Goal: Information Seeking & Learning: Learn about a topic

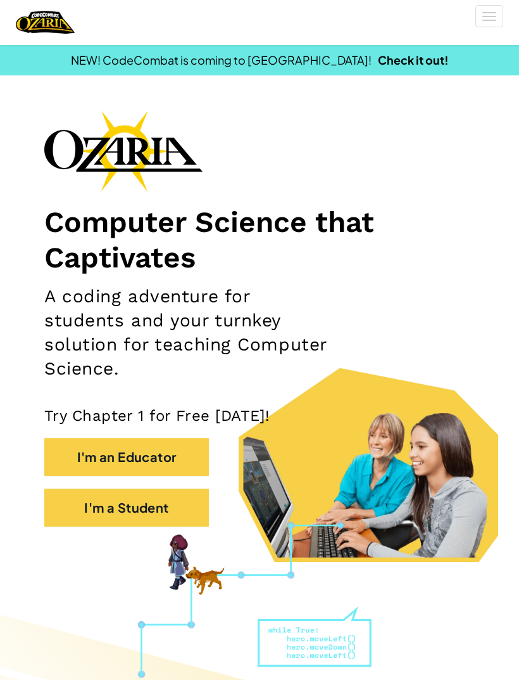
click at [165, 503] on button "I'm a Student" at bounding box center [126, 507] width 165 height 38
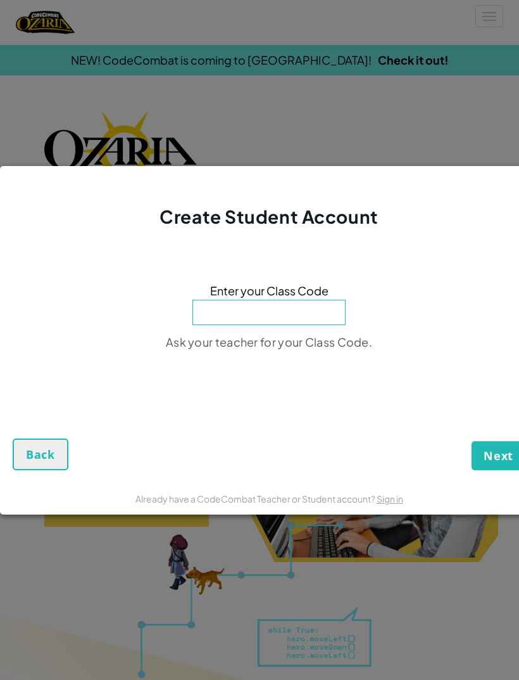
click at [294, 321] on input at bounding box center [269, 312] width 153 height 25
click at [288, 305] on input at bounding box center [269, 312] width 153 height 25
type input "C"
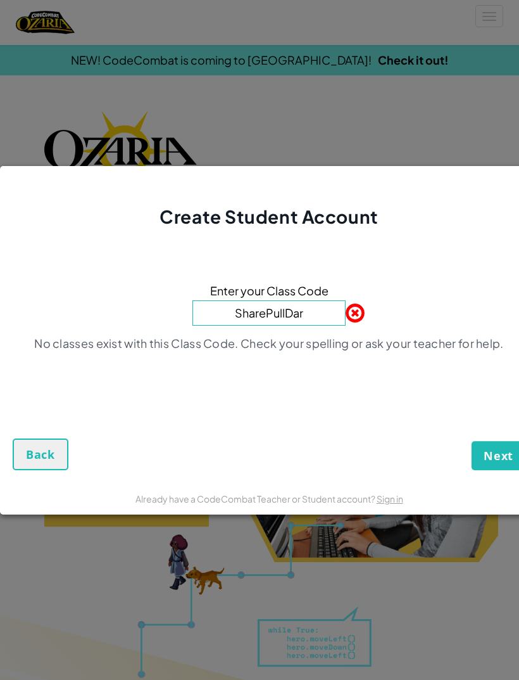
type input "SharePullDark"
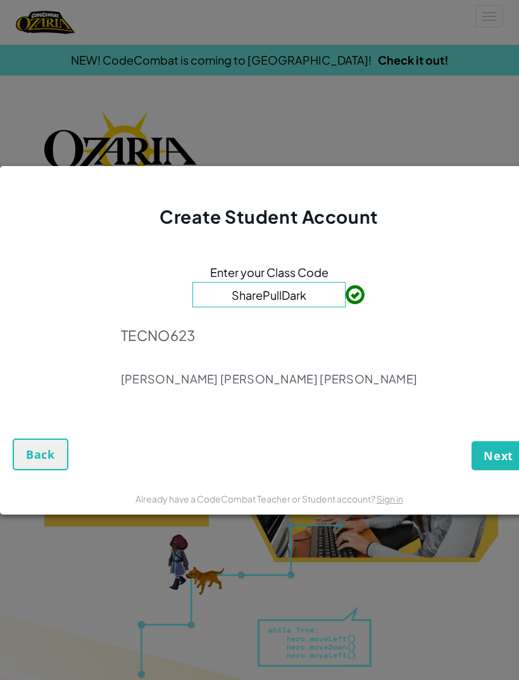
click at [511, 449] on span "Next" at bounding box center [499, 455] width 30 height 15
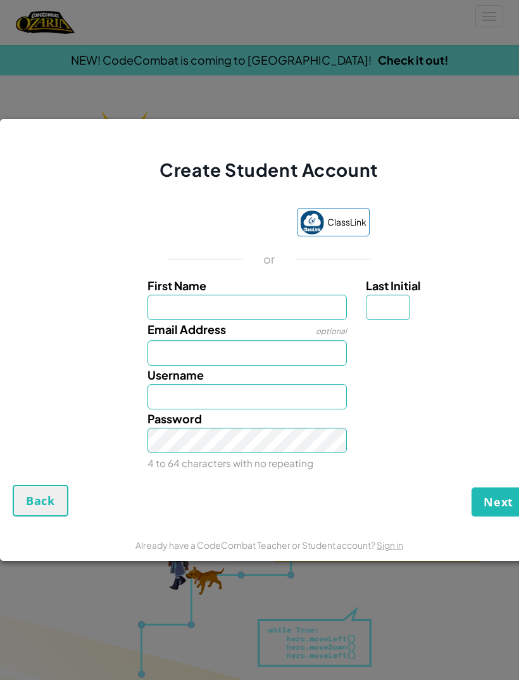
click at [253, 298] on input "First Name" at bounding box center [248, 307] width 200 height 25
type input "[PERSON_NAME]"
click at [395, 306] on input "Last Initial" at bounding box center [388, 307] width 44 height 25
type input "[PERSON_NAME]"
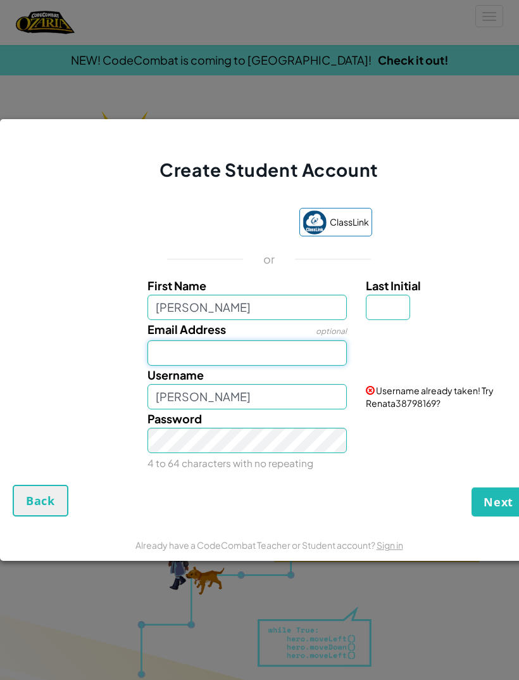
click at [288, 354] on input "Email Address" at bounding box center [248, 352] width 200 height 25
type input "al07182498@tecmilenio.mx"
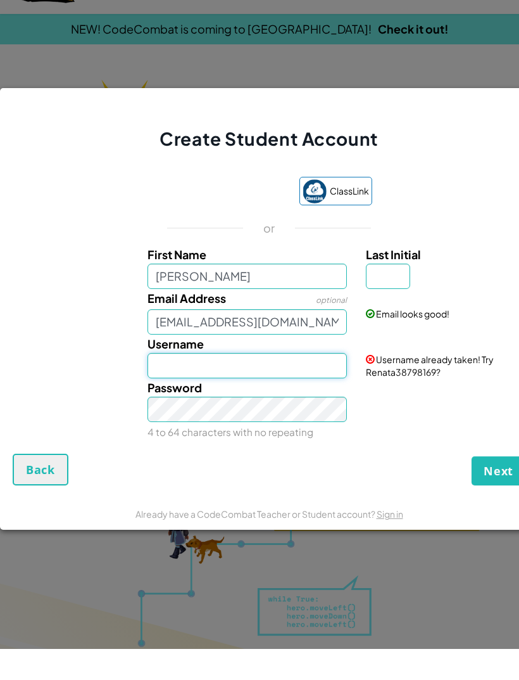
type input "al07182498"
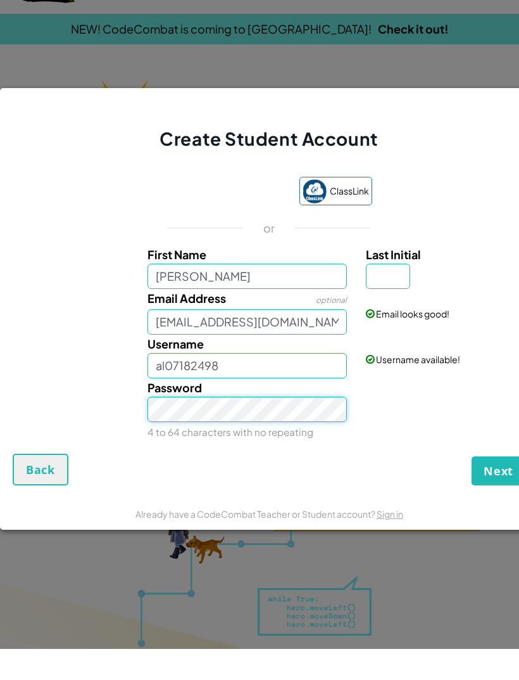
scroll to position [31, 0]
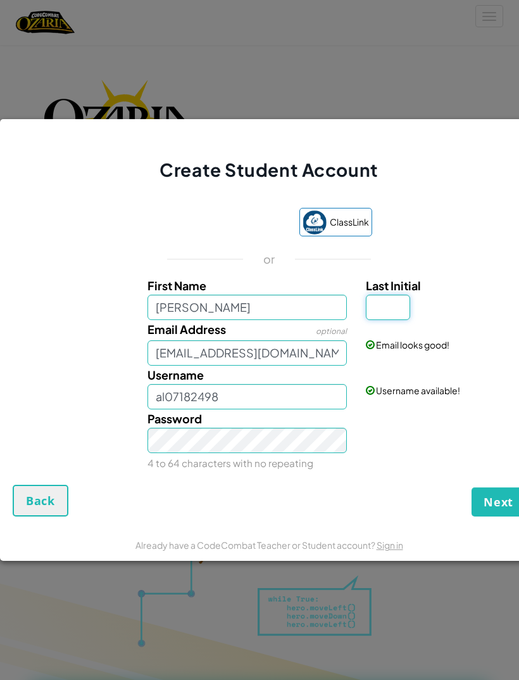
click at [396, 320] on input "Last Initial" at bounding box center [388, 307] width 44 height 25
type input "L"
type input "G"
click at [248, 409] on input "al07182498" at bounding box center [248, 396] width 200 height 25
click at [271, 409] on input "RenataLamphar" at bounding box center [248, 396] width 200 height 25
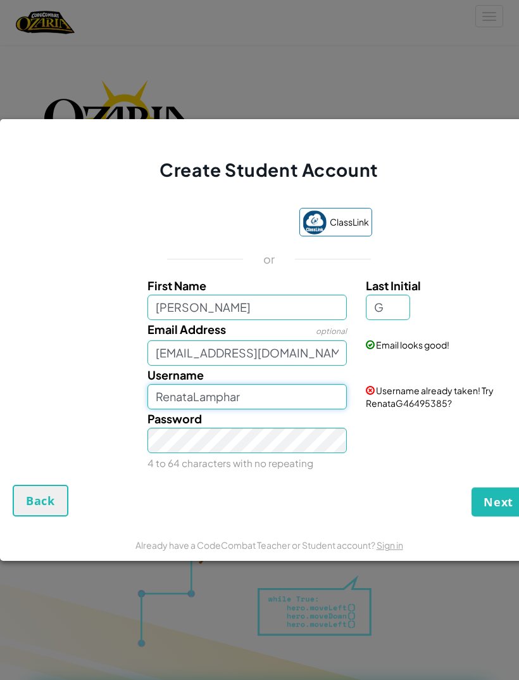
click at [281, 409] on input "RenataLamphar" at bounding box center [248, 396] width 200 height 25
click at [269, 409] on input "RenataGL1234" at bounding box center [248, 396] width 200 height 25
click at [245, 409] on input "RenataLamphat1234" at bounding box center [248, 396] width 200 height 25
type input "RenataLamphar1234"
click at [501, 509] on span "Next" at bounding box center [499, 501] width 30 height 15
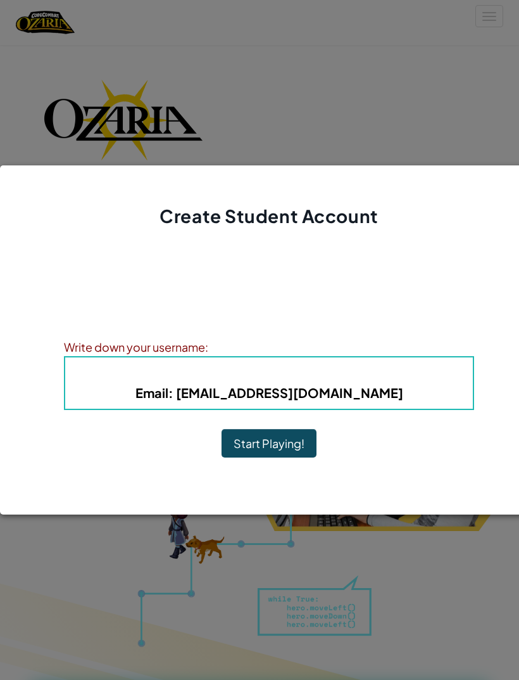
click at [293, 458] on button "Start Playing!" at bounding box center [269, 443] width 95 height 29
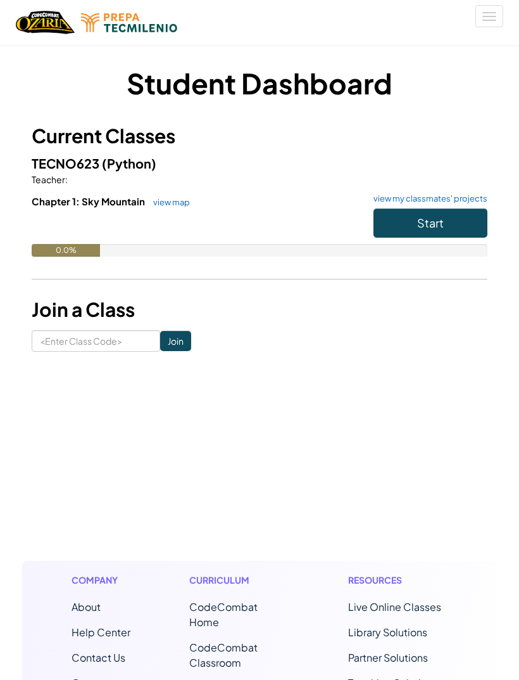
scroll to position [72, 0]
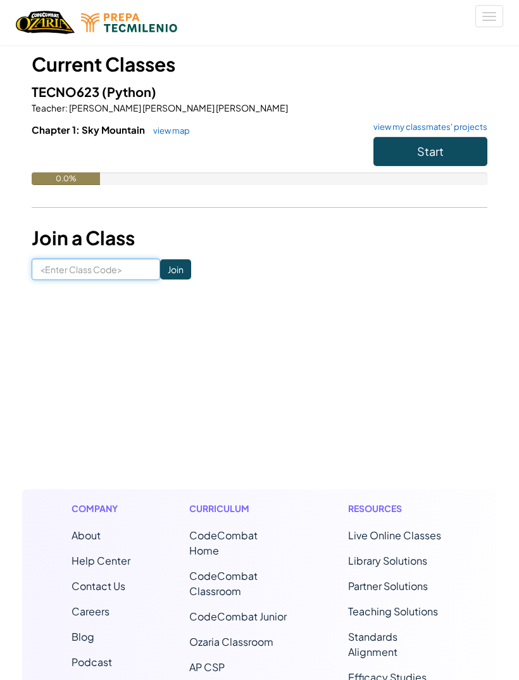
click at [106, 260] on input at bounding box center [96, 269] width 129 height 22
type input "SharePullDark"
click at [347, 315] on footer "Company About Help Center Contact Us Careers Blog Podcast Curriculum CodeCombat…" at bounding box center [259, 672] width 519 height 747
click at [403, 151] on button "Start" at bounding box center [431, 151] width 114 height 29
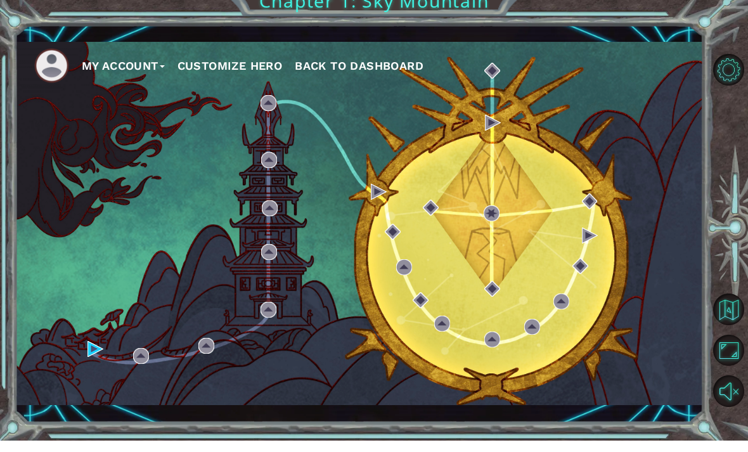
scroll to position [19, 0]
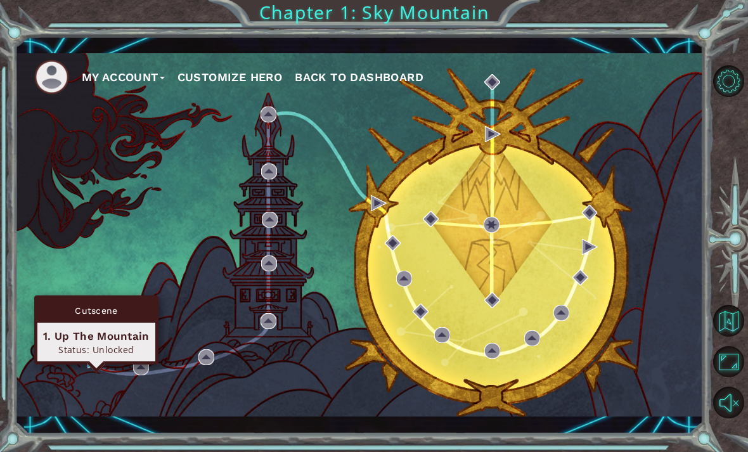
click at [120, 343] on div "Status: Unlocked" at bounding box center [96, 349] width 106 height 12
click at [112, 298] on div "Cutscene" at bounding box center [96, 310] width 118 height 24
click at [113, 328] on div "1. Up The Mountain" at bounding box center [96, 335] width 106 height 15
click at [343, 217] on div "My Account Customize Hero Back to Dashboard" at bounding box center [359, 234] width 688 height 363
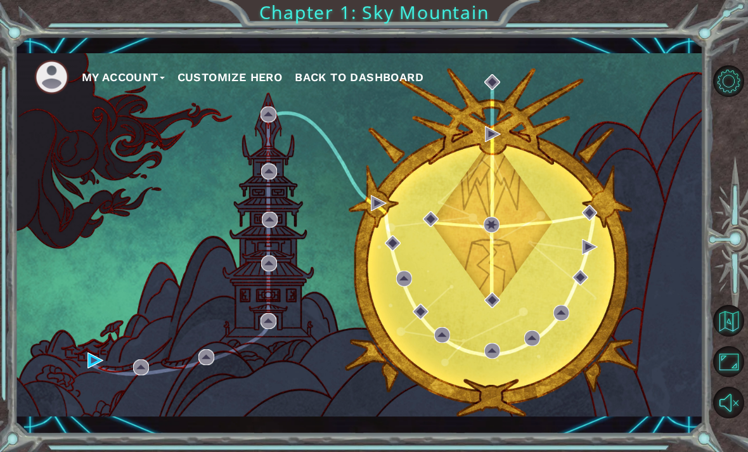
click at [287, 121] on div "My Account Customize Hero Back to Dashboard" at bounding box center [359, 234] width 688 height 363
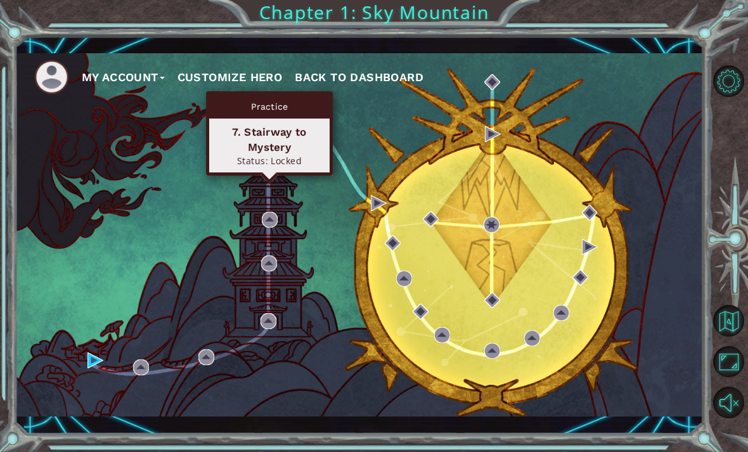
click at [253, 224] on div "My Account Customize Hero Back to Dashboard" at bounding box center [359, 234] width 688 height 363
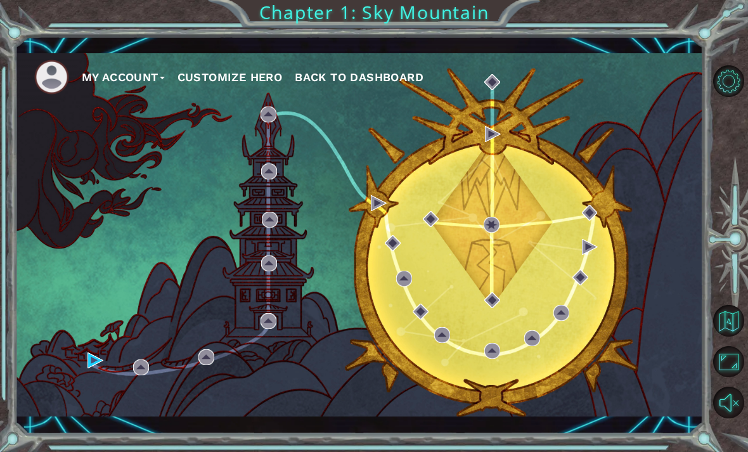
click at [224, 333] on div "My Account Customize Hero Back to Dashboard" at bounding box center [359, 234] width 688 height 363
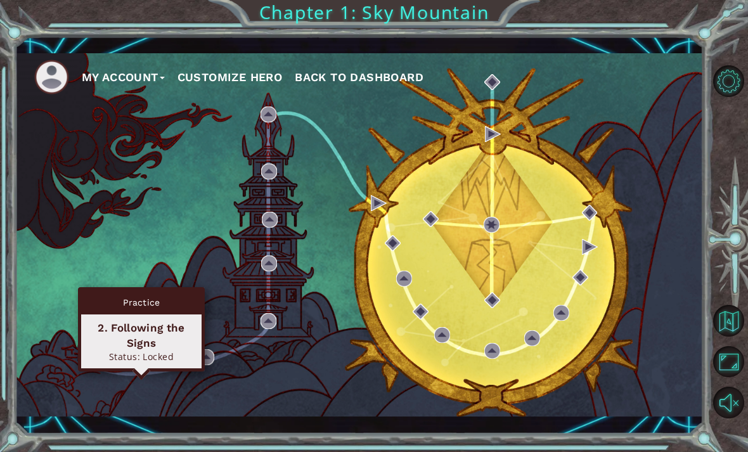
click at [90, 367] on img at bounding box center [95, 360] width 16 height 16
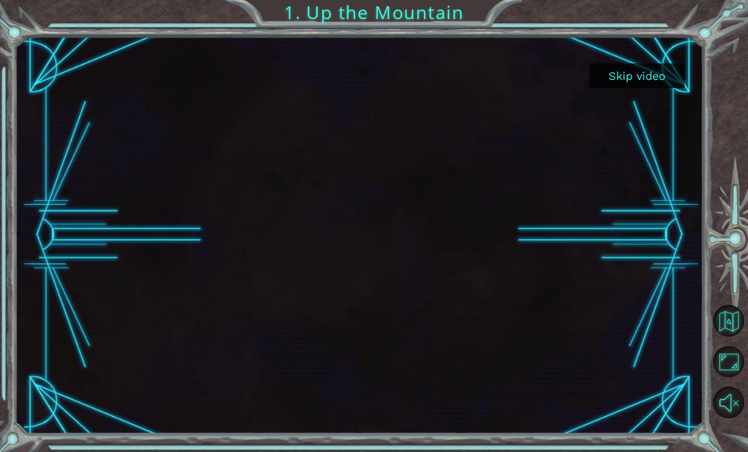
click at [519, 418] on button "Unmute" at bounding box center [729, 402] width 32 height 32
click at [519, 75] on button "Skip video" at bounding box center [636, 75] width 95 height 25
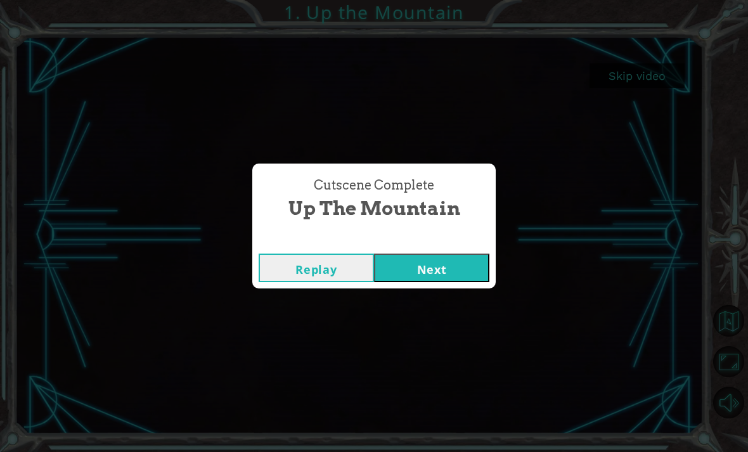
click at [447, 269] on button "Next" at bounding box center [431, 267] width 115 height 29
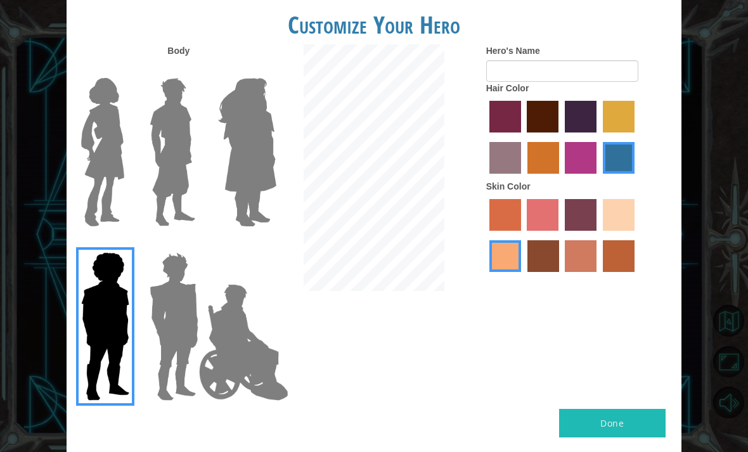
click at [519, 231] on label "sandy beach skin color" at bounding box center [618, 215] width 32 height 32
click at [519, 235] on input "sandy beach skin color" at bounding box center [598, 235] width 0 height 0
radio input "true"
click at [519, 124] on label "maroon hair color" at bounding box center [542, 117] width 32 height 32
click at [519, 137] on input "maroon hair color" at bounding box center [523, 137] width 0 height 0
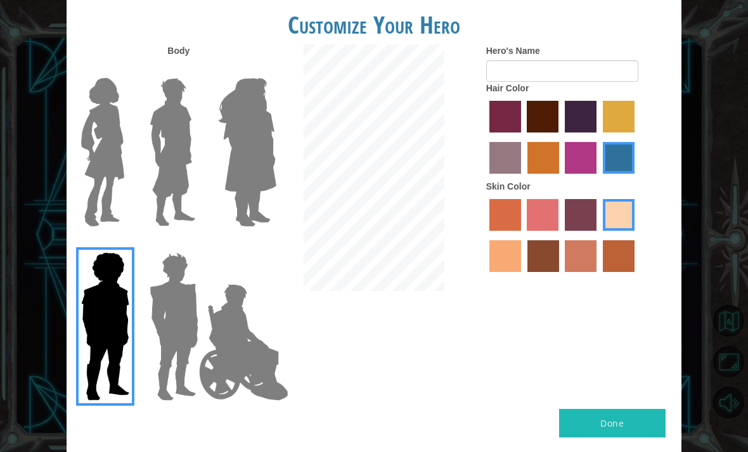
radio input "true"
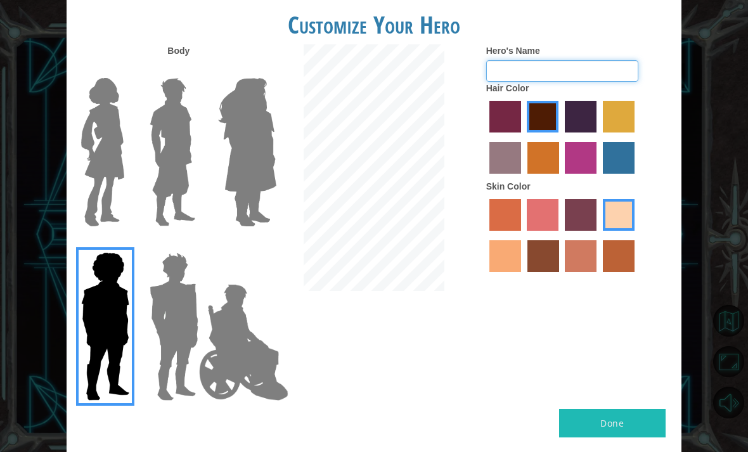
click at [519, 76] on input "Hero's Name" at bounding box center [562, 71] width 152 height 22
type input "[PERSON_NAME]"
click at [213, 139] on img at bounding box center [247, 152] width 69 height 158
click at [262, 70] on input "Hero Amethyst" at bounding box center [262, 70] width 0 height 0
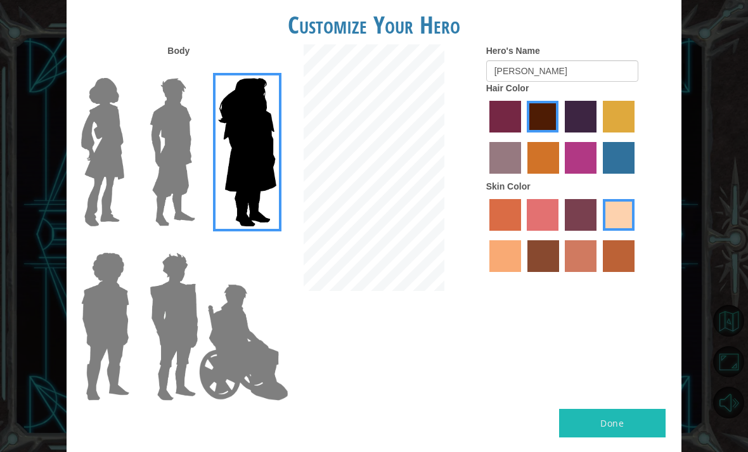
click at [162, 111] on img at bounding box center [172, 152] width 56 height 158
click at [194, 70] on input "Hero Lars" at bounding box center [194, 70] width 0 height 0
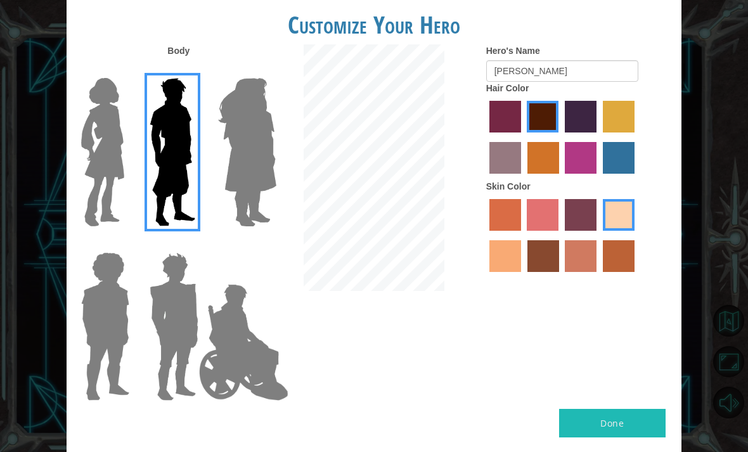
click at [100, 158] on img at bounding box center [102, 152] width 53 height 158
click at [125, 70] on input "Hero Connie" at bounding box center [125, 70] width 0 height 0
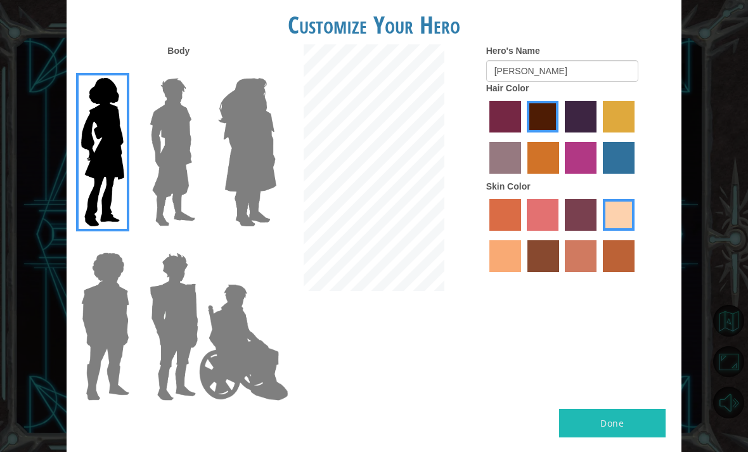
click at [260, 359] on img at bounding box center [243, 342] width 99 height 127
click at [262, 244] on input "Hero Jamie" at bounding box center [262, 244] width 0 height 0
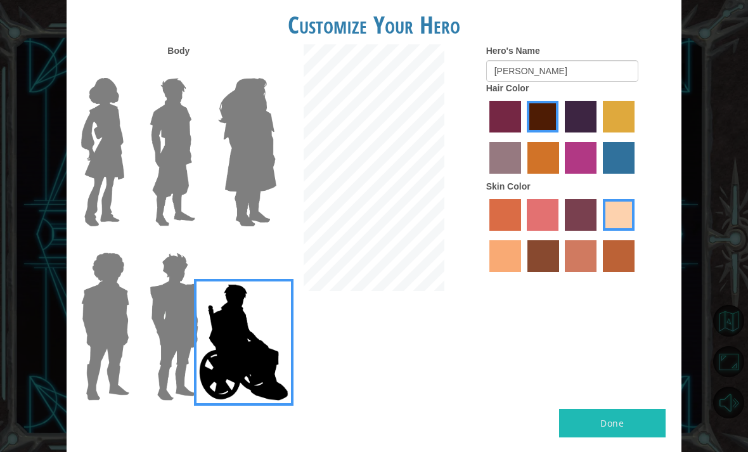
click at [189, 316] on img at bounding box center [173, 326] width 59 height 158
click at [194, 244] on input "Hero Garnet" at bounding box center [194, 244] width 0 height 0
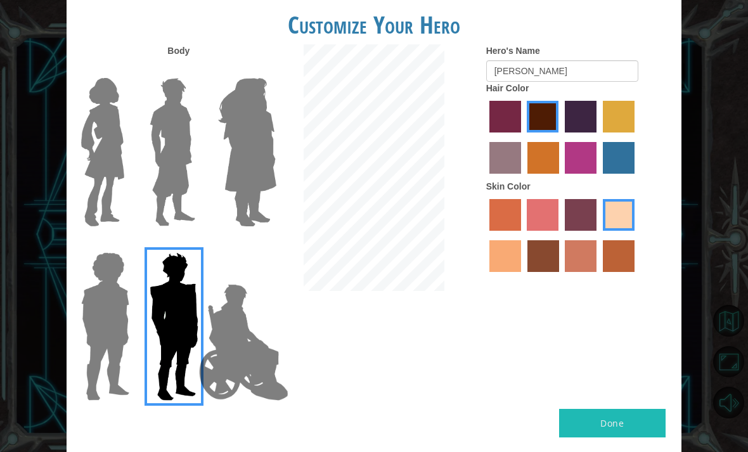
click at [249, 330] on img at bounding box center [243, 342] width 99 height 127
click at [262, 244] on input "Hero Jamie" at bounding box center [262, 244] width 0 height 0
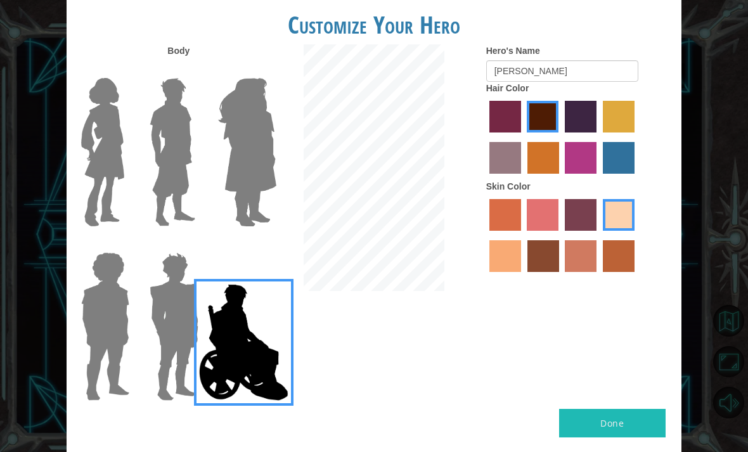
click at [229, 149] on img at bounding box center [247, 152] width 69 height 158
click at [262, 70] on input "Hero Amethyst" at bounding box center [262, 70] width 0 height 0
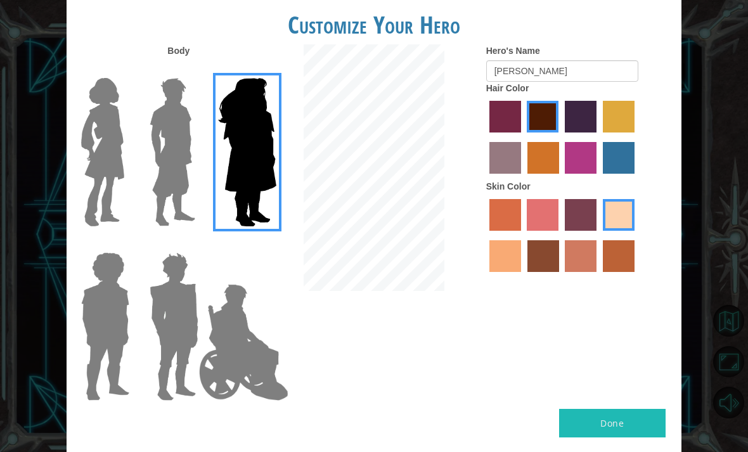
click at [163, 141] on img at bounding box center [172, 152] width 56 height 158
click at [194, 70] on input "Hero Lars" at bounding box center [194, 70] width 0 height 0
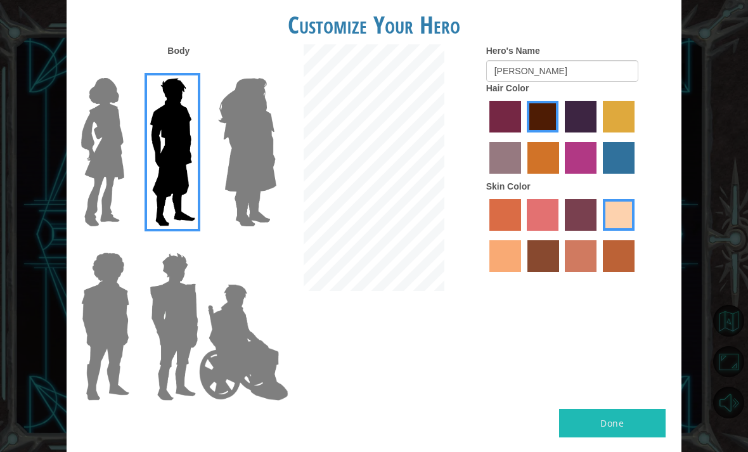
click at [91, 188] on img at bounding box center [102, 152] width 53 height 158
click at [125, 70] on input "Hero Connie" at bounding box center [125, 70] width 0 height 0
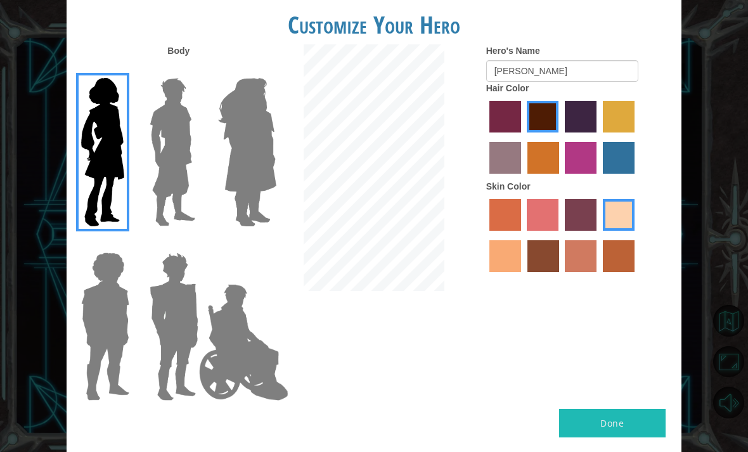
click at [179, 315] on img at bounding box center [173, 326] width 59 height 158
click at [194, 244] on input "Hero Garnet" at bounding box center [194, 244] width 0 height 0
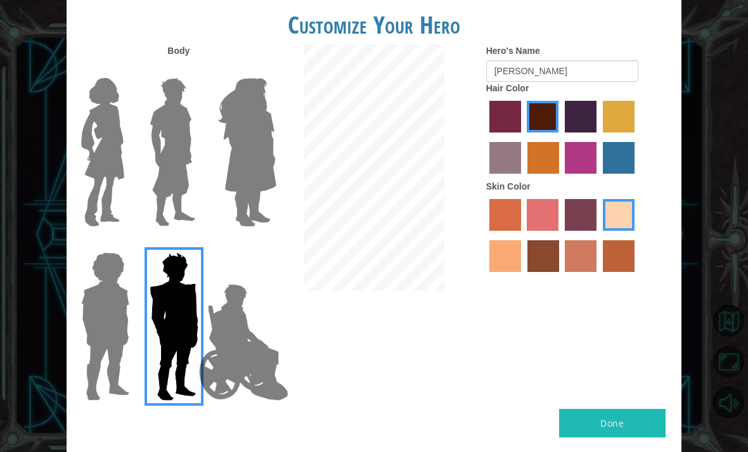
click at [109, 169] on img at bounding box center [102, 152] width 53 height 158
click at [125, 70] on input "Hero Connie" at bounding box center [125, 70] width 0 height 0
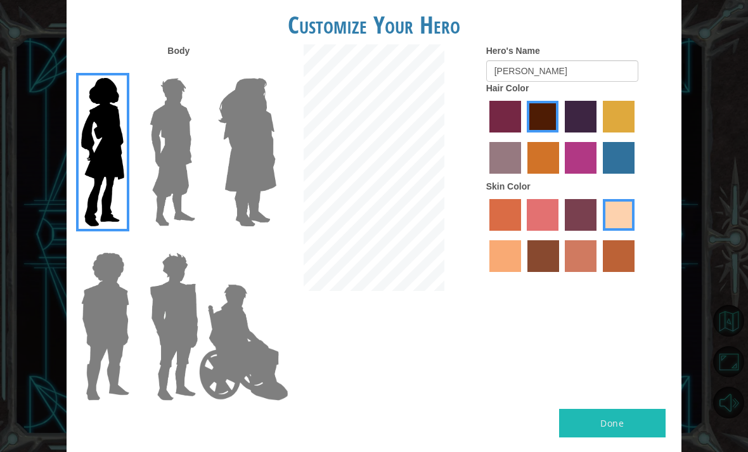
click at [519, 417] on button "Done" at bounding box center [612, 423] width 106 height 29
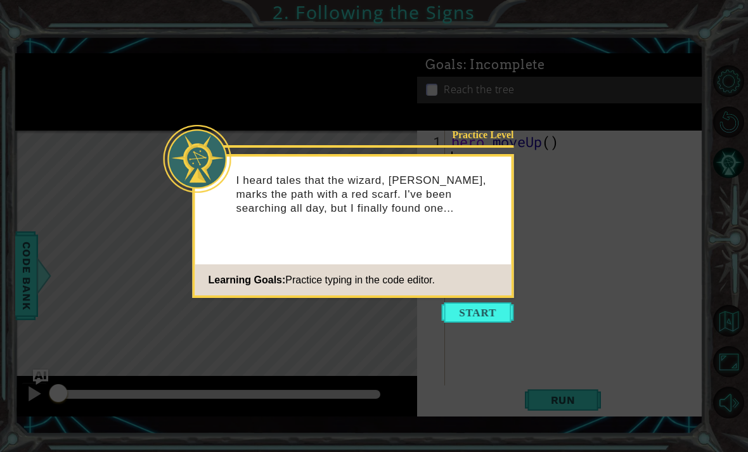
scroll to position [41, 0]
click at [488, 317] on button "Start" at bounding box center [478, 312] width 72 height 20
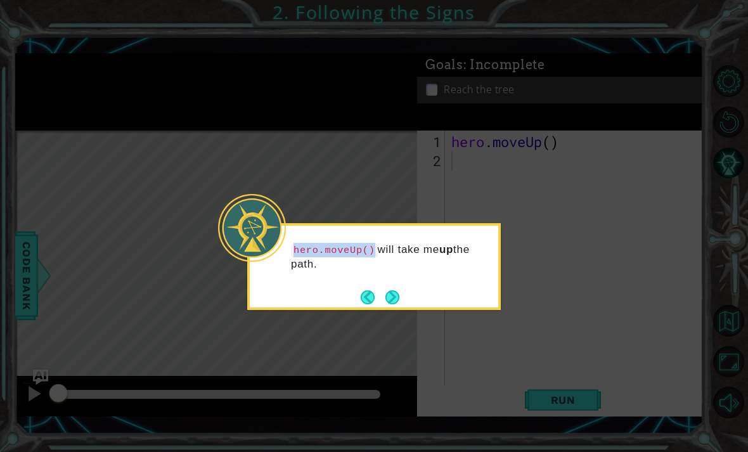
click at [400, 290] on button "Next" at bounding box center [392, 297] width 15 height 15
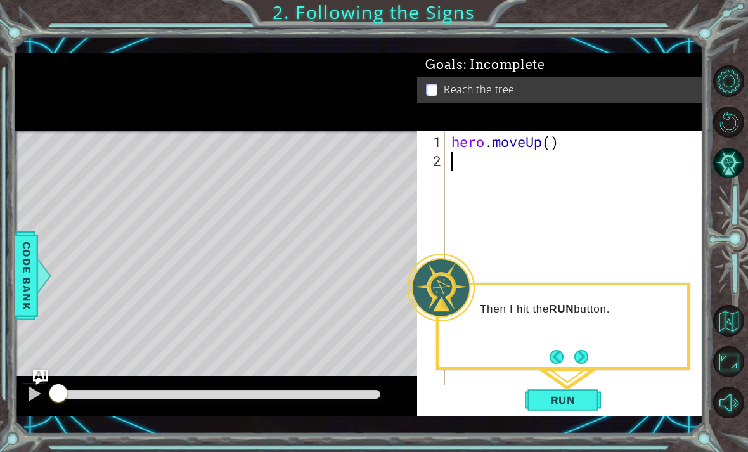
click at [519, 349] on button "Next" at bounding box center [581, 356] width 15 height 15
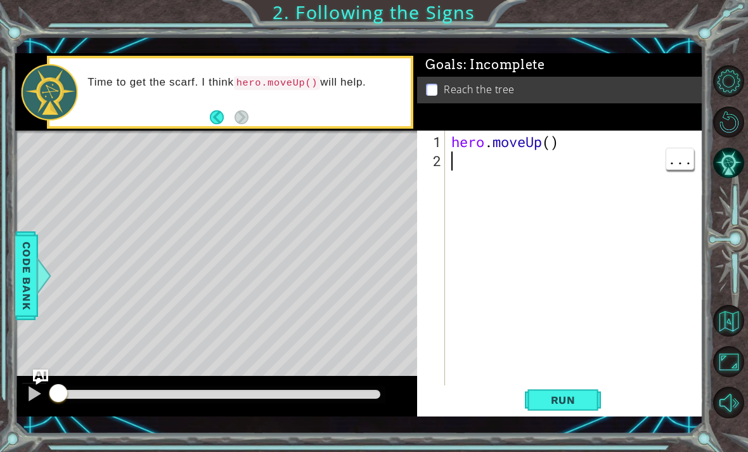
click at [519, 402] on span "Run" at bounding box center [563, 399] width 50 height 13
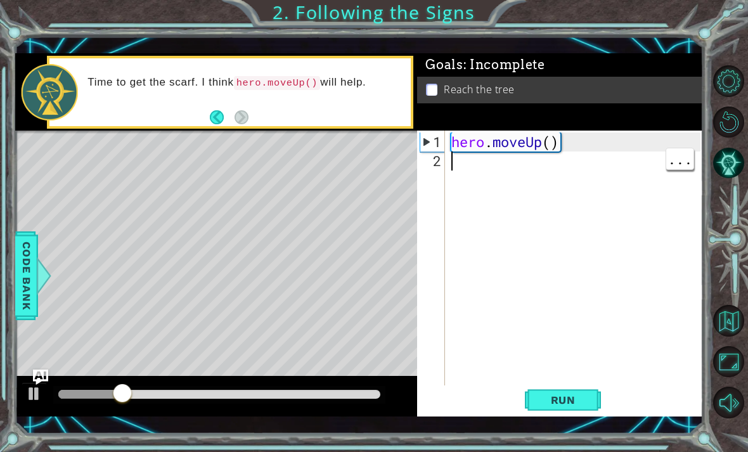
click at [467, 158] on div "hero . moveUp ( )" at bounding box center [578, 284] width 258 height 304
click at [473, 162] on div "hero . moveUp ( )" at bounding box center [578, 284] width 258 height 304
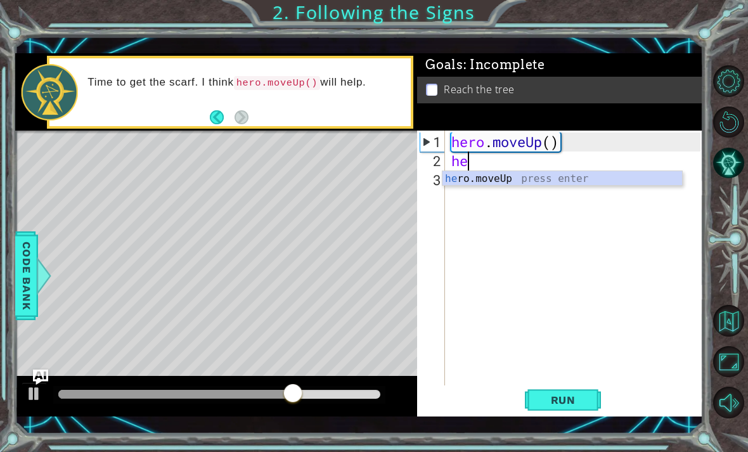
type textarea "her"
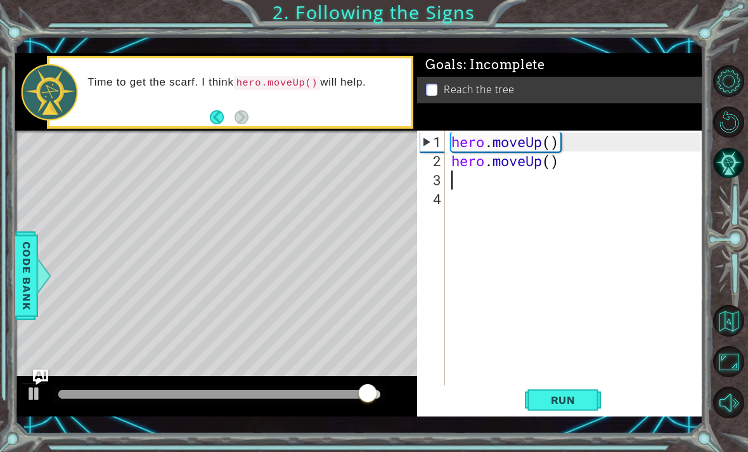
scroll to position [0, 0]
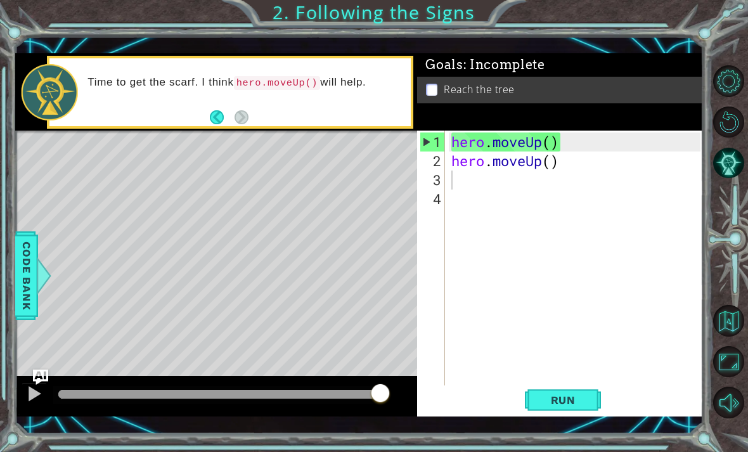
click at [519, 390] on button "Run" at bounding box center [563, 399] width 76 height 29
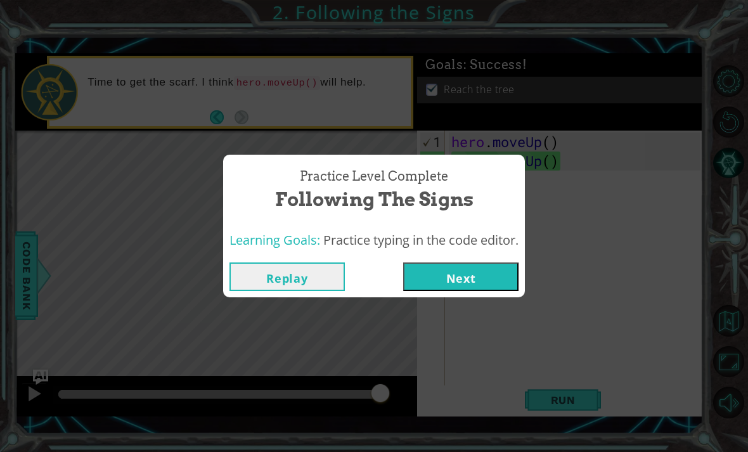
click at [476, 273] on button "Next" at bounding box center [460, 276] width 115 height 29
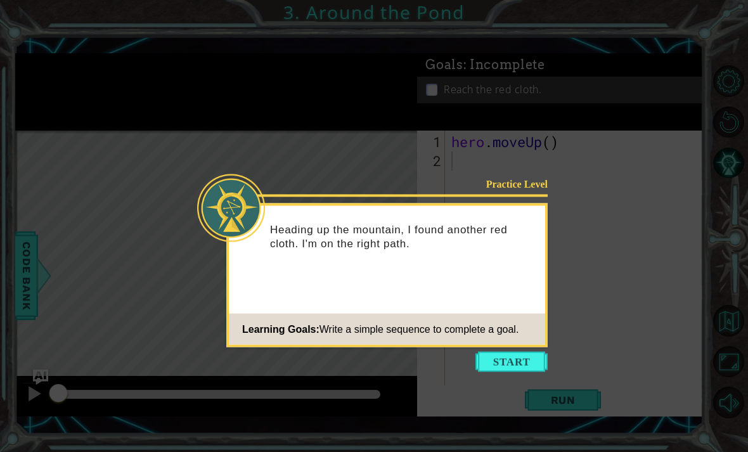
scroll to position [41, 0]
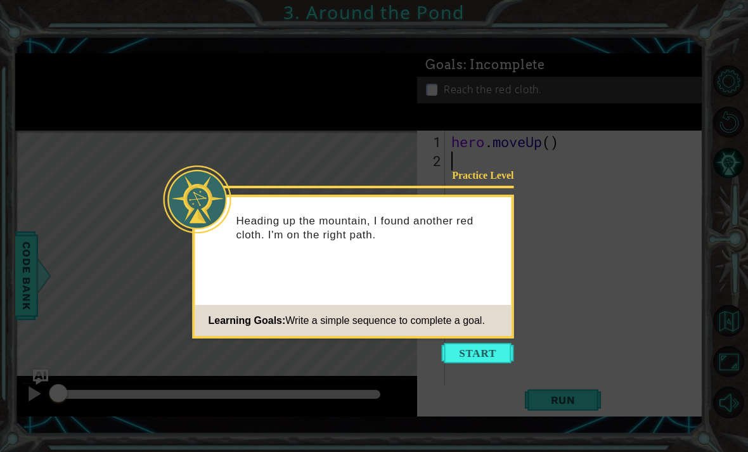
click at [460, 343] on button "Start" at bounding box center [478, 353] width 72 height 20
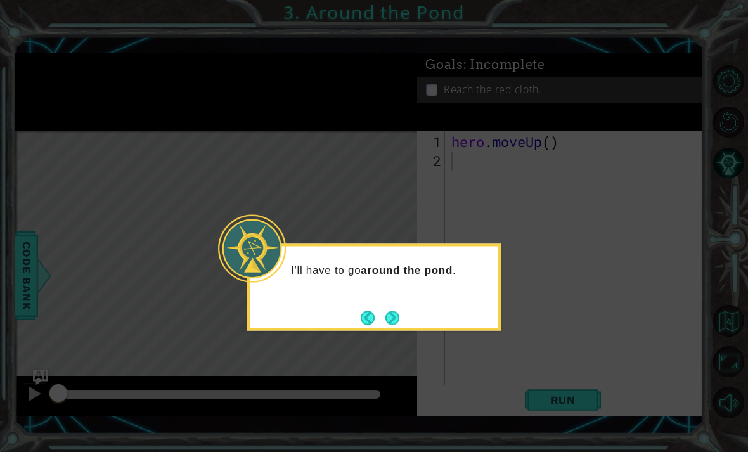
click at [409, 269] on div "I'll have to go around the pond ." at bounding box center [373, 287] width 253 height 87
click at [394, 308] on button "Next" at bounding box center [392, 317] width 19 height 19
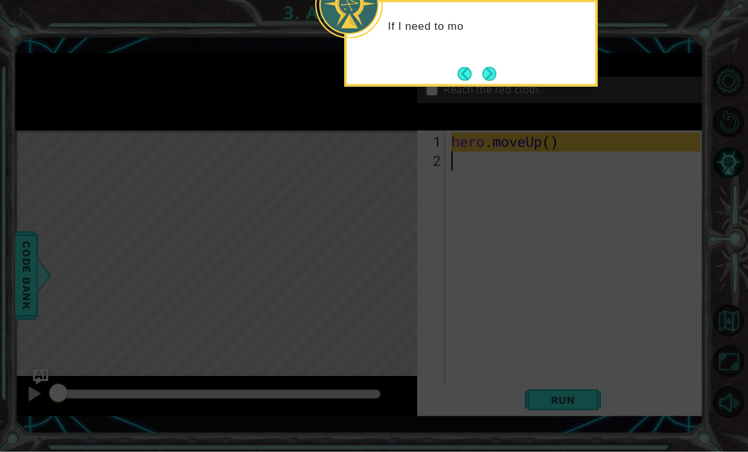
scroll to position [0, 0]
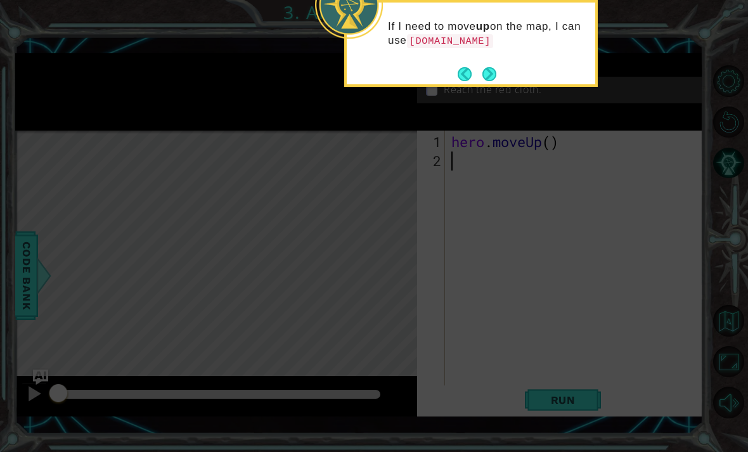
click at [493, 76] on button "Next" at bounding box center [489, 74] width 15 height 15
click at [490, 79] on button "Next" at bounding box center [489, 74] width 14 height 14
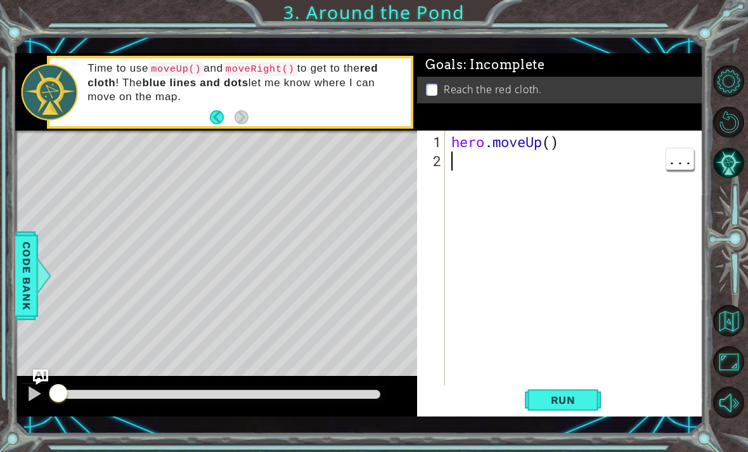
type textarea "hero.moveUp()"
click at [495, 144] on div "hero . moveUp ( )" at bounding box center [578, 284] width 258 height 304
click at [477, 164] on div "hero . moveUp ( )" at bounding box center [578, 284] width 258 height 304
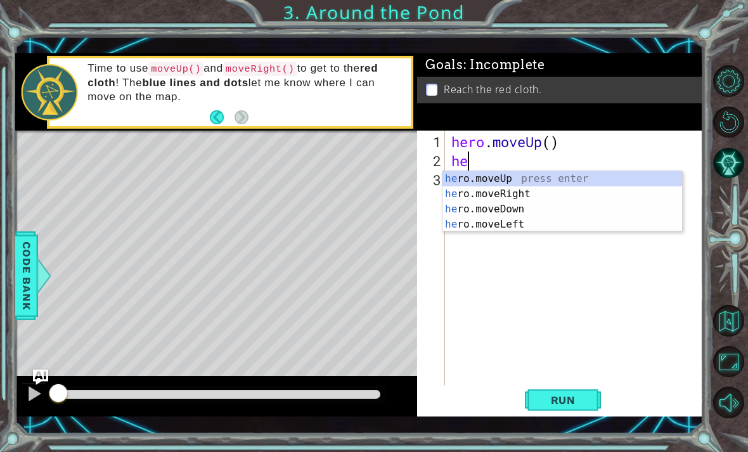
type textarea "her"
click at [507, 182] on div "her o.moveUp press enter her o.moveRight press enter her o.moveDown press enter…" at bounding box center [561, 216] width 239 height 91
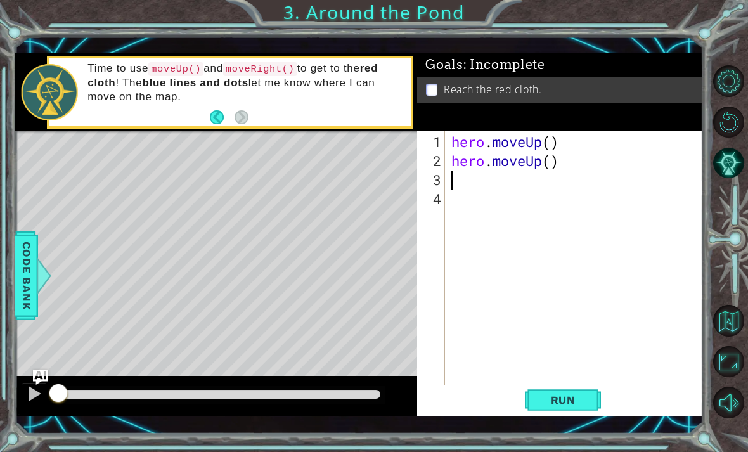
scroll to position [0, 0]
type textarea "g"
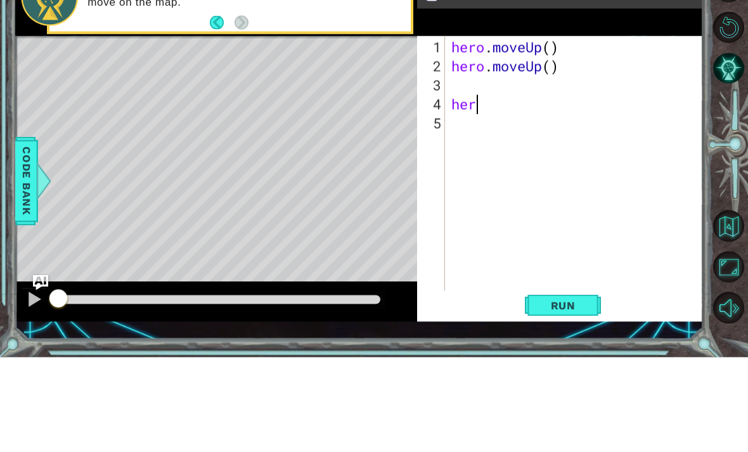
scroll to position [41, 0]
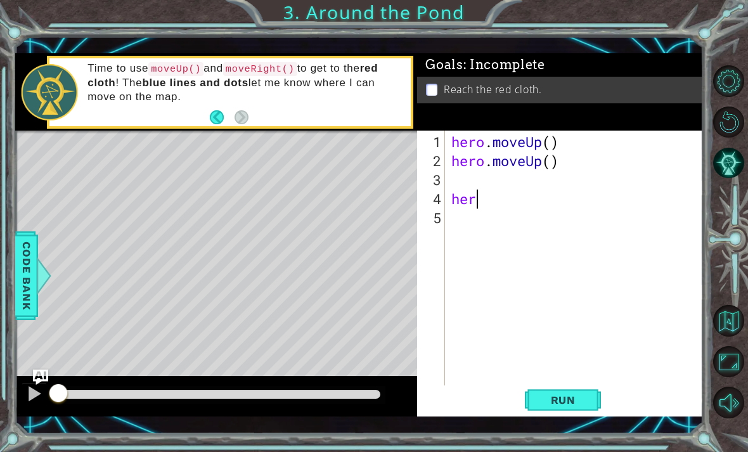
type textarea "her"
click at [519, 394] on span "Run" at bounding box center [563, 399] width 50 height 13
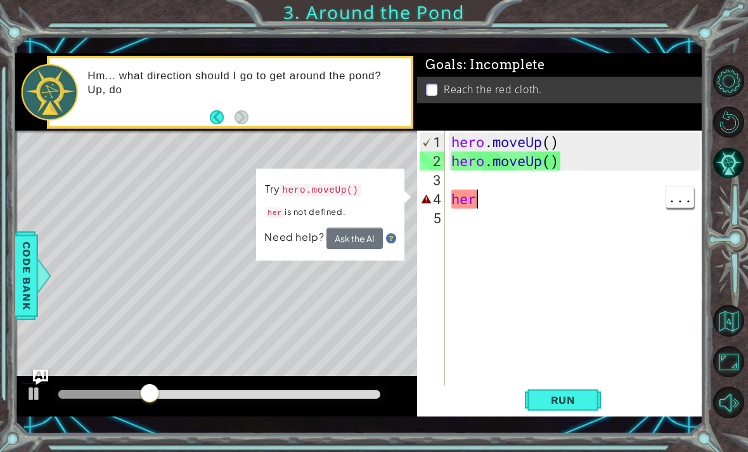
scroll to position [0, 0]
click at [492, 180] on div "hero . moveUp ( ) hero . moveUp ( ) her" at bounding box center [578, 284] width 258 height 304
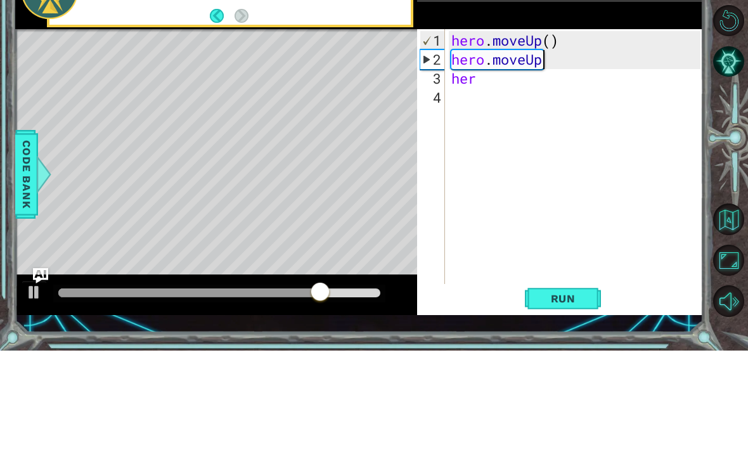
click at [519, 132] on div "hero . moveUp ( ) hero . moveUp her" at bounding box center [578, 284] width 258 height 304
click at [508, 132] on div "hero . moveUp ( ) hero . moveUp her" at bounding box center [578, 284] width 258 height 304
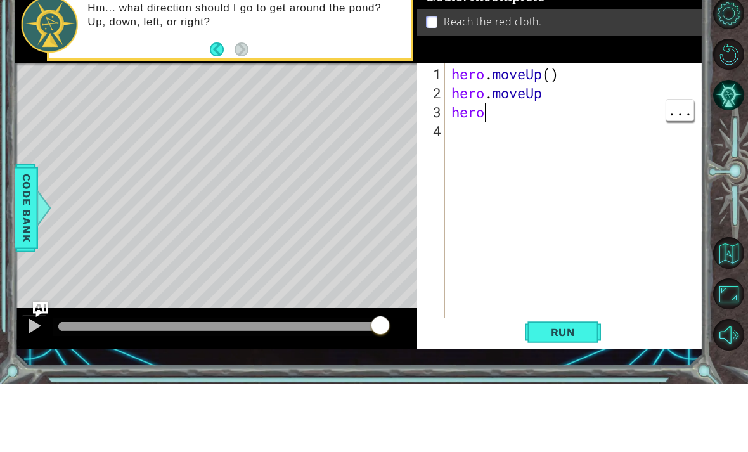
scroll to position [0, 1]
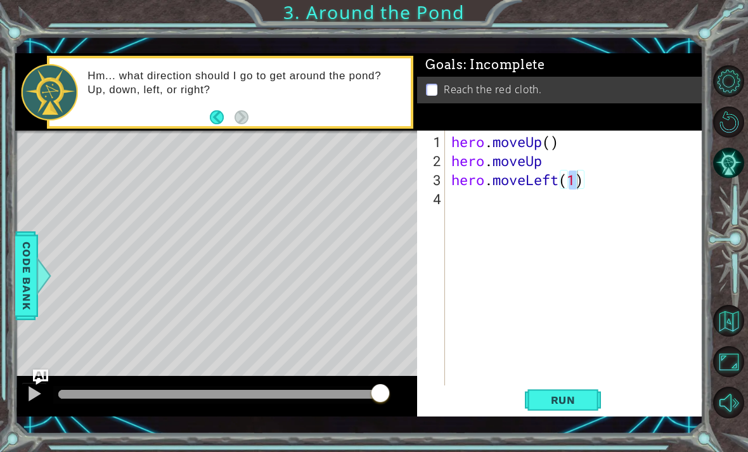
click at [519, 404] on span "Run" at bounding box center [563, 399] width 50 height 13
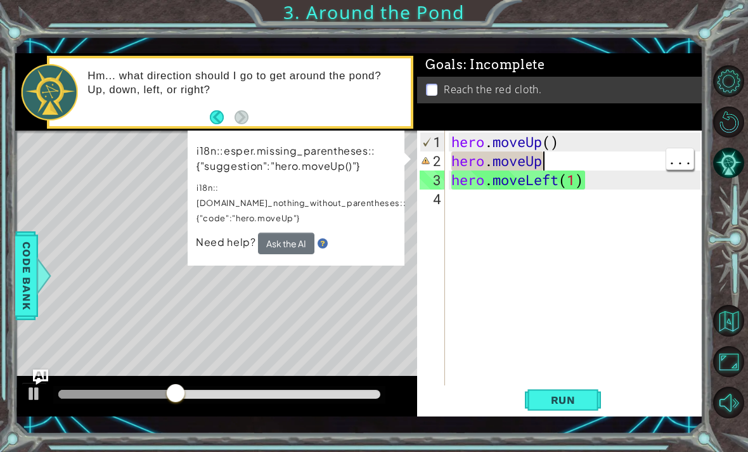
click at [519, 158] on div "hero . moveUp ( ) hero . moveUp hero . moveLeft ( 1 )" at bounding box center [578, 284] width 258 height 304
type textarea "hero.moveU"
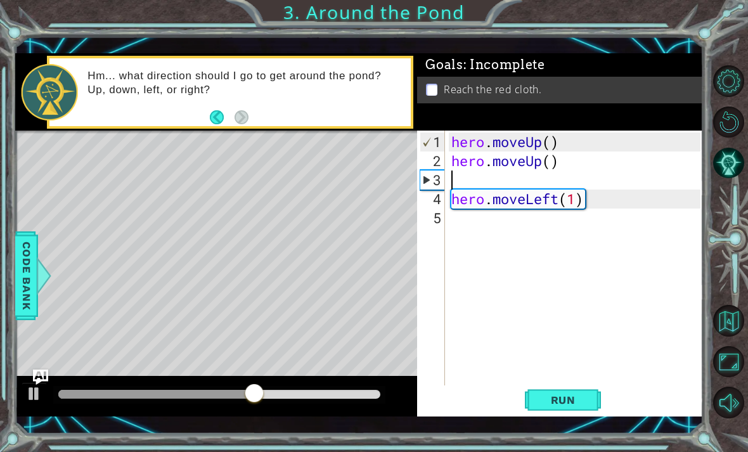
scroll to position [0, 0]
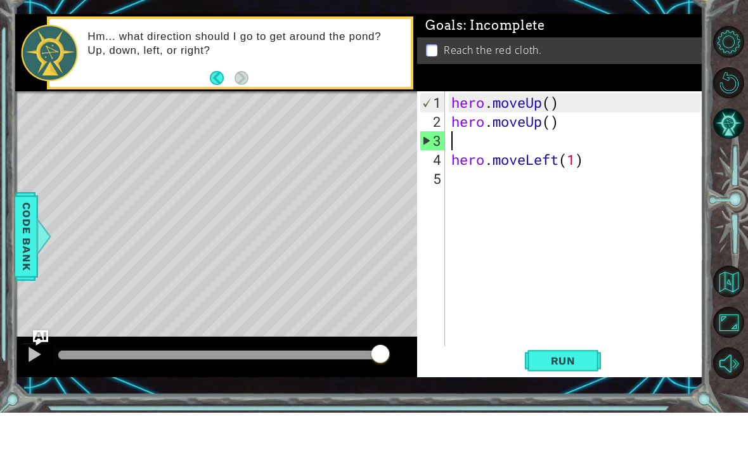
type textarea "g"
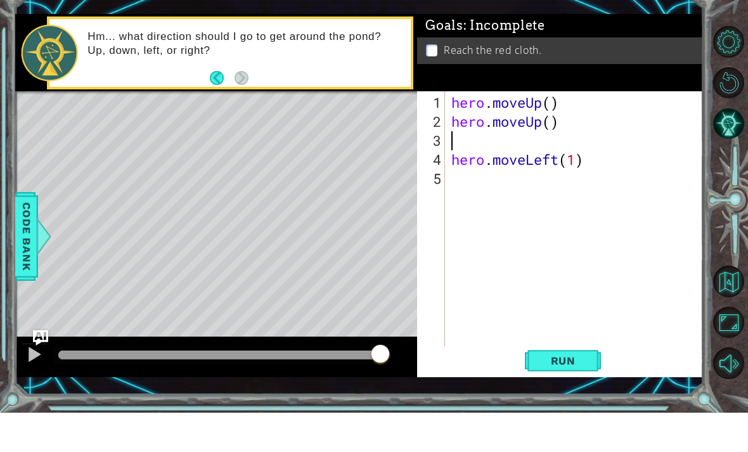
type textarea "h"
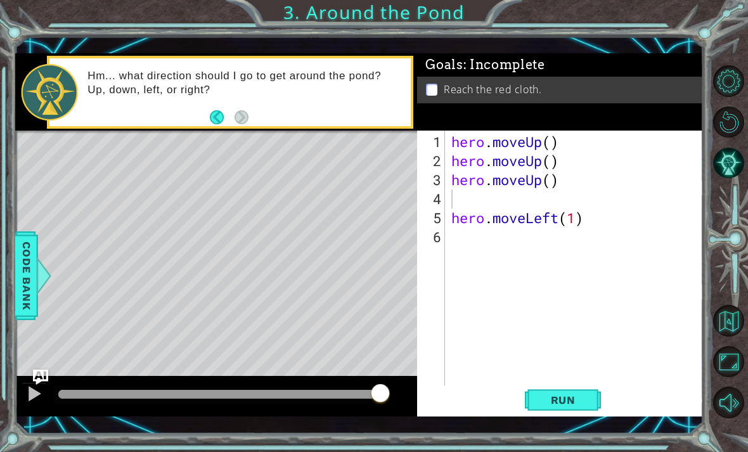
click at [519, 400] on span "Run" at bounding box center [563, 399] width 50 height 13
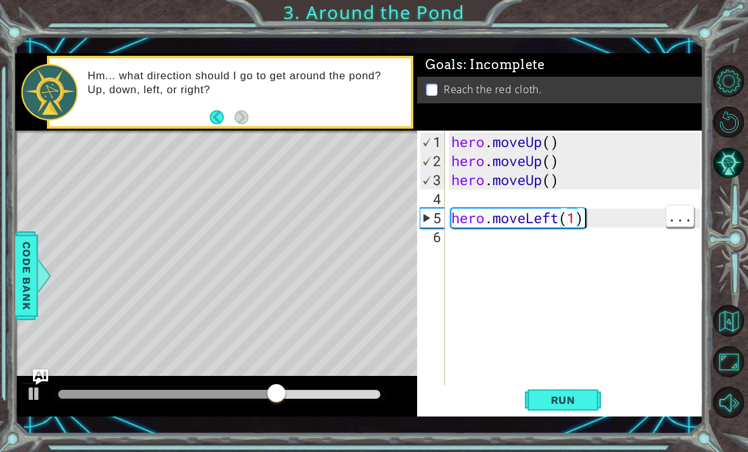
click at [519, 211] on div "hero . moveUp ( ) hero . moveUp ( ) hero . moveUp ( ) hero . moveLeft ( 1 )" at bounding box center [578, 284] width 258 height 304
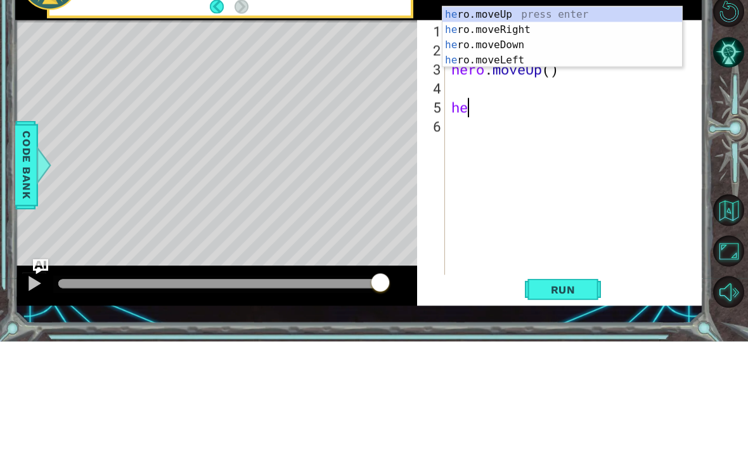
type textarea "h"
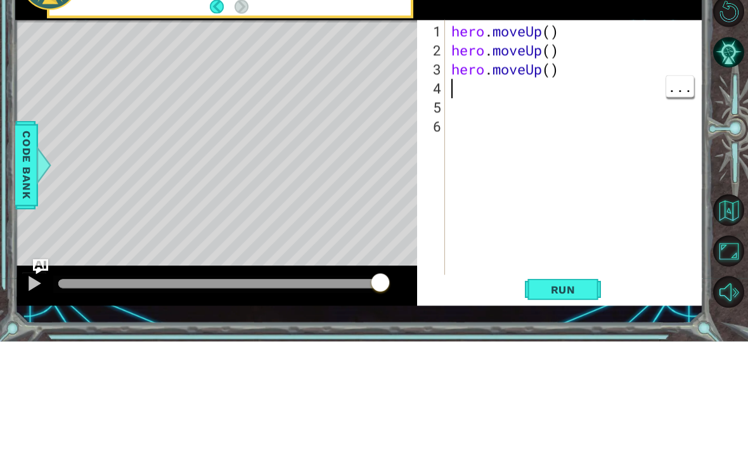
click at [500, 132] on div "hero . moveUp ( ) hero . moveUp ( ) hero . moveUp ( )" at bounding box center [578, 284] width 258 height 304
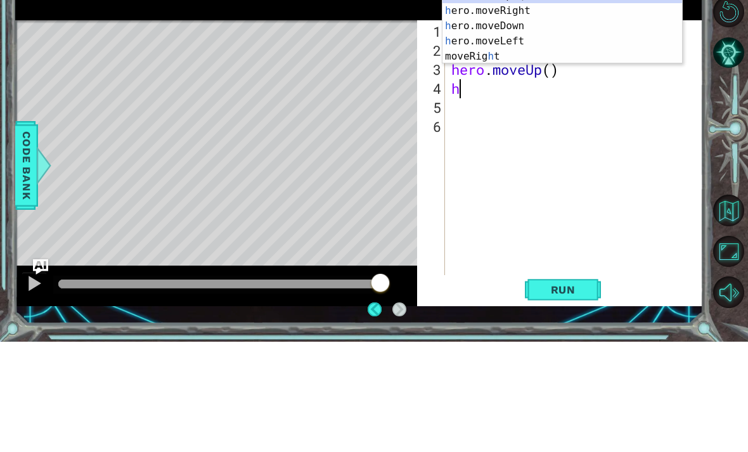
type textarea "he"
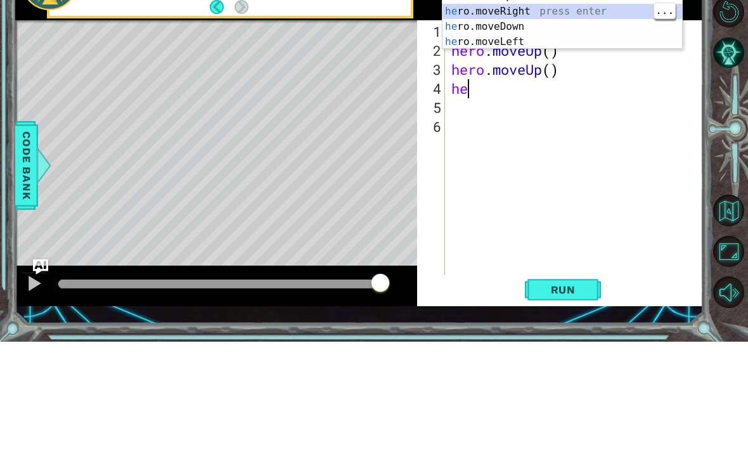
click at [519, 99] on div "he ro.moveUp press enter he ro.moveRight press enter he ro.moveDown press enter…" at bounding box center [561, 144] width 239 height 91
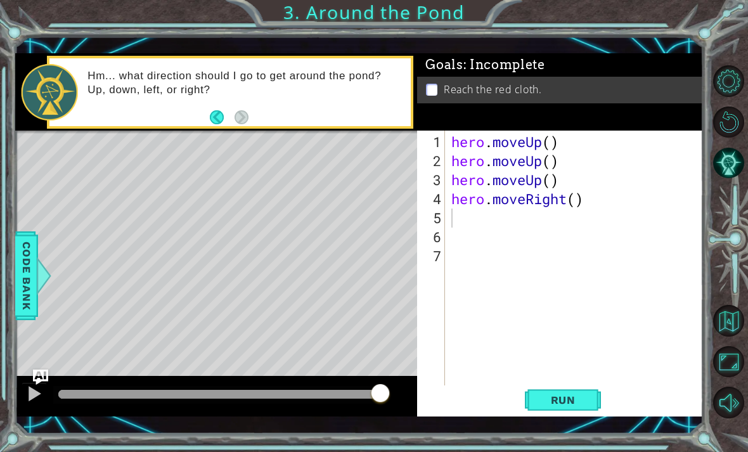
click at [519, 407] on button "Run" at bounding box center [563, 399] width 76 height 29
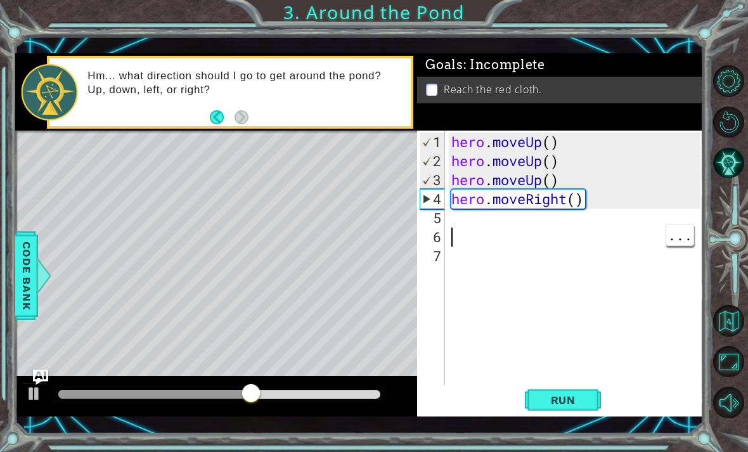
click at [499, 220] on div "hero . moveUp ( ) hero . moveUp ( ) hero . moveUp ( ) hero . moveRight ( )" at bounding box center [578, 284] width 258 height 304
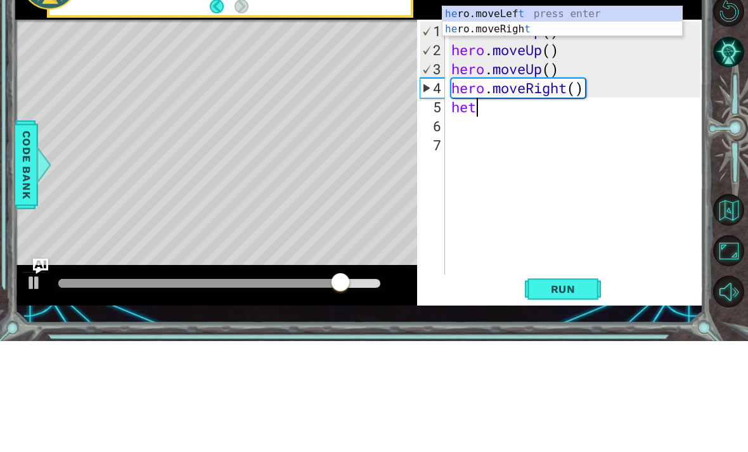
scroll to position [0, 1]
type textarea "he"
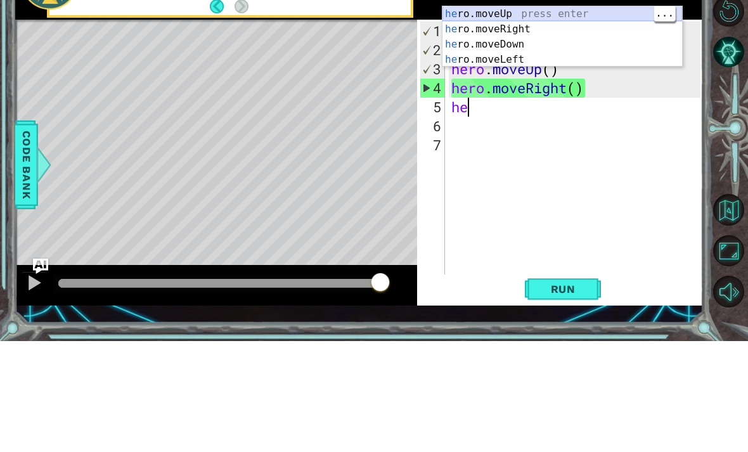
click at [519, 117] on div "he ro.moveUp press enter he ro.moveRight press enter he ro.moveDown press enter…" at bounding box center [561, 162] width 239 height 91
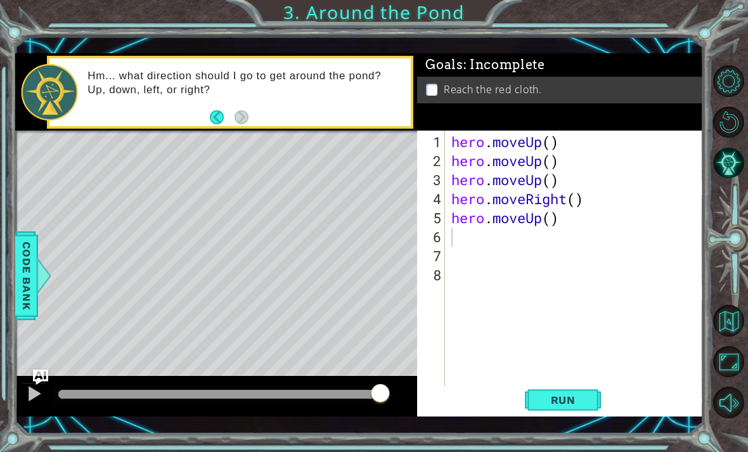
click at [519, 407] on button "Run" at bounding box center [563, 399] width 76 height 29
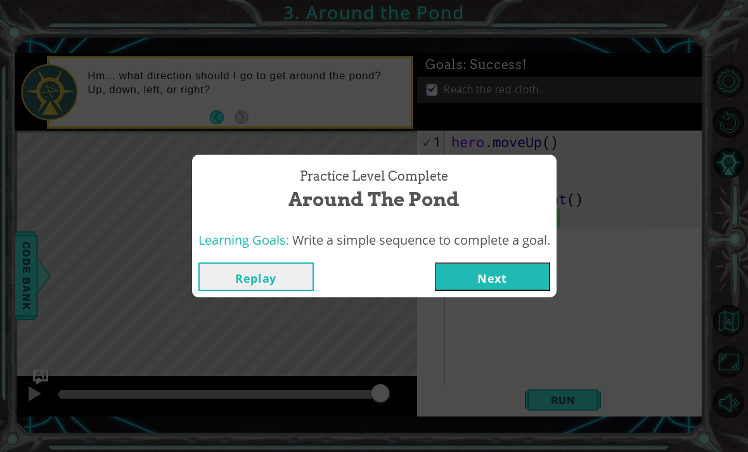
click at [490, 267] on button "Next" at bounding box center [492, 276] width 115 height 29
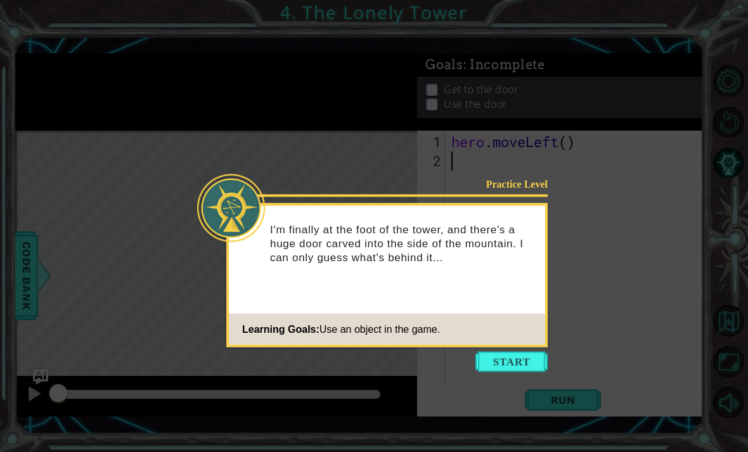
click at [519, 362] on button "Start" at bounding box center [511, 362] width 72 height 20
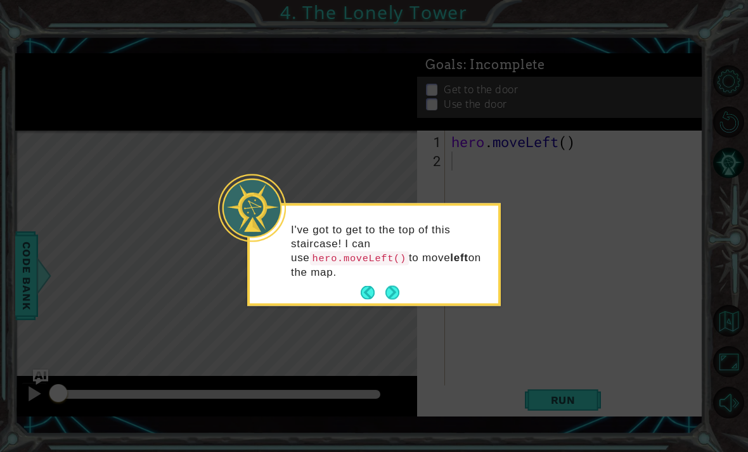
click at [519, 332] on icon at bounding box center [374, 226] width 748 height 452
click at [386, 293] on button "Next" at bounding box center [392, 293] width 15 height 15
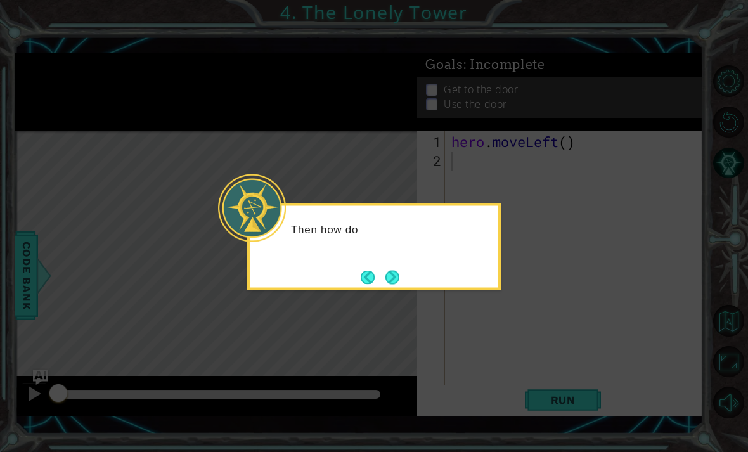
click at [390, 279] on button "Next" at bounding box center [392, 276] width 15 height 15
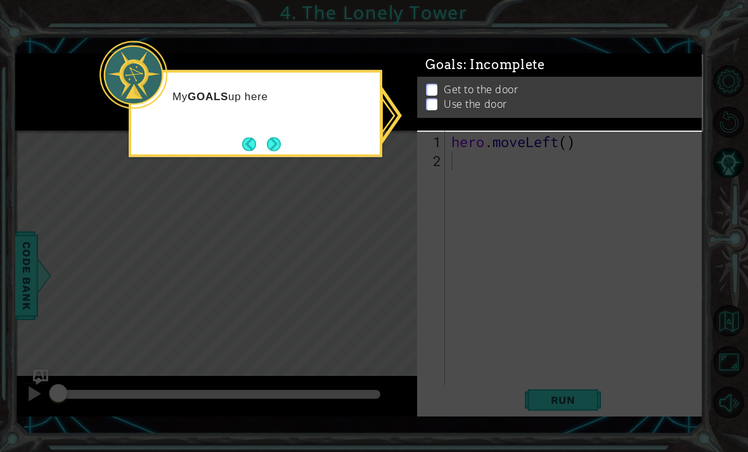
click at [419, 264] on icon at bounding box center [374, 226] width 748 height 452
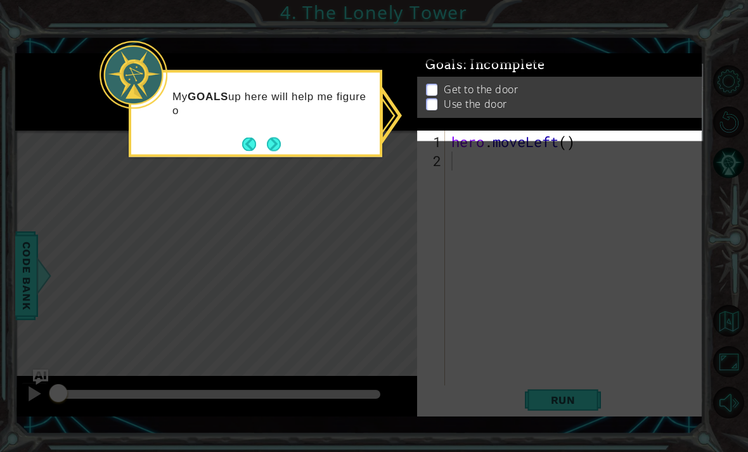
click at [277, 143] on button "Next" at bounding box center [273, 143] width 15 height 15
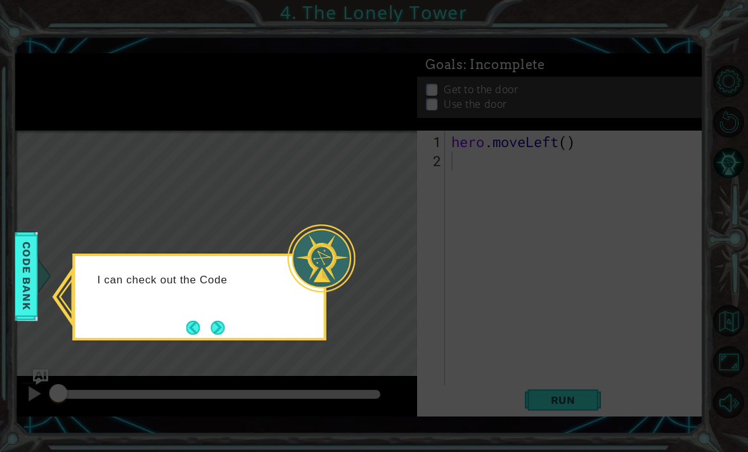
click at [226, 332] on button "Next" at bounding box center [217, 327] width 23 height 23
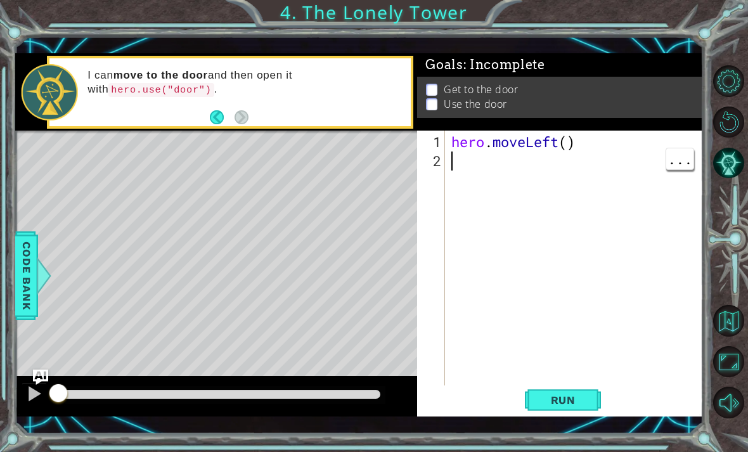
click at [481, 207] on div "hero . moveLeft ( )" at bounding box center [578, 284] width 258 height 304
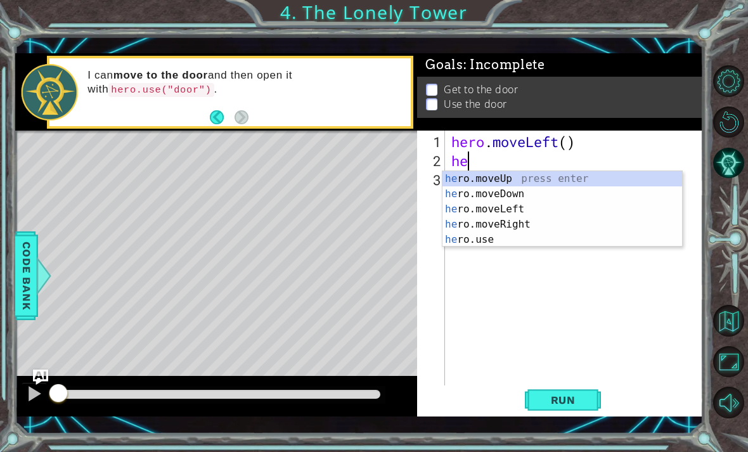
type textarea "her"
click at [519, 172] on div "her o.moveUp press enter her o.moveDown press enter her o.moveLeft press enter …" at bounding box center [561, 224] width 239 height 106
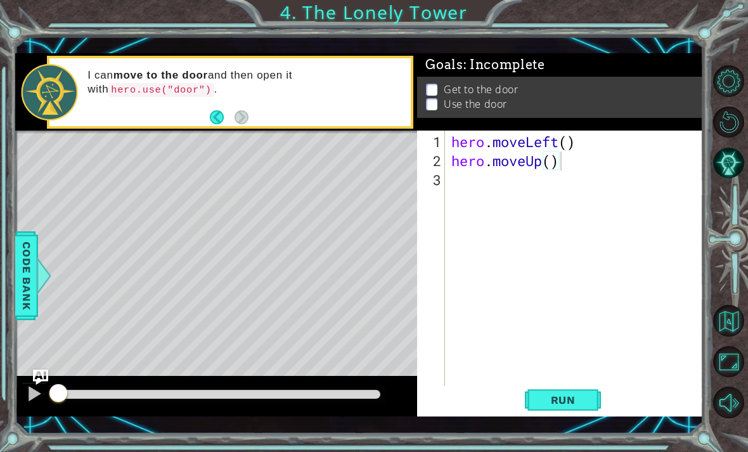
click at [519, 411] on button "Run" at bounding box center [563, 399] width 76 height 29
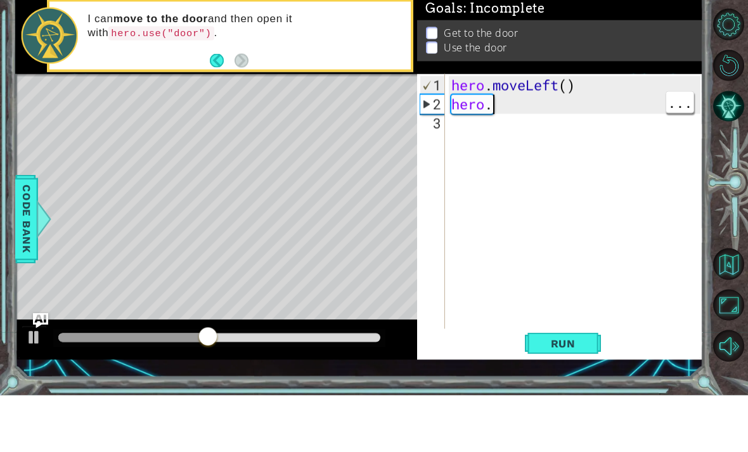
type textarea "hero.m"
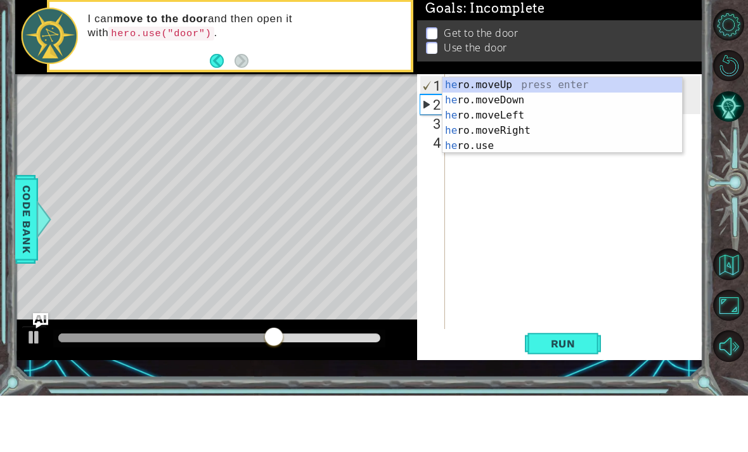
type textarea "her"
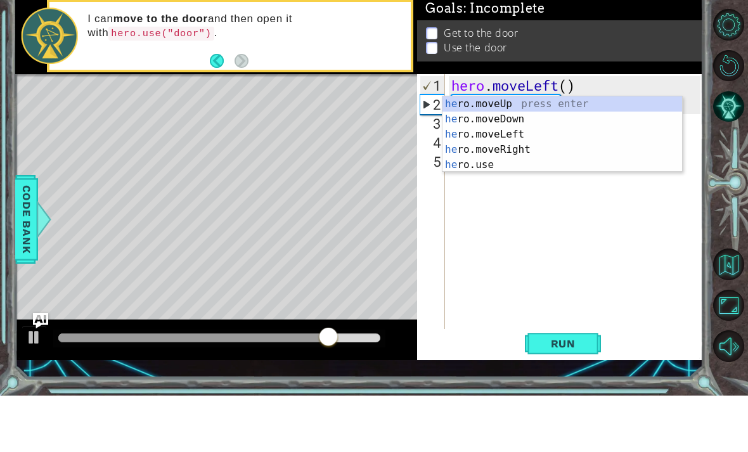
type textarea "her"
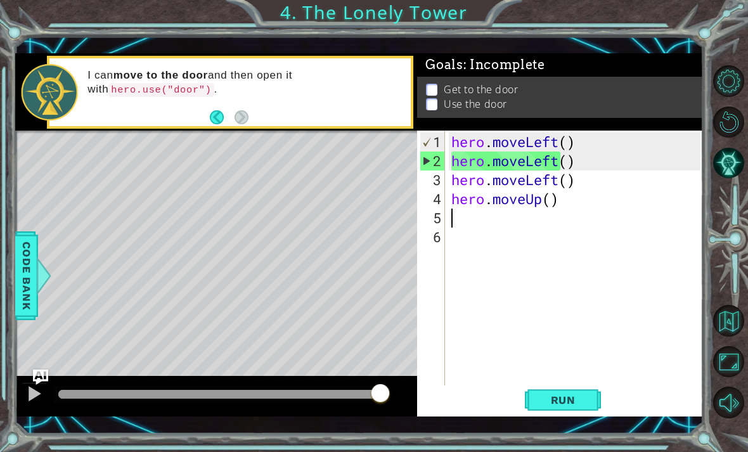
click at [519, 402] on span "Run" at bounding box center [563, 399] width 50 height 13
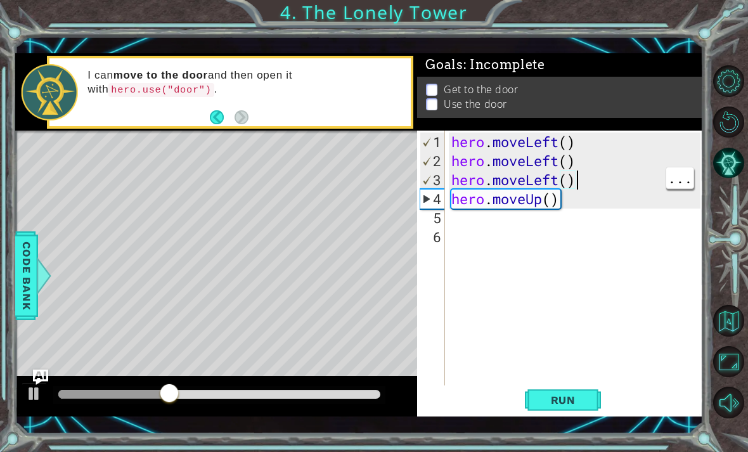
click at [519, 174] on div "hero . moveLeft ( ) hero . moveLeft ( ) hero . moveLeft ( ) hero . moveUp ( )" at bounding box center [578, 284] width 258 height 304
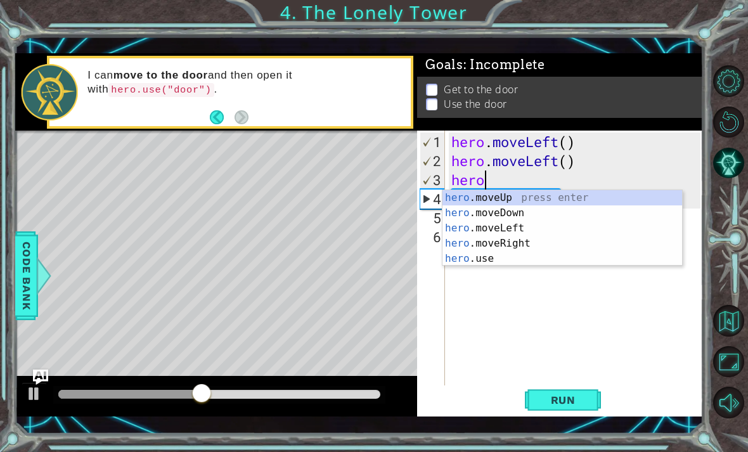
type textarea "h"
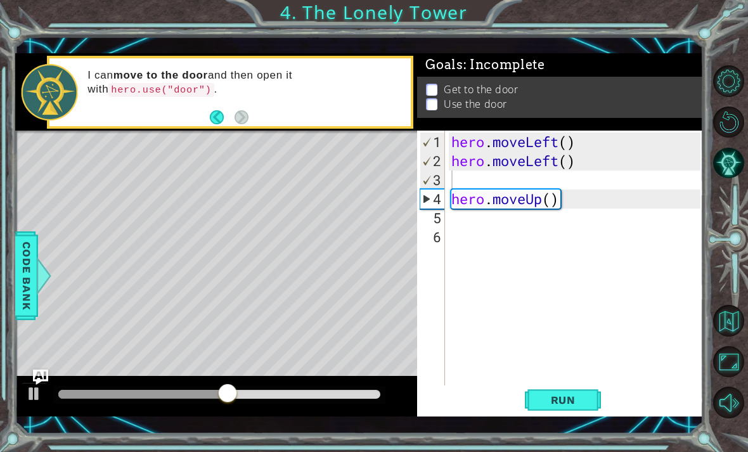
click at [519, 397] on button "Run" at bounding box center [563, 399] width 76 height 29
click at [497, 224] on div "hero . moveLeft ( ) hero . moveLeft ( ) hero . moveUp ( )" at bounding box center [578, 284] width 258 height 304
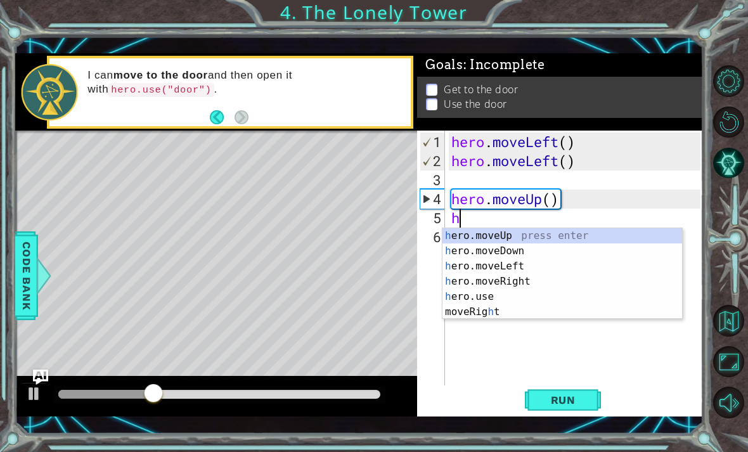
type textarea "her"
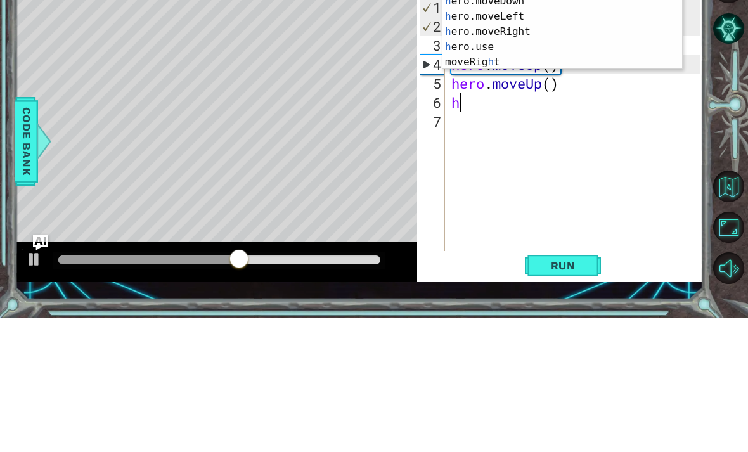
type textarea "he"
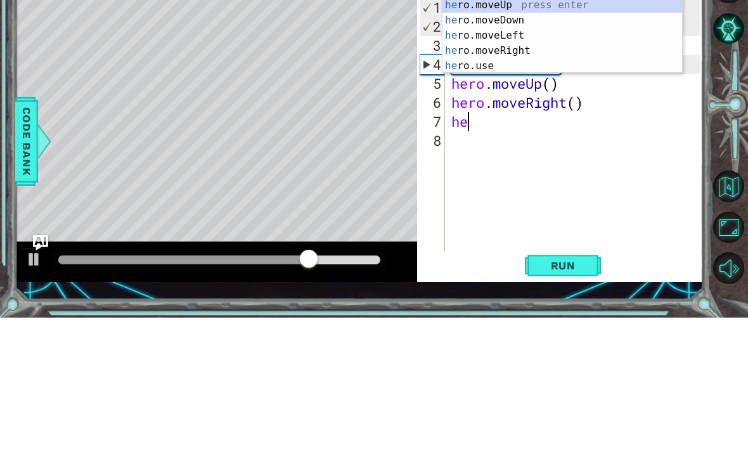
type textarea "her"
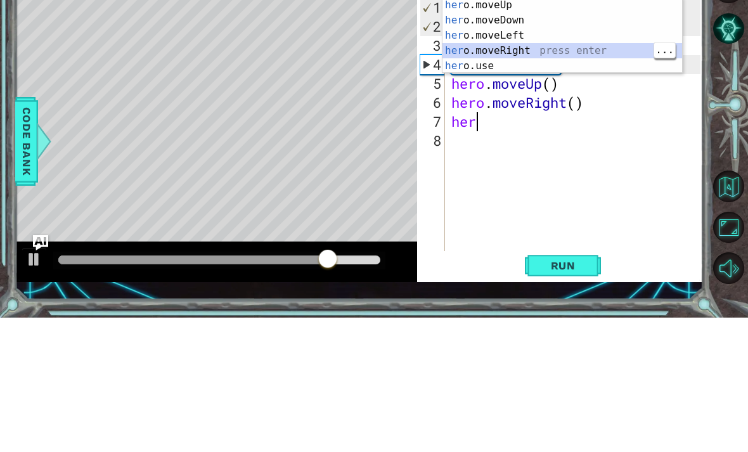
click at [519, 132] on div "her o.moveUp press enter her o.moveDown press enter her o.moveLeft press enter …" at bounding box center [561, 185] width 239 height 106
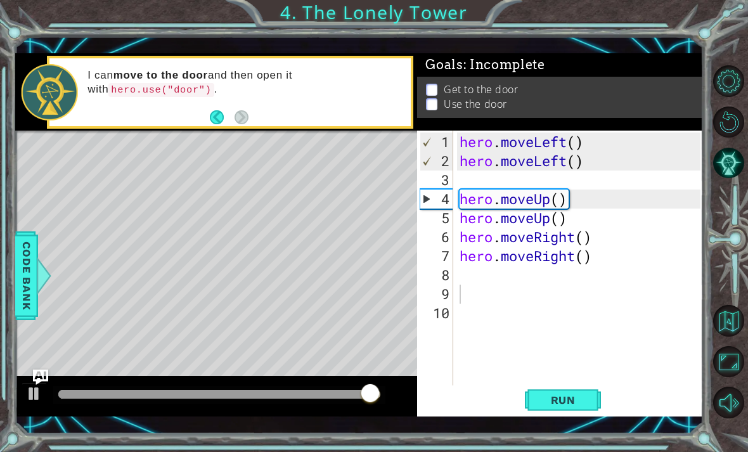
click at [519, 392] on button "Run" at bounding box center [563, 399] width 76 height 29
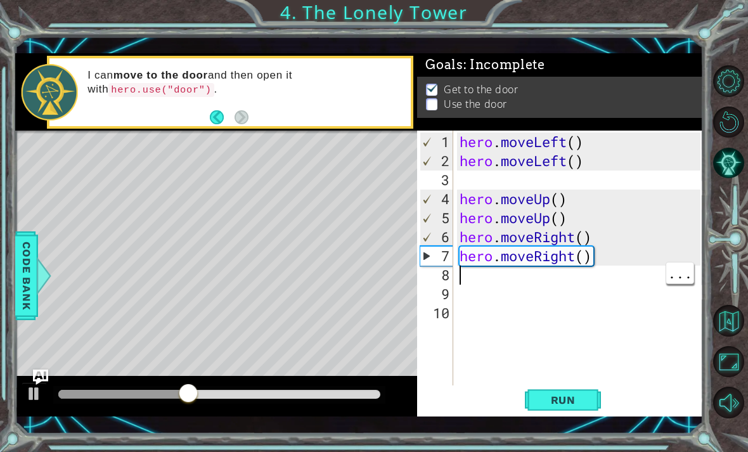
click at [490, 282] on div "hero . moveLeft ( ) hero . moveLeft ( ) hero . moveUp ( ) hero . moveUp ( ) her…" at bounding box center [582, 284] width 250 height 304
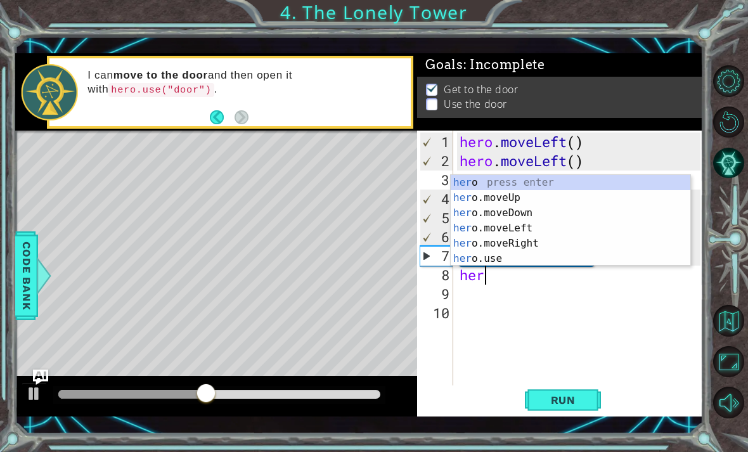
scroll to position [0, 1]
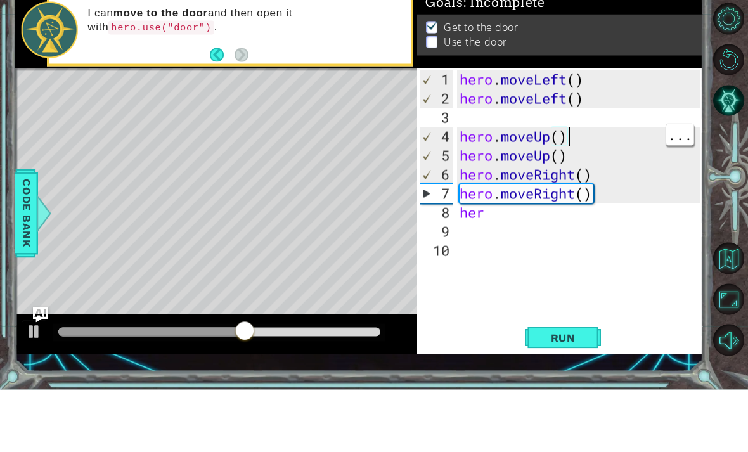
click at [519, 139] on div "hero . moveLeft ( ) hero . moveLeft ( ) hero . moveUp ( ) hero . moveUp ( ) her…" at bounding box center [582, 284] width 250 height 304
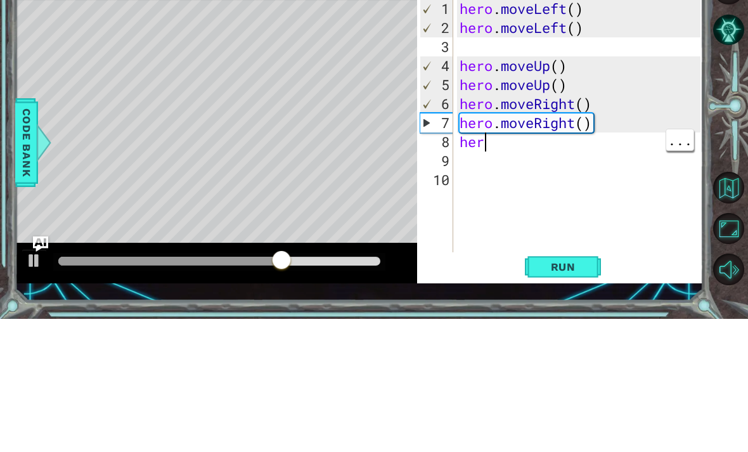
click at [519, 143] on div "hero . moveLeft ( ) hero . moveLeft ( ) hero . moveUp ( ) hero . moveUp ( ) her…" at bounding box center [582, 284] width 250 height 304
type textarea "hero"
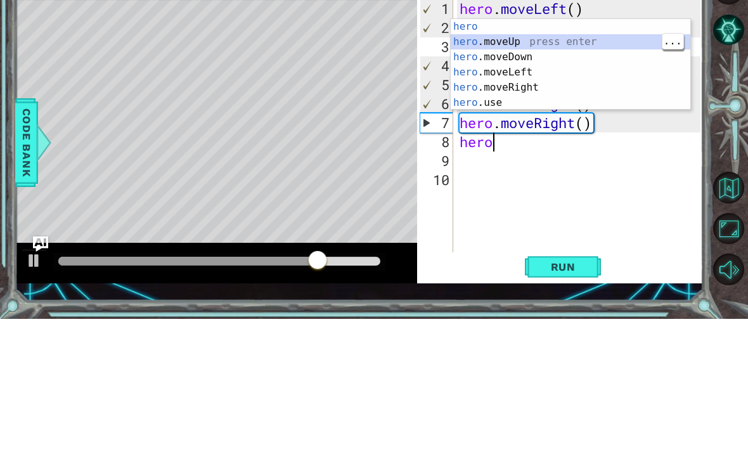
scroll to position [0, 0]
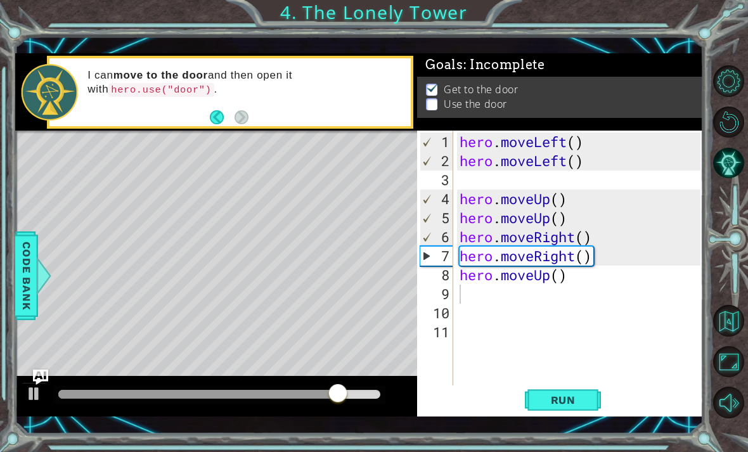
click at [519, 405] on span "Run" at bounding box center [563, 399] width 50 height 13
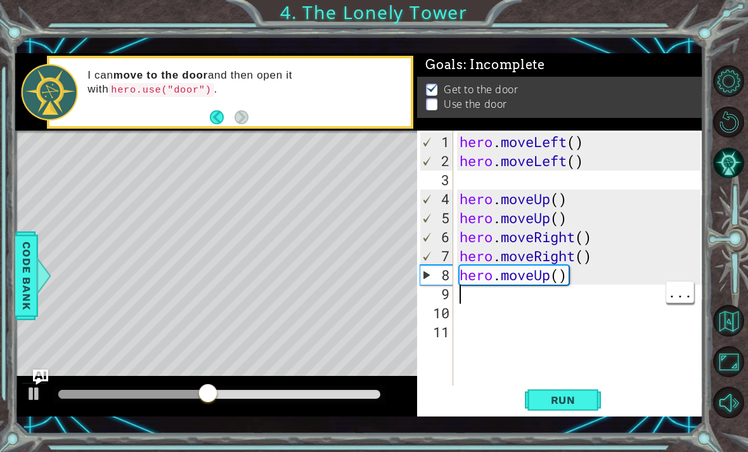
click at [493, 295] on div "hero . moveLeft ( ) hero . moveLeft ( ) hero . moveUp ( ) hero . moveUp ( ) her…" at bounding box center [582, 284] width 250 height 304
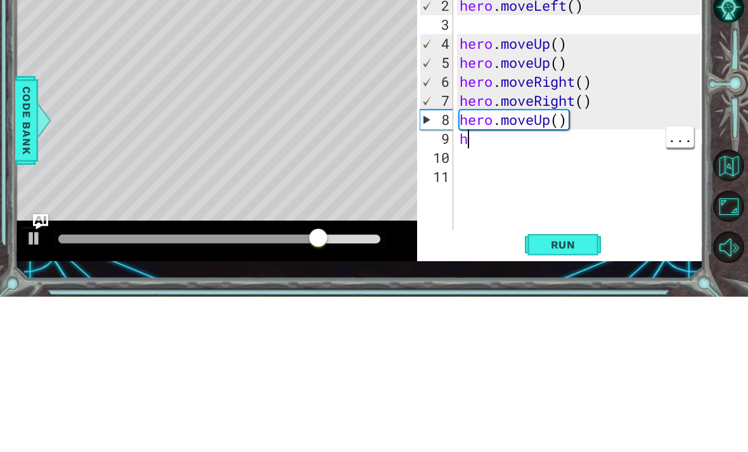
click at [489, 139] on div "hero . moveLeft ( ) hero . moveLeft ( ) hero . moveUp ( ) hero . moveUp ( ) her…" at bounding box center [582, 284] width 250 height 304
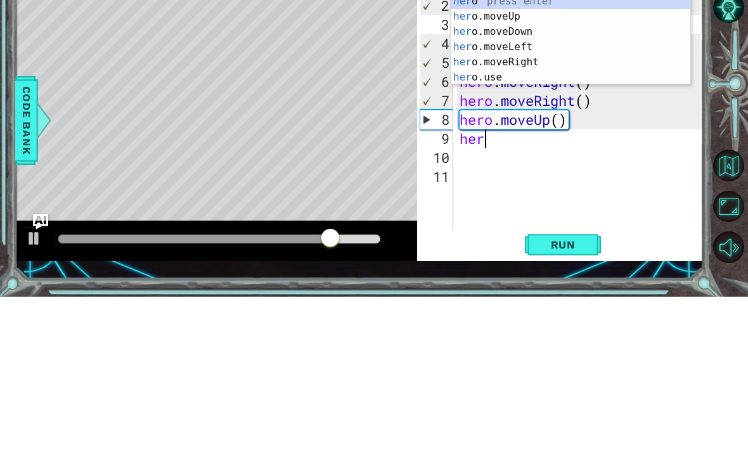
scroll to position [0, 1]
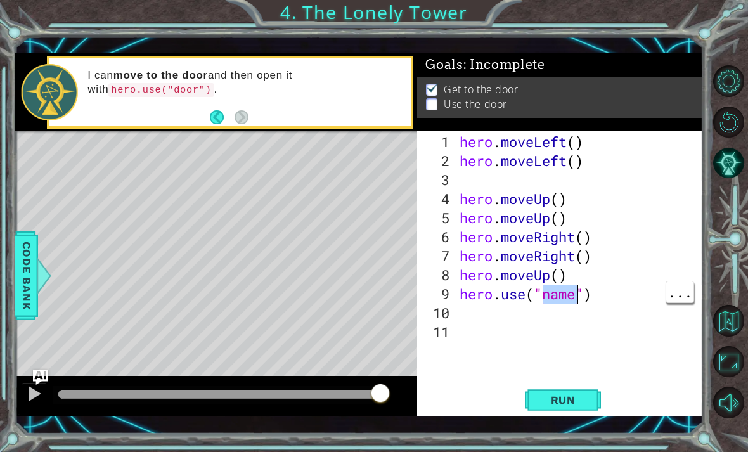
click at [519, 298] on div "hero . moveLeft ( ) hero . moveLeft ( ) hero . moveUp ( ) hero . moveUp ( ) her…" at bounding box center [582, 284] width 250 height 304
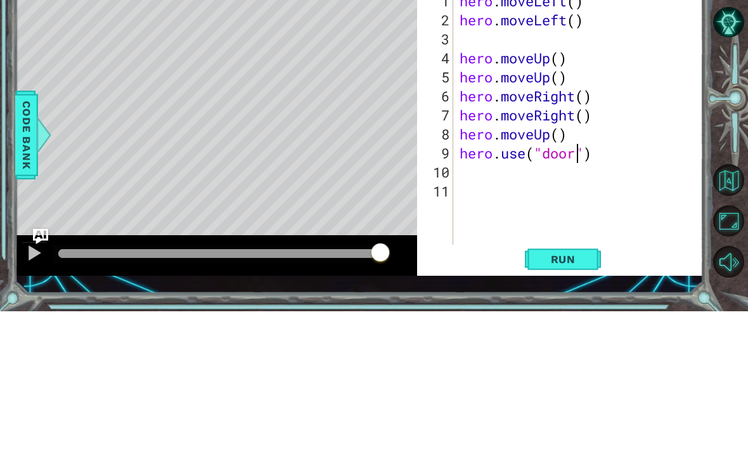
scroll to position [0, 6]
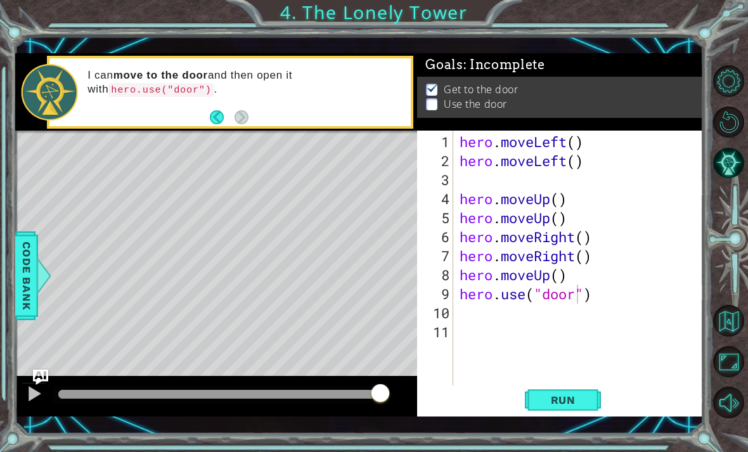
click at [519, 407] on button "Run" at bounding box center [563, 399] width 76 height 29
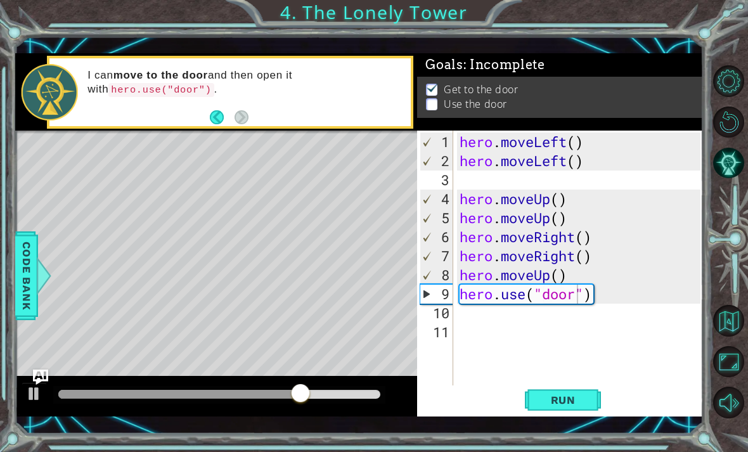
type textarea "hero.moveUp()"
click at [519, 275] on div "hero . moveLeft ( ) hero . moveLeft ( ) hero . moveUp ( ) hero . moveUp ( ) her…" at bounding box center [582, 284] width 250 height 304
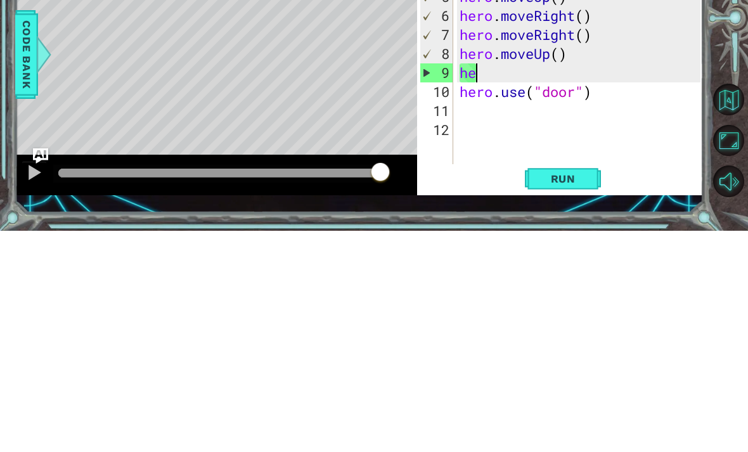
scroll to position [0, 1]
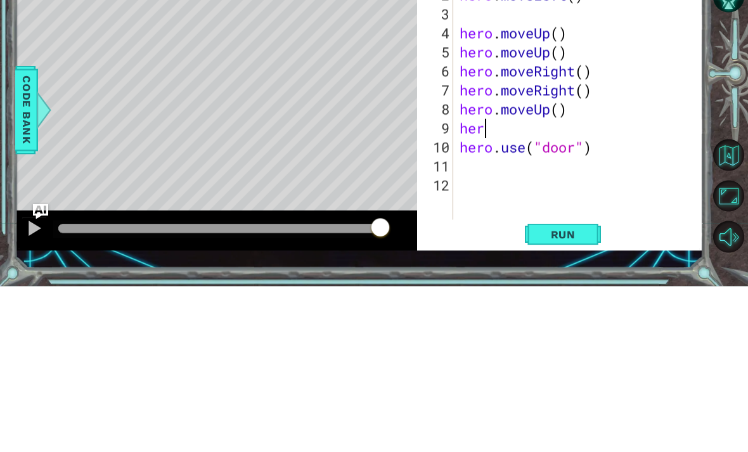
type textarea "hero"
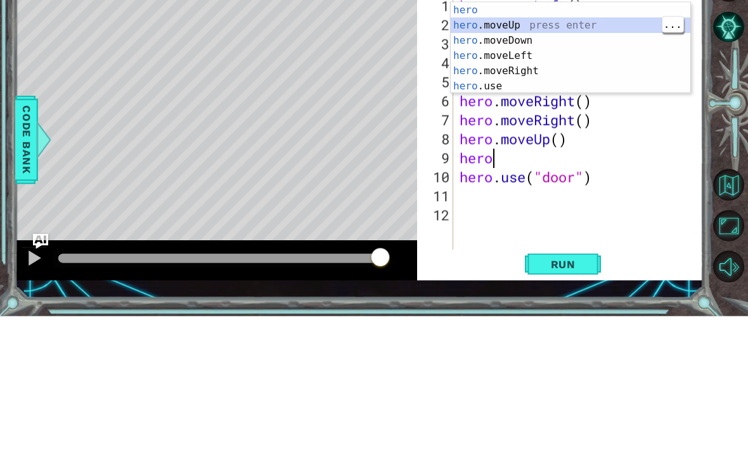
click at [519, 138] on div "hero press enter hero .moveUp press enter hero .moveDown press enter hero .move…" at bounding box center [569, 199] width 239 height 122
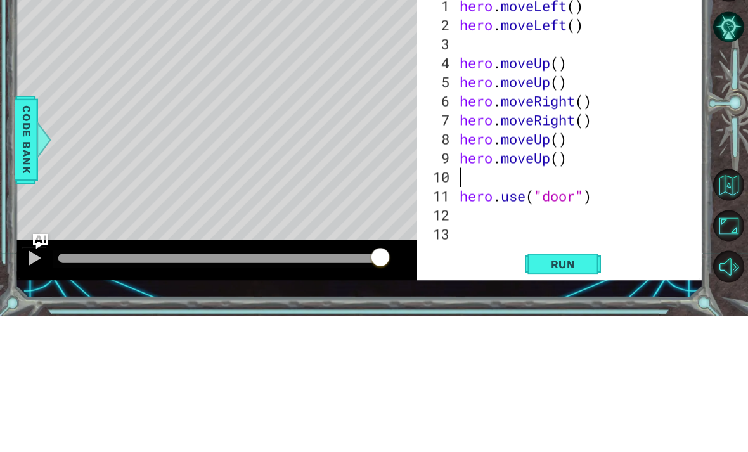
scroll to position [0, 0]
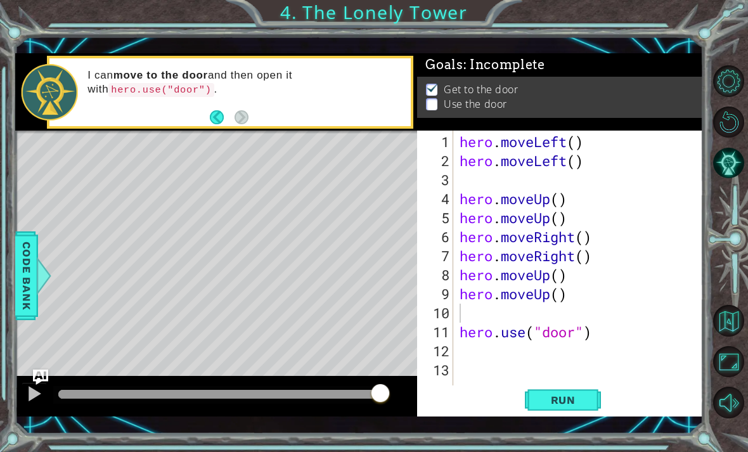
click at [519, 405] on span "Run" at bounding box center [563, 399] width 50 height 13
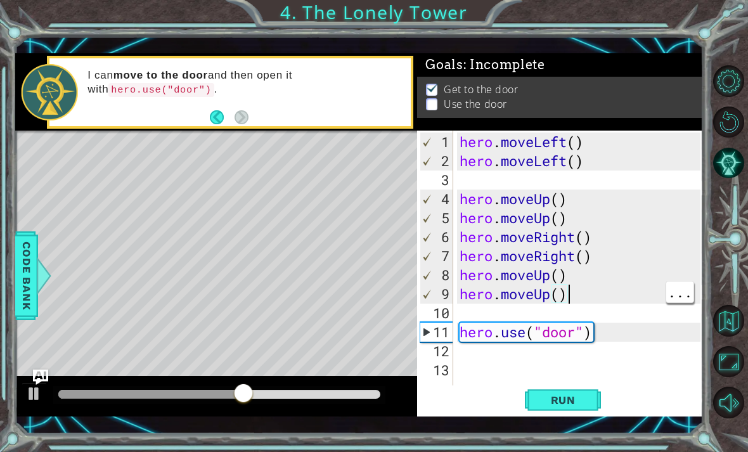
click at [519, 292] on div "hero . moveLeft ( ) hero . moveLeft ( ) hero . moveUp ( ) hero . moveUp ( ) her…" at bounding box center [582, 284] width 250 height 304
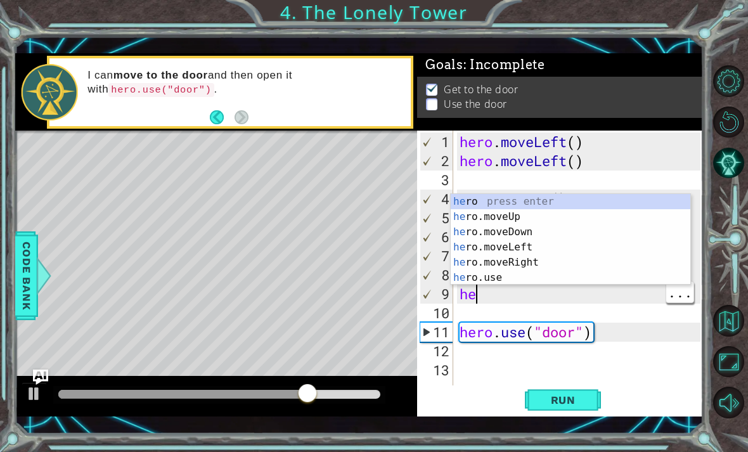
click at [519, 295] on div "hero . moveLeft ( ) hero . moveLeft ( ) hero . moveUp ( ) hero . moveUp ( ) her…" at bounding box center [582, 284] width 250 height 304
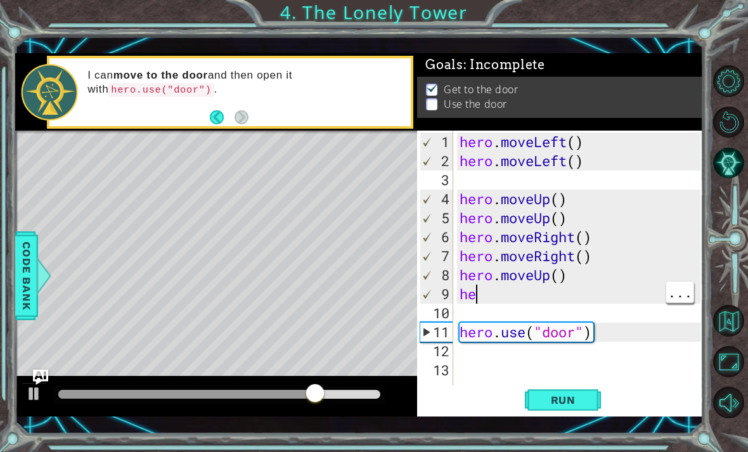
type textarea "h"
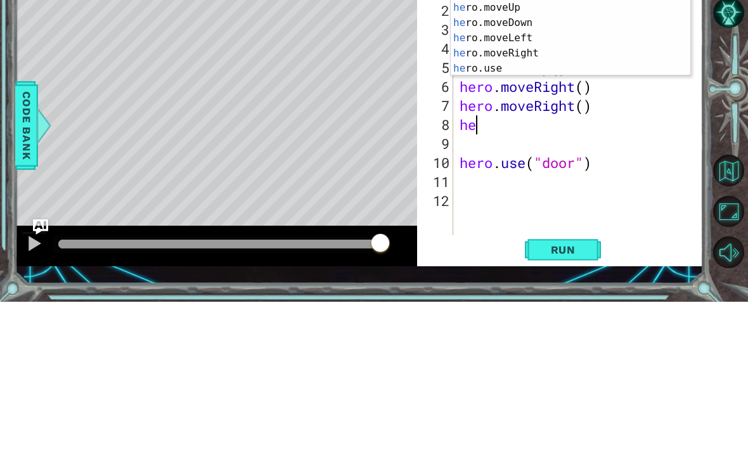
type textarea "h"
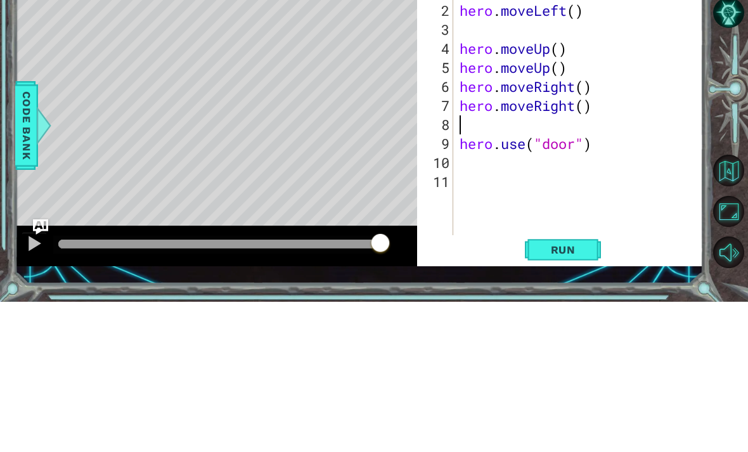
type textarea "hero.moveRight()"
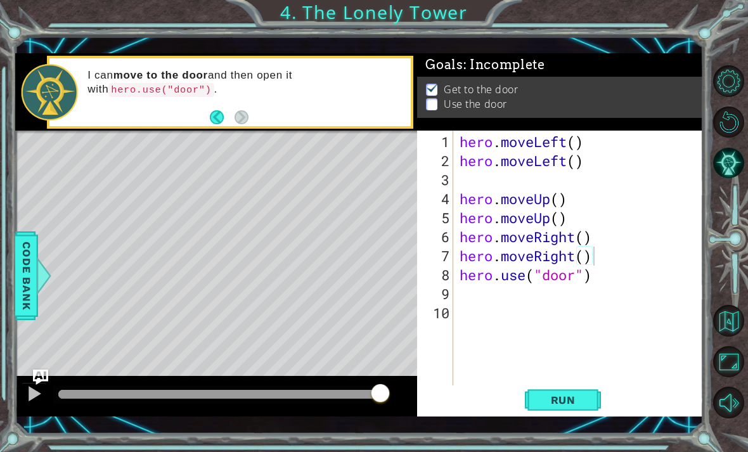
click at [519, 395] on span "Run" at bounding box center [563, 399] width 50 height 13
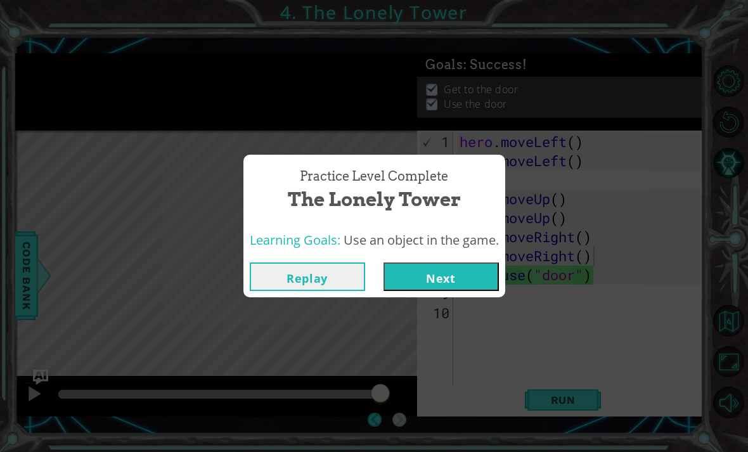
click at [459, 276] on button "Next" at bounding box center [440, 276] width 115 height 29
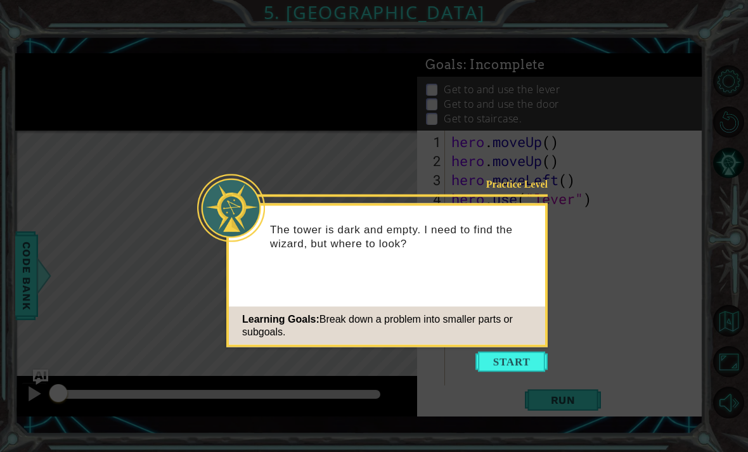
click at [510, 369] on button "Start" at bounding box center [511, 362] width 72 height 20
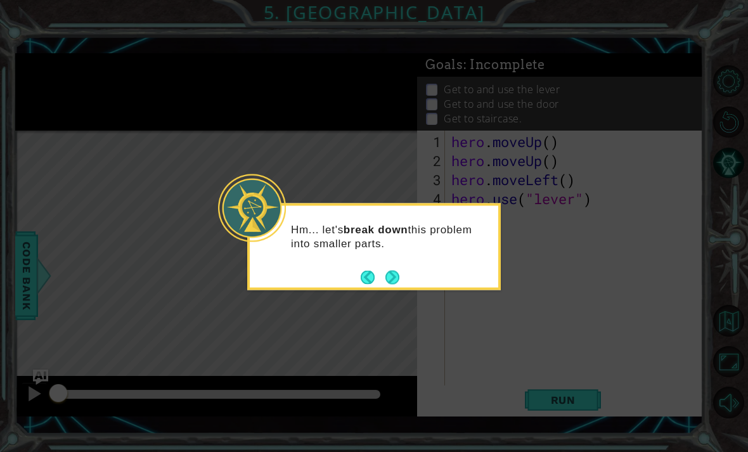
click at [411, 275] on div "Hm... let's break down this problem into smaller parts." at bounding box center [373, 246] width 253 height 87
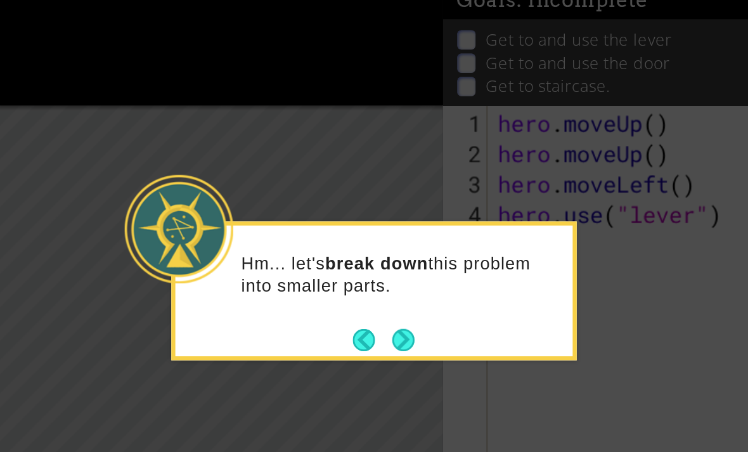
click at [385, 270] on button "Next" at bounding box center [392, 277] width 14 height 14
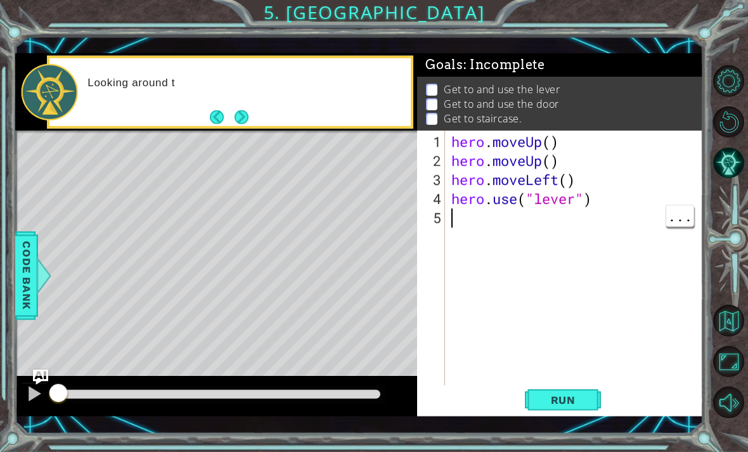
scroll to position [17, 0]
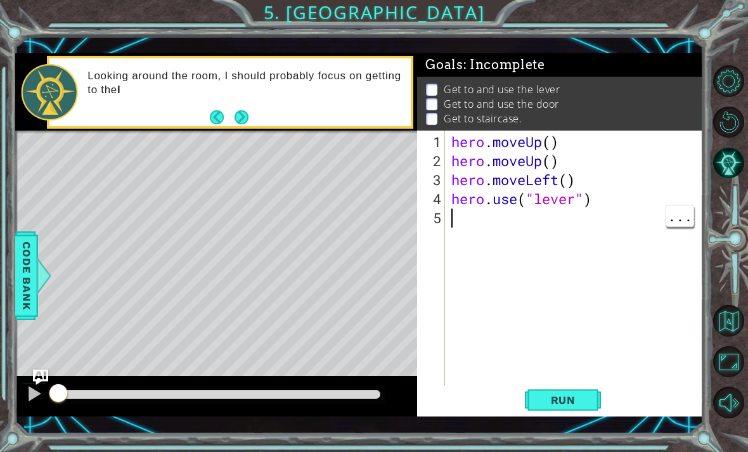
click at [84, 122] on div "Looking around the room, I should probably focus on getting to the l" at bounding box center [245, 92] width 332 height 59
click at [243, 117] on button "Next" at bounding box center [241, 117] width 15 height 15
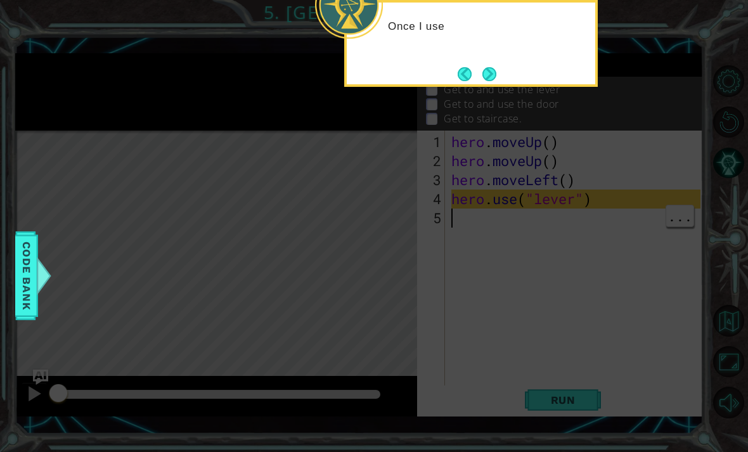
click at [496, 64] on button "Next" at bounding box center [489, 74] width 20 height 20
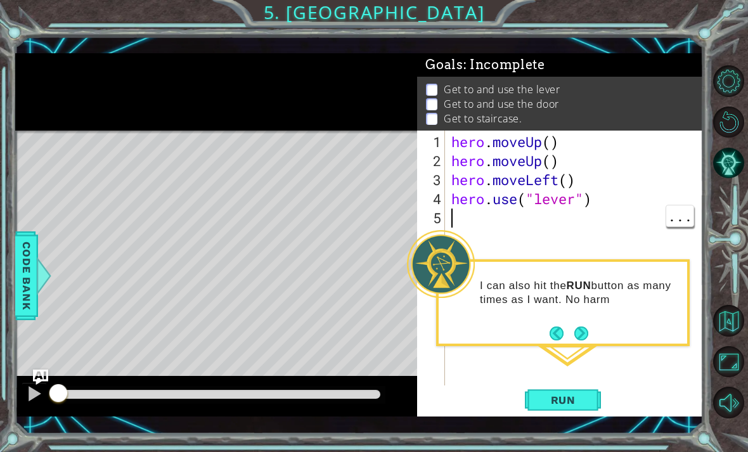
click at [519, 326] on button "Next" at bounding box center [580, 333] width 15 height 15
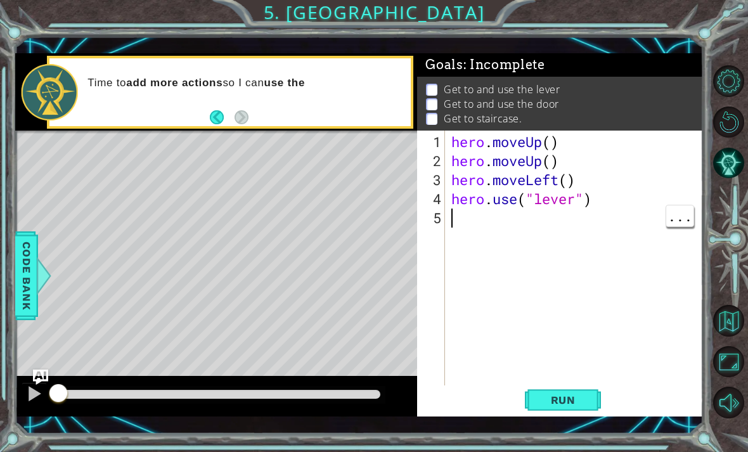
click at [519, 399] on span "Run" at bounding box center [563, 399] width 50 height 13
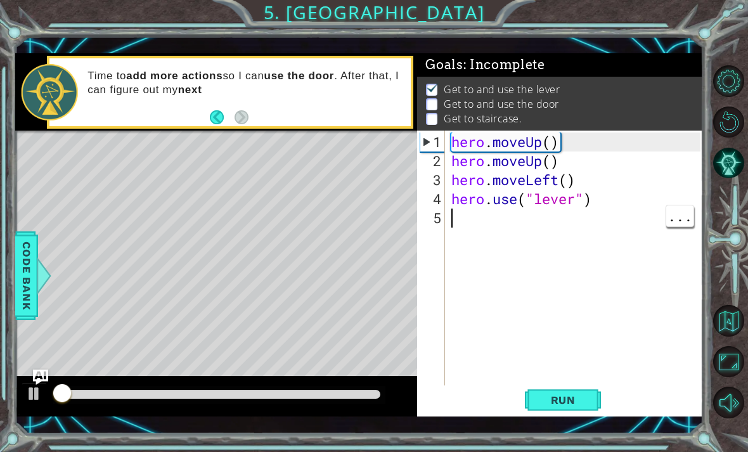
scroll to position [1, 0]
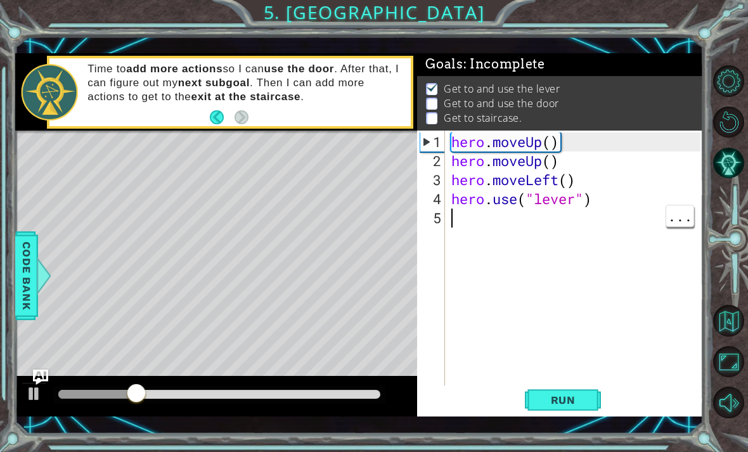
click at [519, 225] on div "hero . moveUp ( ) hero . moveUp ( ) hero . moveLeft ( ) hero . use ( "lever" )" at bounding box center [578, 284] width 258 height 304
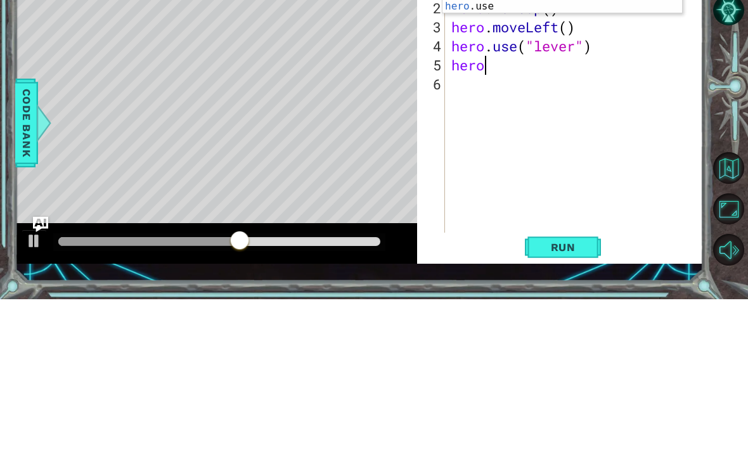
scroll to position [0, 1]
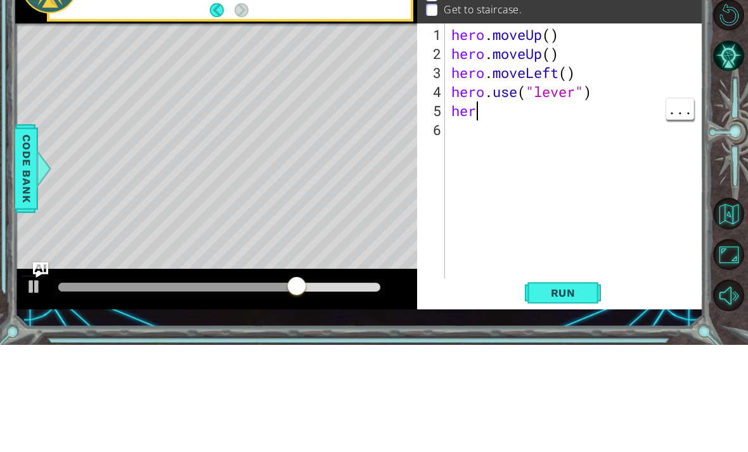
type textarea "hero"
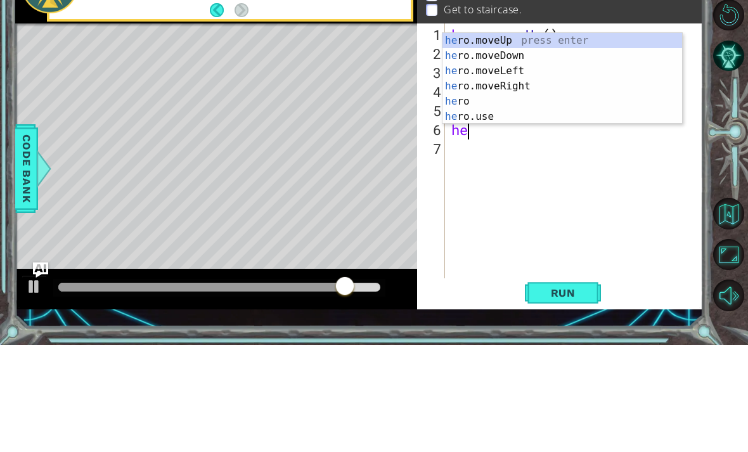
type textarea "her"
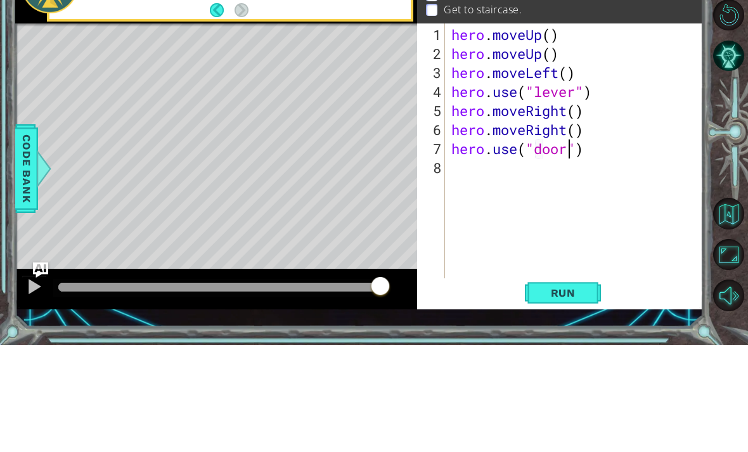
scroll to position [41, 0]
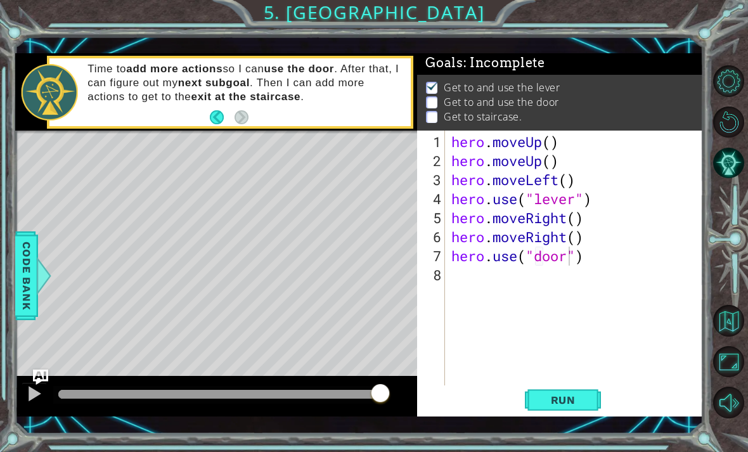
click at [519, 389] on button "Run" at bounding box center [563, 399] width 76 height 29
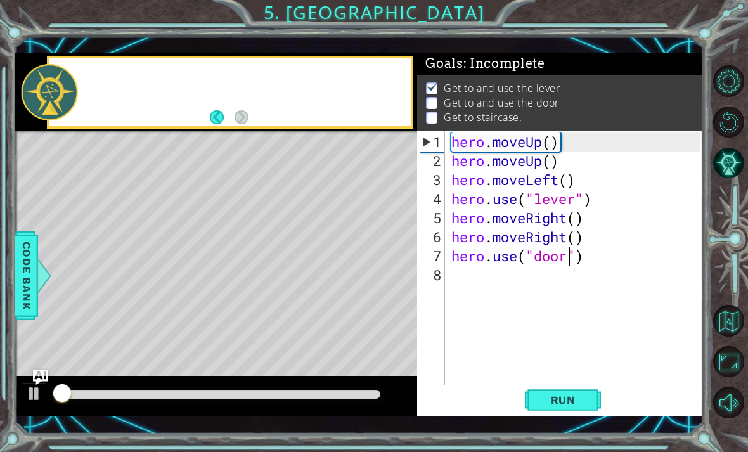
scroll to position [1, 0]
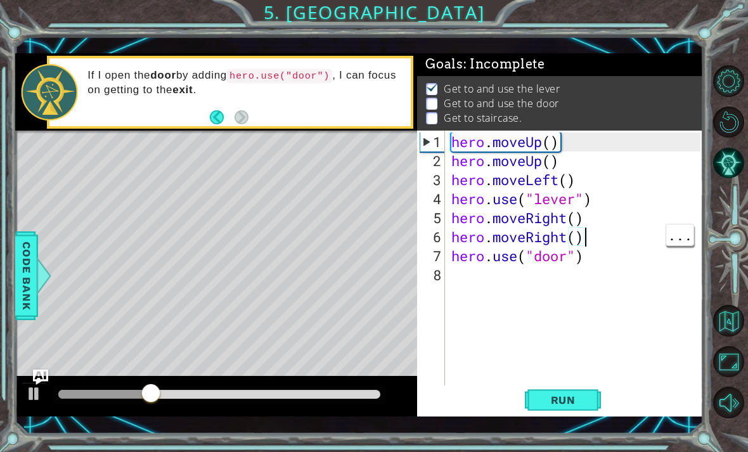
click at [519, 246] on div "hero . moveUp ( ) hero . moveUp ( ) hero . moveLeft ( ) hero . use ( "lever" ) …" at bounding box center [578, 284] width 258 height 304
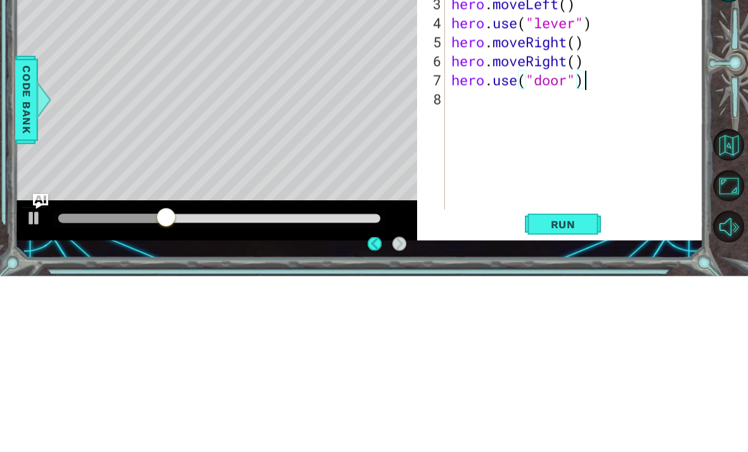
type textarea "hero.moveRight()"
click at [519, 132] on div "hero . moveUp ( ) hero . moveUp ( ) hero . moveLeft ( ) hero . use ( "lever" ) …" at bounding box center [578, 284] width 258 height 304
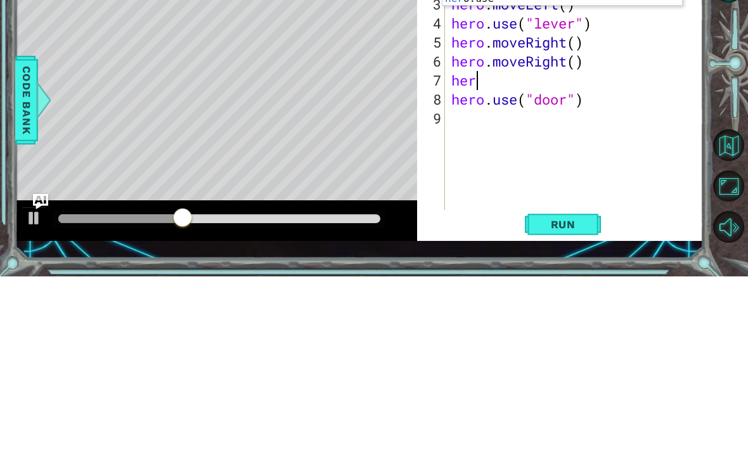
scroll to position [0, 1]
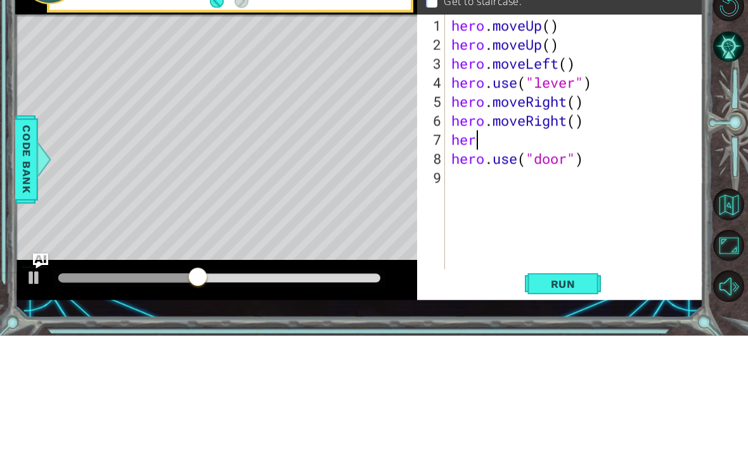
type textarea "hero"
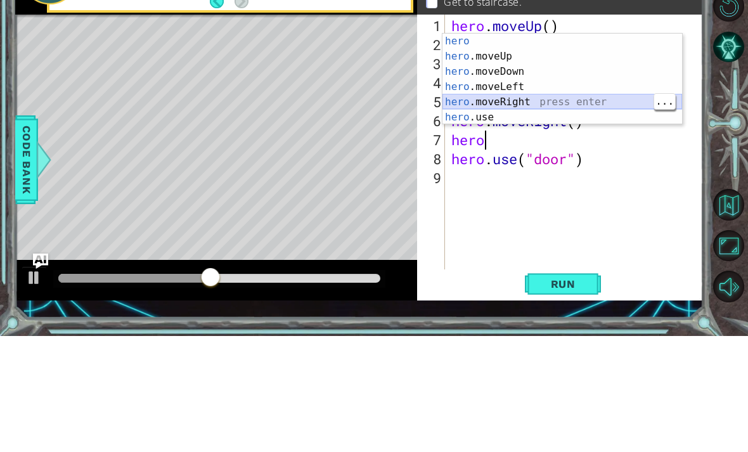
click at [519, 150] on div "hero press enter hero .moveUp press enter hero .moveDown press enter hero .move…" at bounding box center [561, 211] width 239 height 122
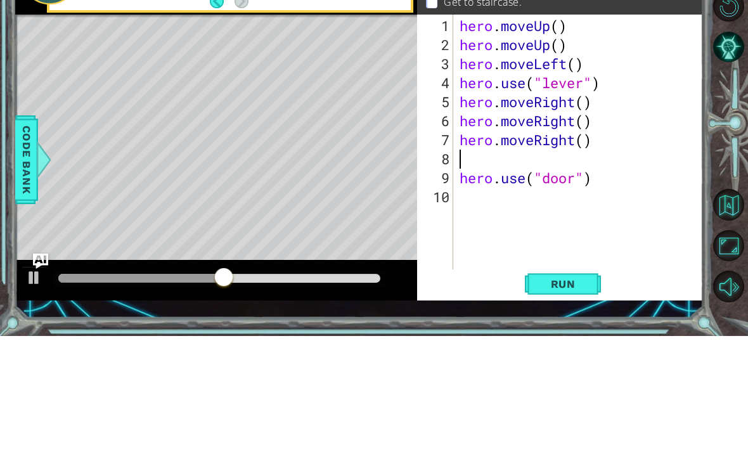
type textarea "hero.moveRight()"
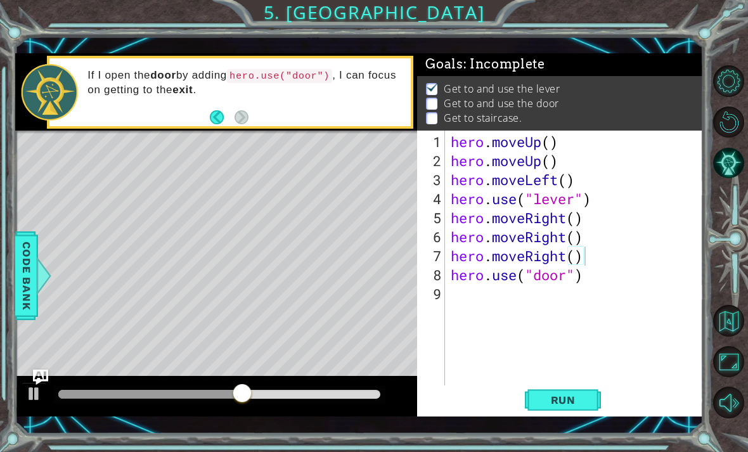
click at [519, 395] on span "Run" at bounding box center [563, 399] width 50 height 13
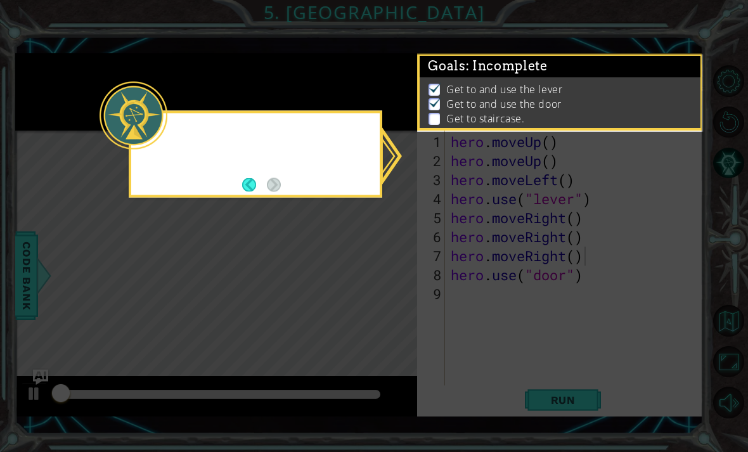
scroll to position [1, 0]
click at [519, 276] on icon at bounding box center [374, 226] width 748 height 452
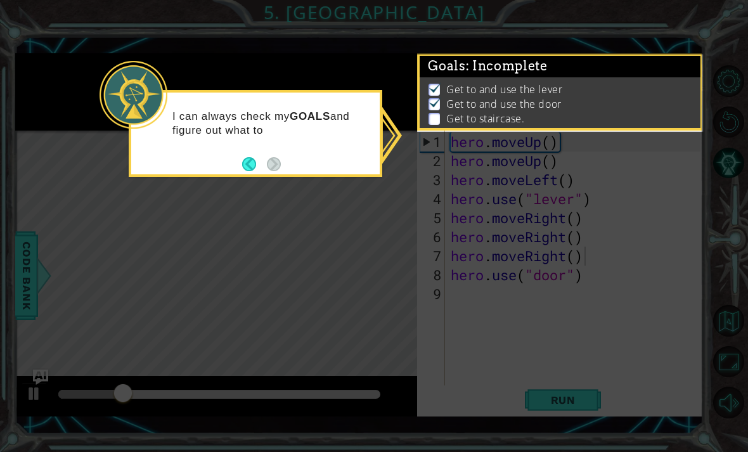
click at [255, 157] on button "Back" at bounding box center [254, 164] width 25 height 14
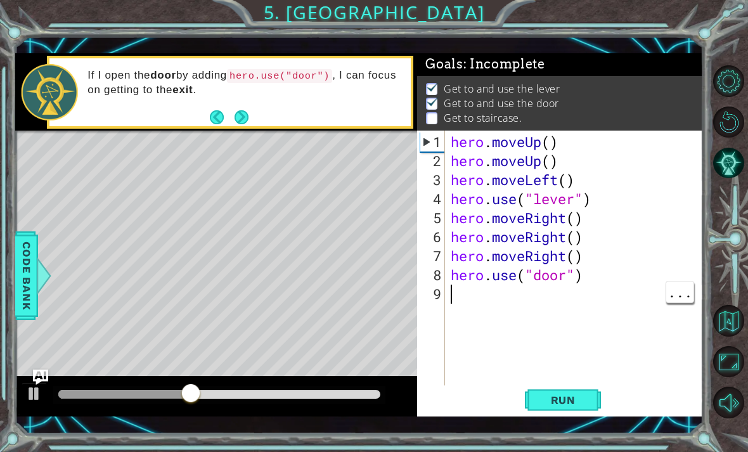
click at [480, 295] on div "hero . moveUp ( ) hero . moveUp ( ) hero . moveLeft ( ) hero . use ( "lever" ) …" at bounding box center [577, 284] width 258 height 304
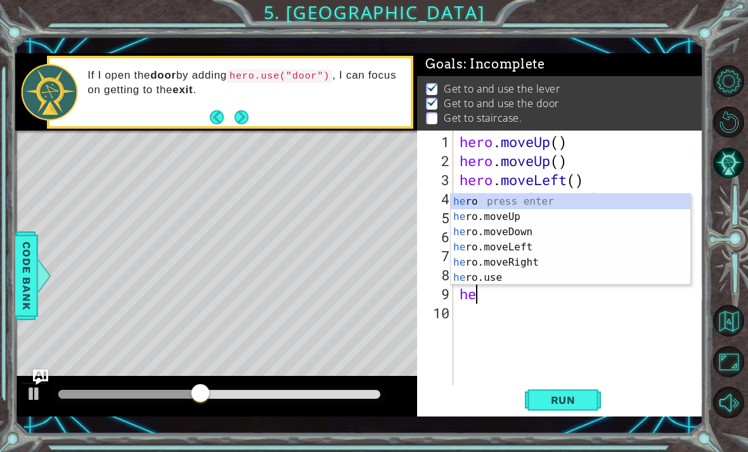
scroll to position [0, 1]
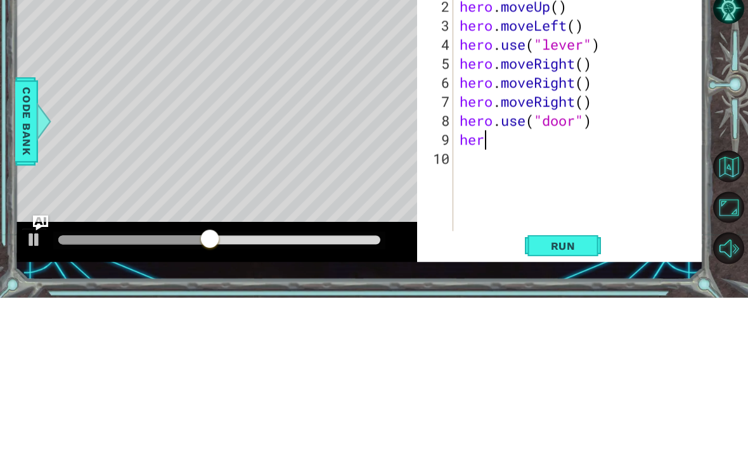
type textarea "hero"
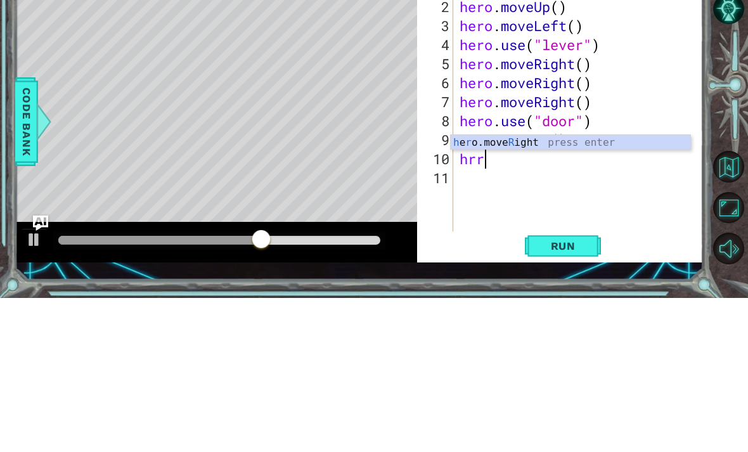
scroll to position [0, 0]
type textarea "h"
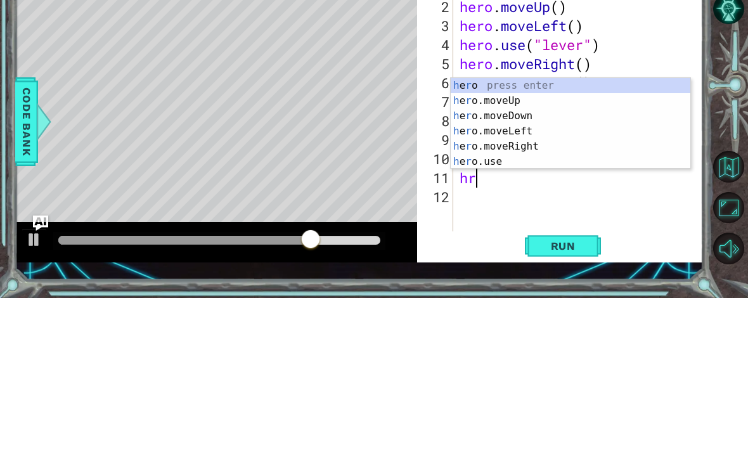
type textarea "h"
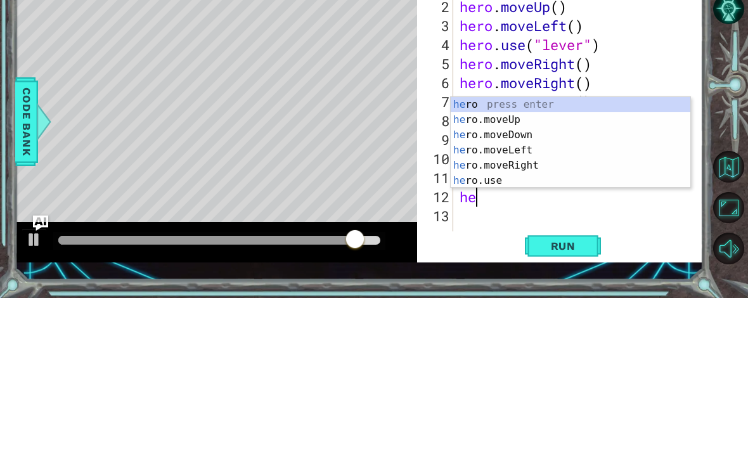
type textarea "her"
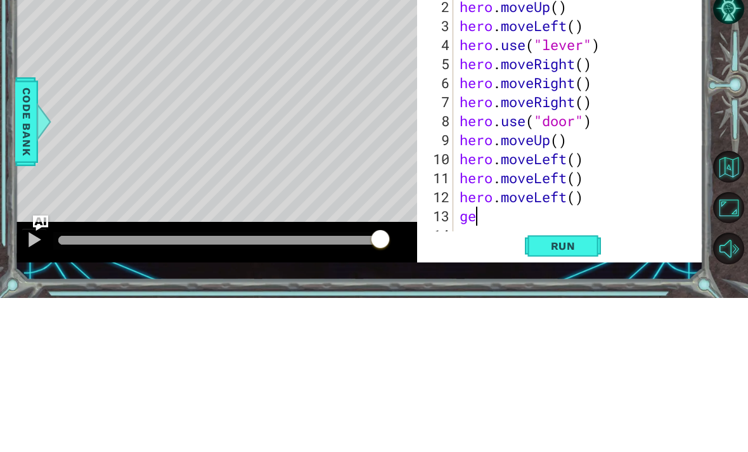
type textarea "g"
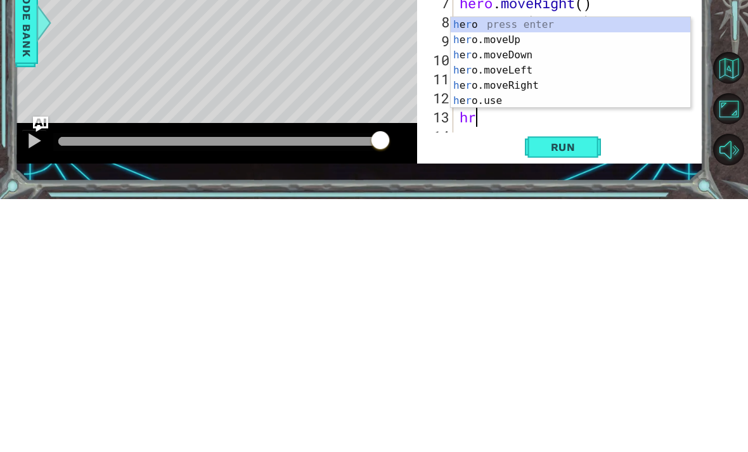
type textarea "h"
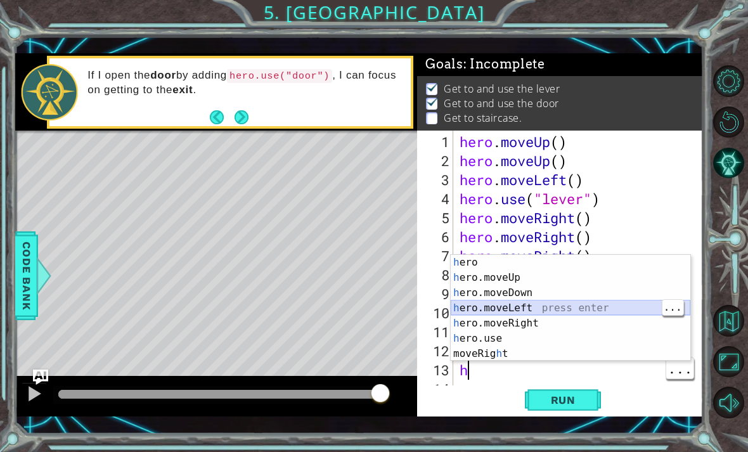
click at [519, 307] on div "h ero press enter h ero.moveUp press enter h ero.moveDown press enter h ero.mov…" at bounding box center [569, 323] width 239 height 137
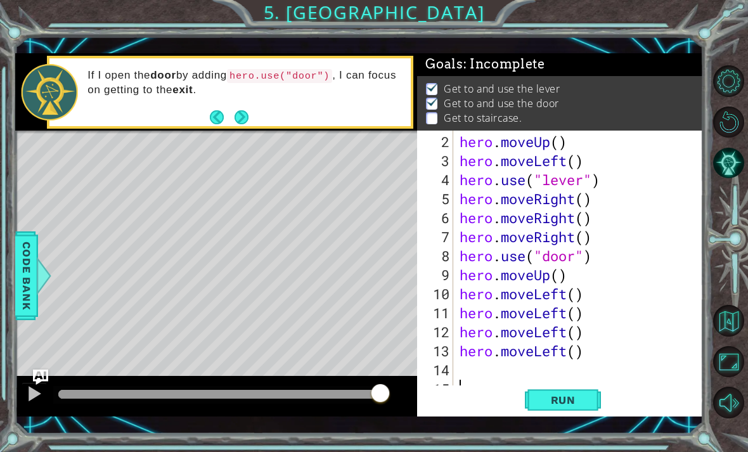
scroll to position [38, 0]
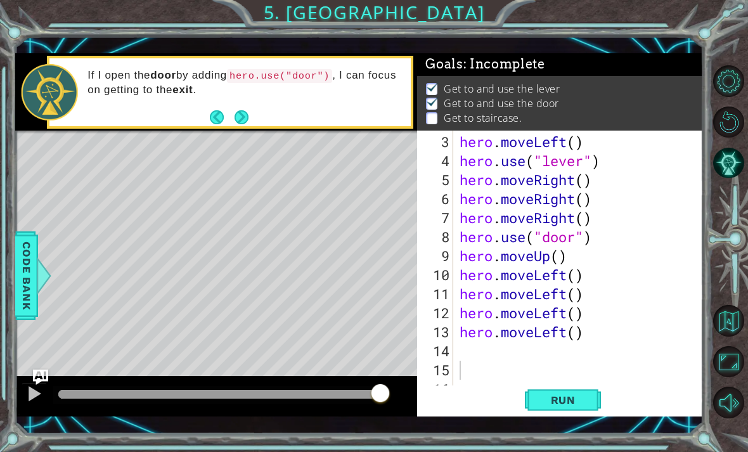
click at [519, 400] on span "Run" at bounding box center [563, 399] width 50 height 13
type textarea "hero.moveUp()"
click at [519, 257] on div "hero . moveLeft ( ) hero . use ( "lever" ) hero . moveRight ( ) hero . moveRigh…" at bounding box center [582, 284] width 250 height 304
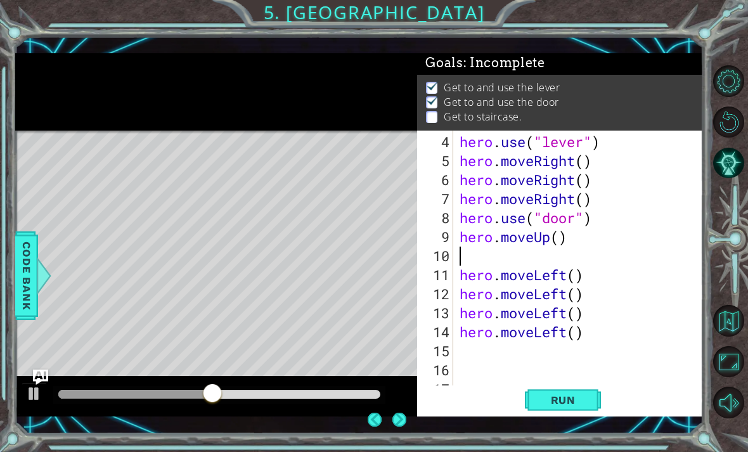
scroll to position [2, 0]
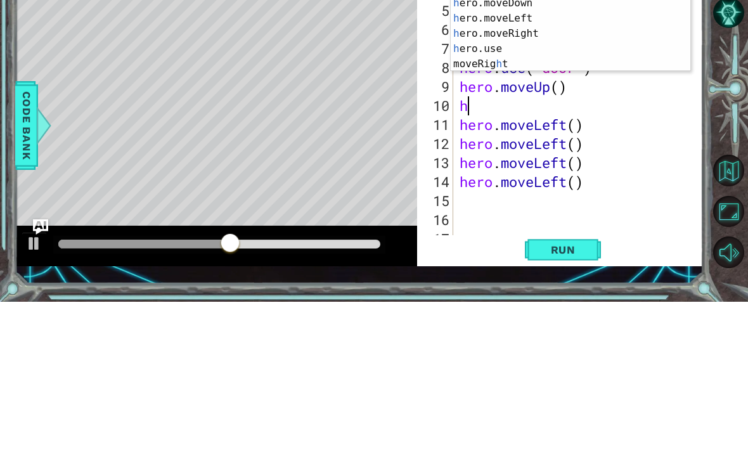
type textarea "her"
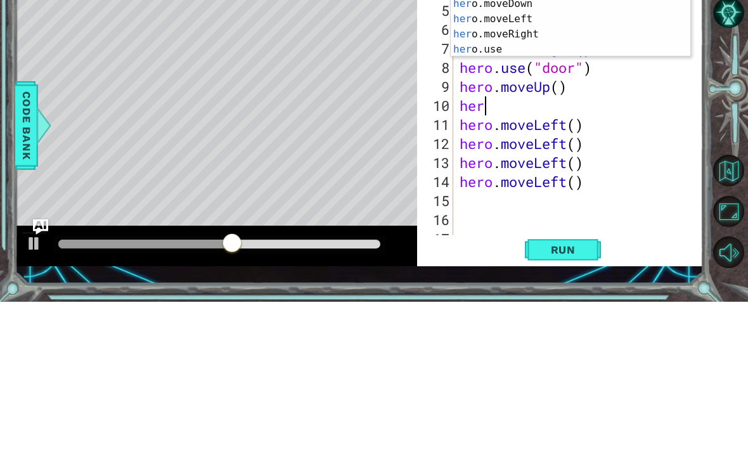
scroll to position [0, 1]
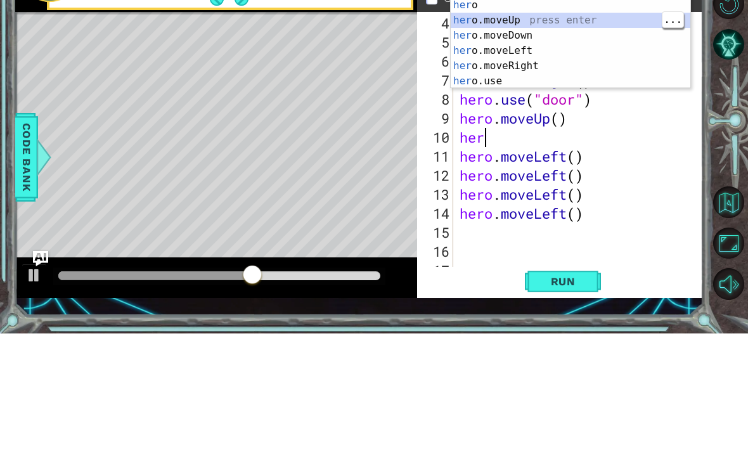
click at [519, 116] on div "her o press enter her o.moveUp press enter her o.moveDown press enter her o.mov…" at bounding box center [569, 177] width 239 height 122
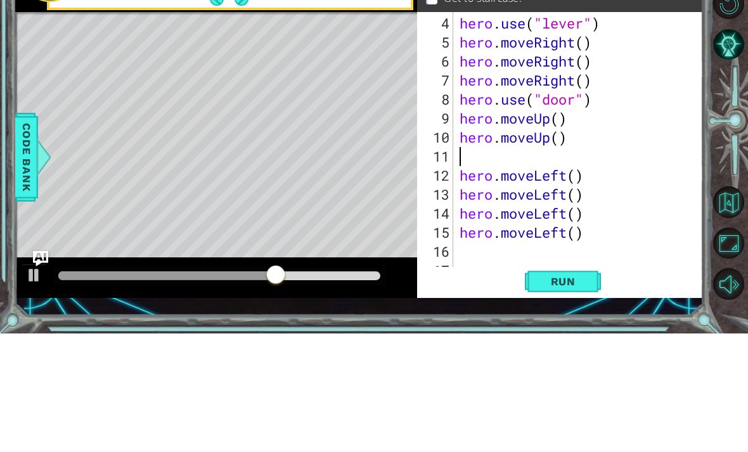
type textarea "hero.moveUp()"
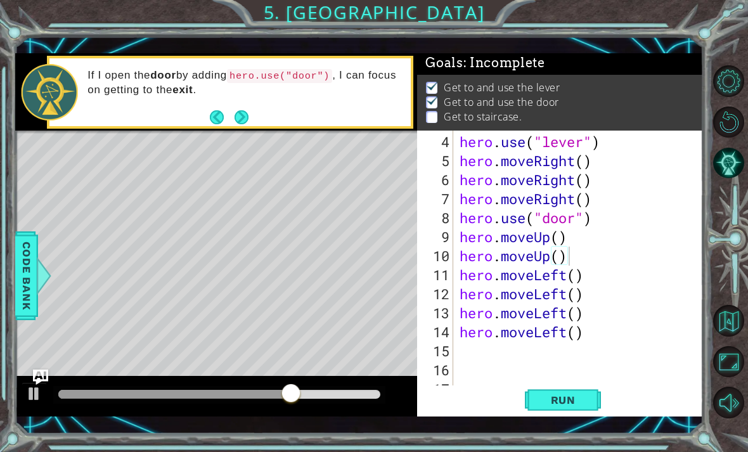
click at [519, 398] on span "Run" at bounding box center [563, 399] width 50 height 13
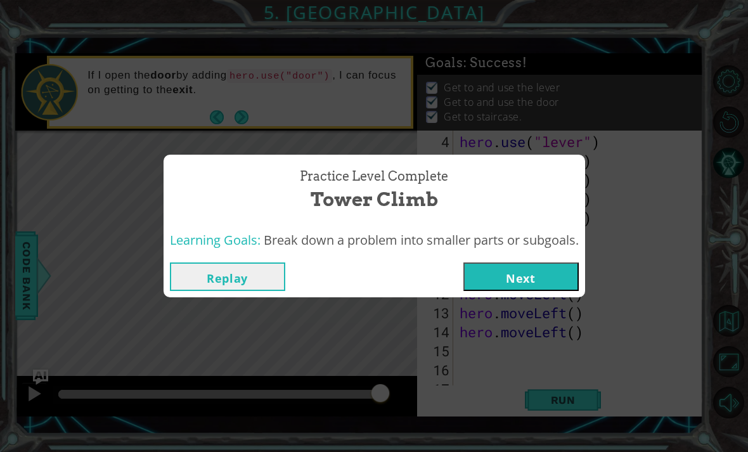
click at [519, 262] on button "Next" at bounding box center [520, 276] width 115 height 29
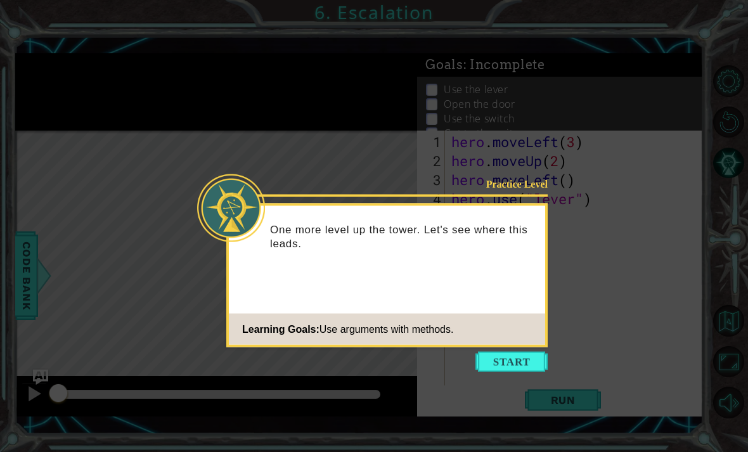
click at [508, 370] on button "Start" at bounding box center [511, 362] width 72 height 20
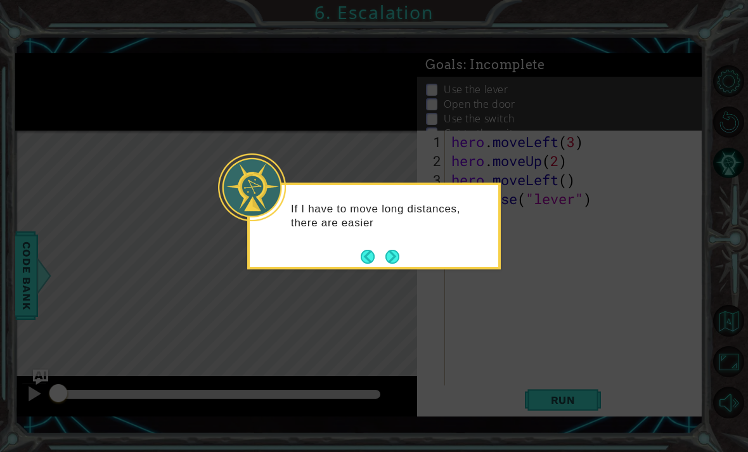
click at [398, 283] on icon at bounding box center [374, 226] width 748 height 452
click at [399, 258] on button "Next" at bounding box center [392, 256] width 18 height 18
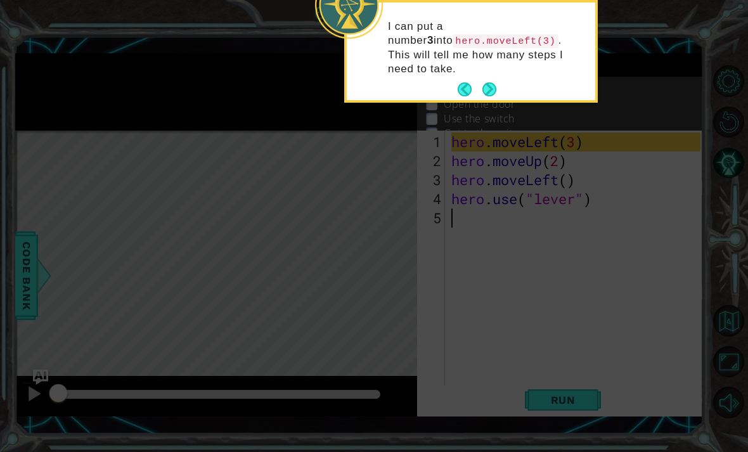
click at [484, 82] on button "Next" at bounding box center [489, 90] width 16 height 16
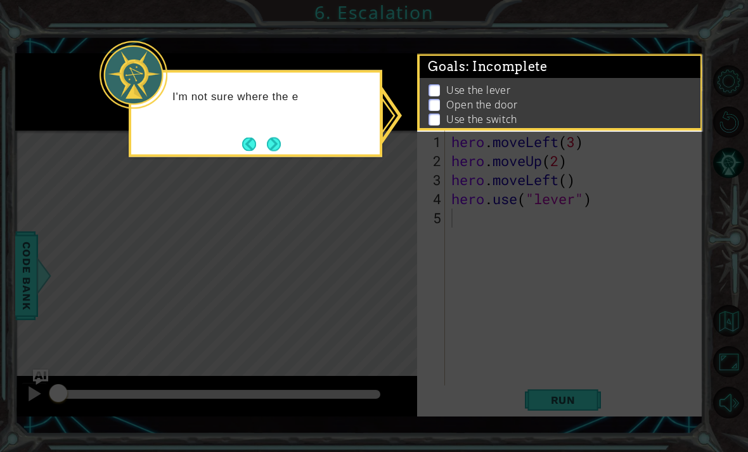
click at [279, 143] on button "Next" at bounding box center [273, 143] width 15 height 15
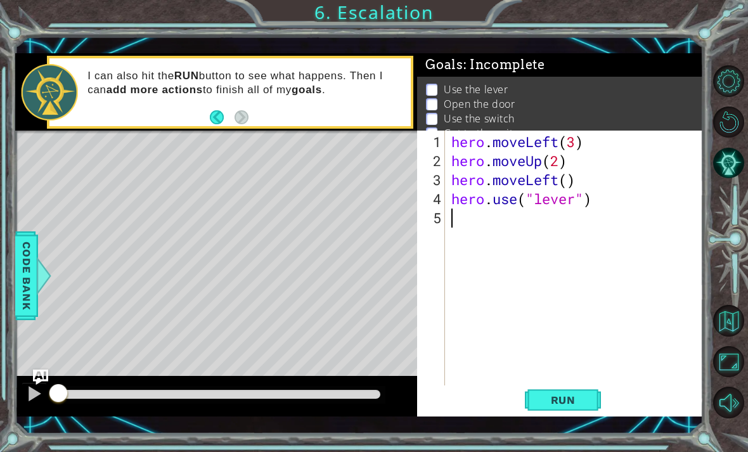
click at [519, 436] on div "1 ההההההההההההההההההההההההההההההההההההההההההההההההההההההההההההההההההההההההההההה…" at bounding box center [374, 226] width 748 height 452
click at [519, 446] on div "1 ההההההההההההההההההההההההההההההההההההההההההההההההההההההההההההההההההההההההההההה…" at bounding box center [374, 226] width 748 height 452
click at [519, 445] on div "1 ההההההההההההההההההההההההההההההההההההההההההההההההההההההההההההההההההההההההההההה…" at bounding box center [374, 226] width 748 height 452
click at [519, 440] on div "1 ההההההההההההההההההההההההההההההההההההההההההההההההההההההההההההההההההההההההההההה…" at bounding box center [374, 226] width 748 height 452
click at [219, 152] on div "Level Map" at bounding box center [307, 317] width 585 height 373
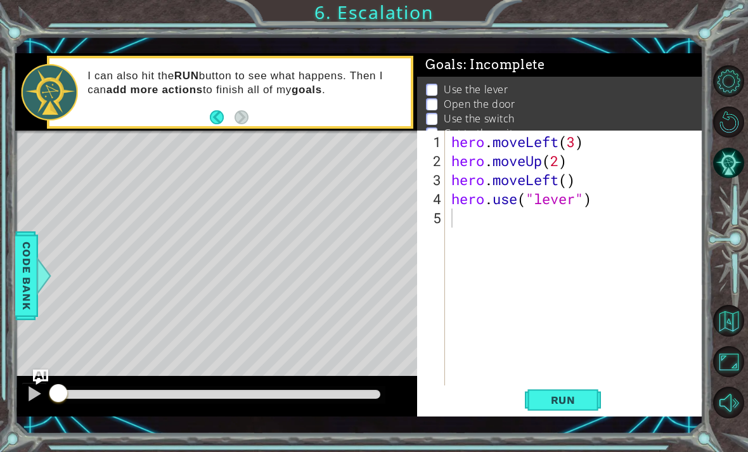
click at [220, 164] on div "Level Map" at bounding box center [307, 317] width 585 height 373
click at [212, 162] on div "Level Map" at bounding box center [307, 317] width 585 height 373
click at [519, 446] on div "1 ההההההההההההההההההההההההההההההההההההההההההההההההההההההההההההההההההההההההההההה…" at bounding box center [374, 226] width 748 height 452
click at [519, 273] on div "hero . moveLeft ( 3 ) hero . moveUp ( 2 ) hero . moveLeft ( ) hero . use ( "lev…" at bounding box center [578, 284] width 258 height 304
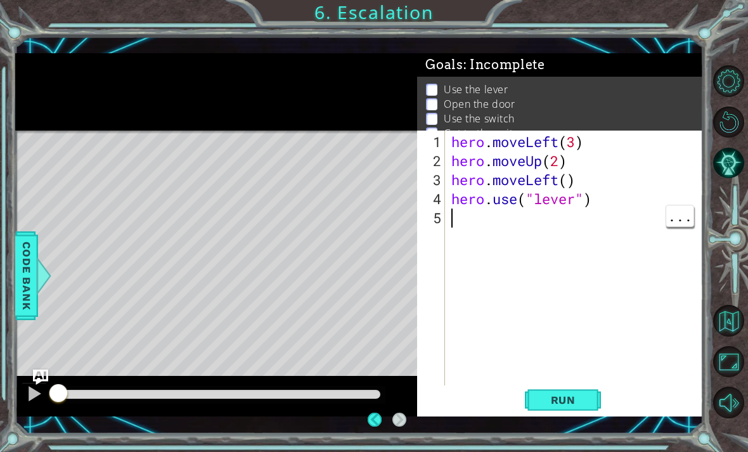
scroll to position [41, 0]
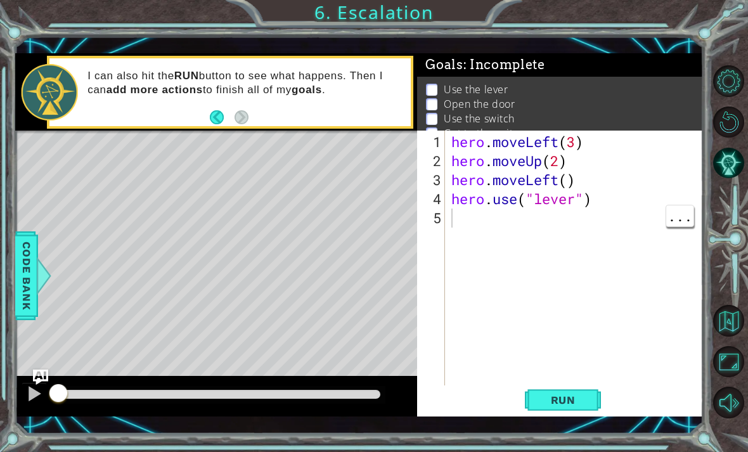
click at [519, 402] on span "Run" at bounding box center [563, 399] width 50 height 13
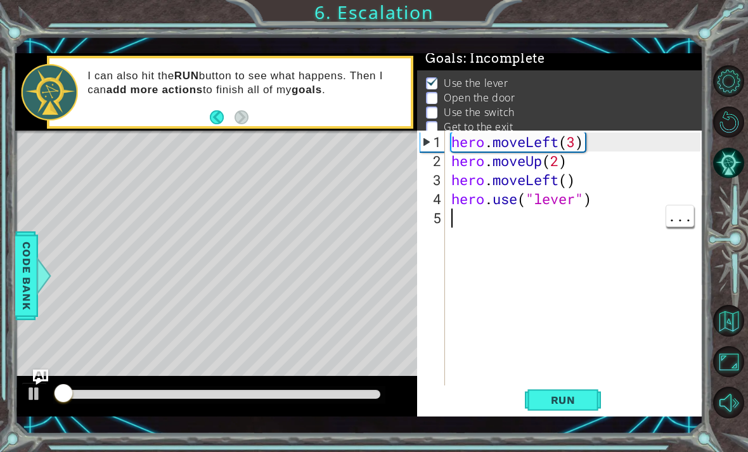
scroll to position [8, 0]
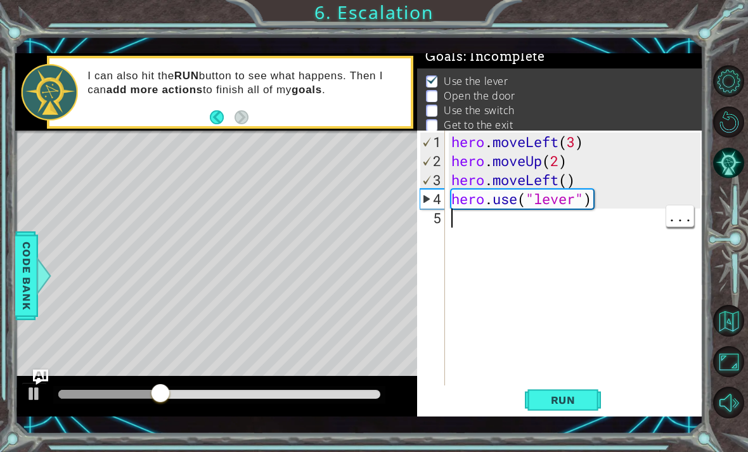
click at [519, 223] on div "hero . moveLeft ( 3 ) hero . moveUp ( 2 ) hero . moveLeft ( ) hero . use ( "lev…" at bounding box center [578, 284] width 258 height 304
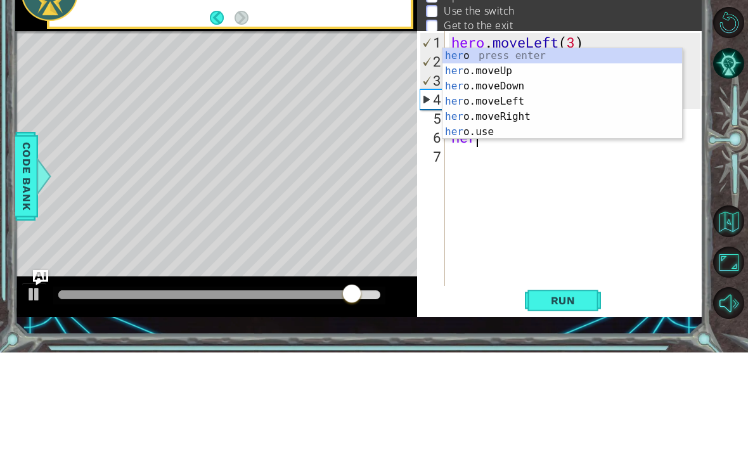
scroll to position [0, 1]
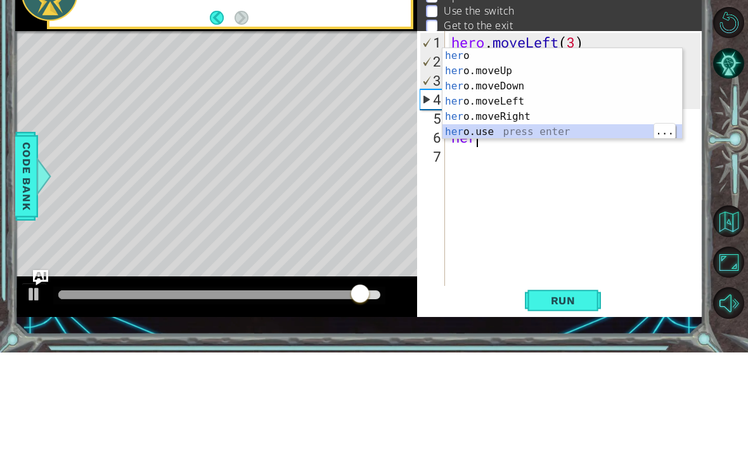
click at [494, 148] on div "her o press enter her o.moveUp press enter her o.moveDown press enter her o.mov…" at bounding box center [561, 209] width 239 height 122
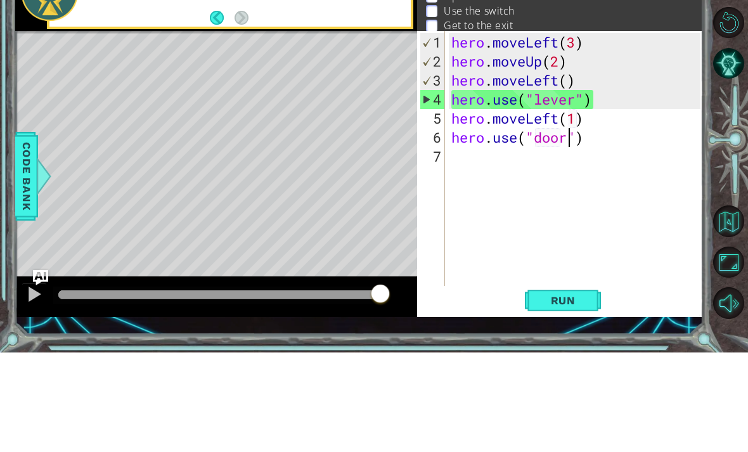
scroll to position [0, 6]
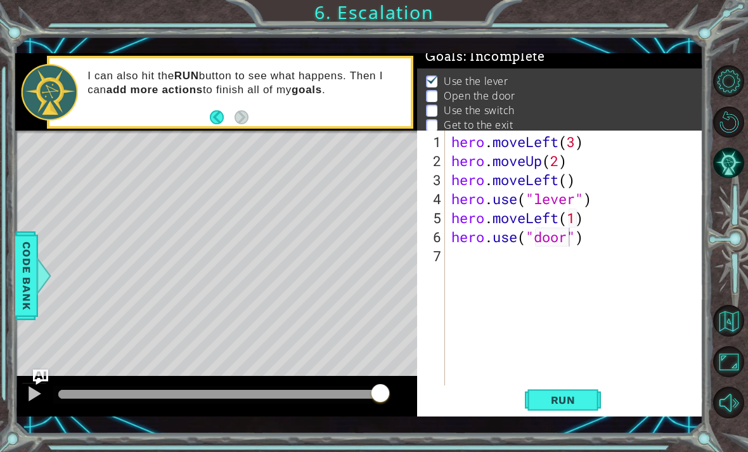
type textarea "hero.use("door")"
click at [519, 390] on button "Run" at bounding box center [563, 399] width 76 height 29
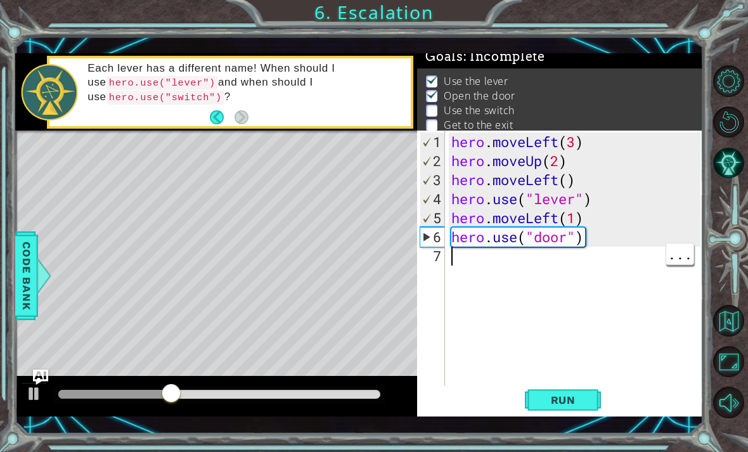
scroll to position [0, 0]
click at [495, 262] on div "hero . moveLeft ( 3 ) hero . moveUp ( 2 ) hero . moveLeft ( ) hero . use ( "lev…" at bounding box center [578, 284] width 258 height 304
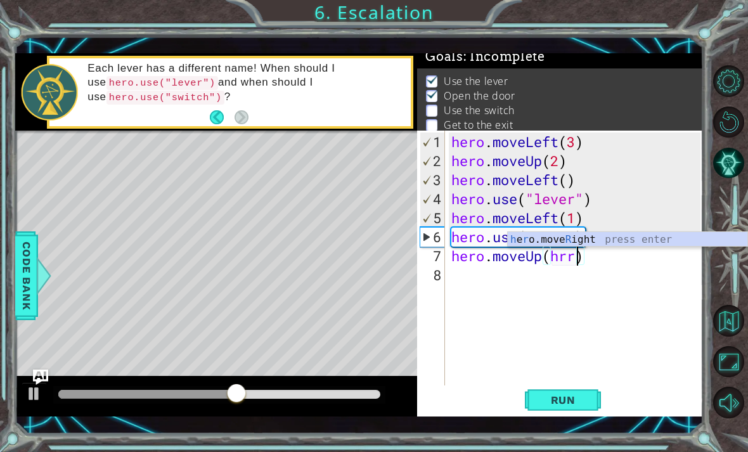
scroll to position [0, 5]
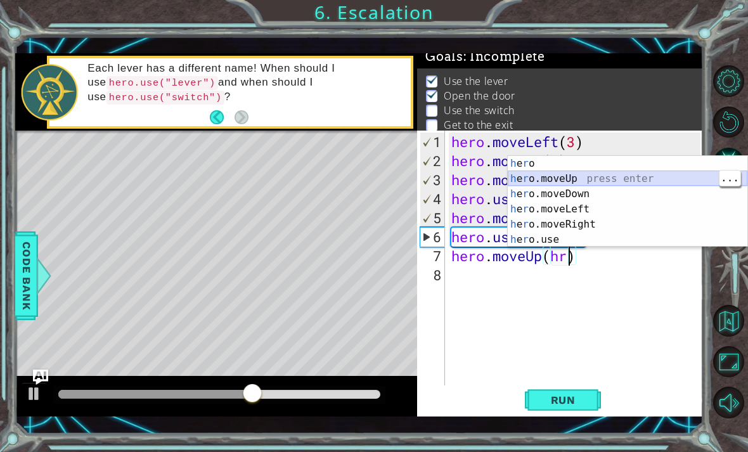
click at [519, 179] on div "h e r o press enter h e r o.moveUp press enter h e r o.moveDown press enter h e…" at bounding box center [626, 217] width 239 height 122
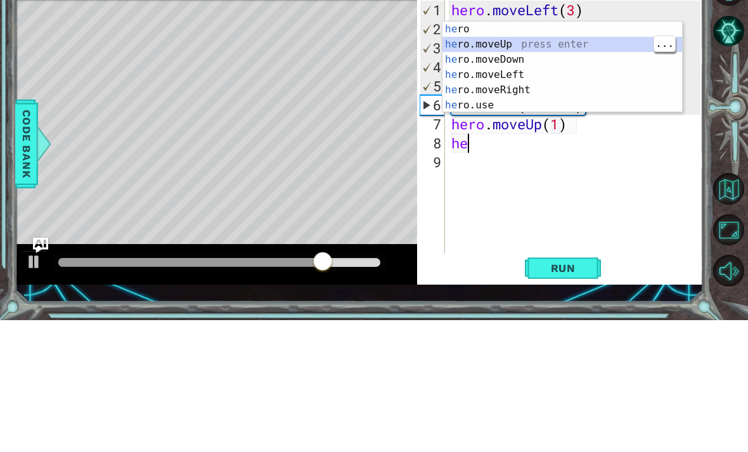
click at [519, 153] on div "he ro press enter he ro.moveUp press enter he ro.moveDown press enter he ro.mov…" at bounding box center [561, 214] width 239 height 122
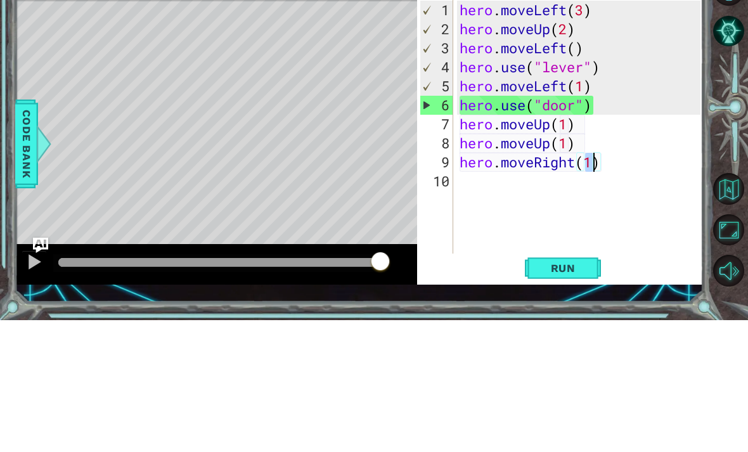
scroll to position [0, 6]
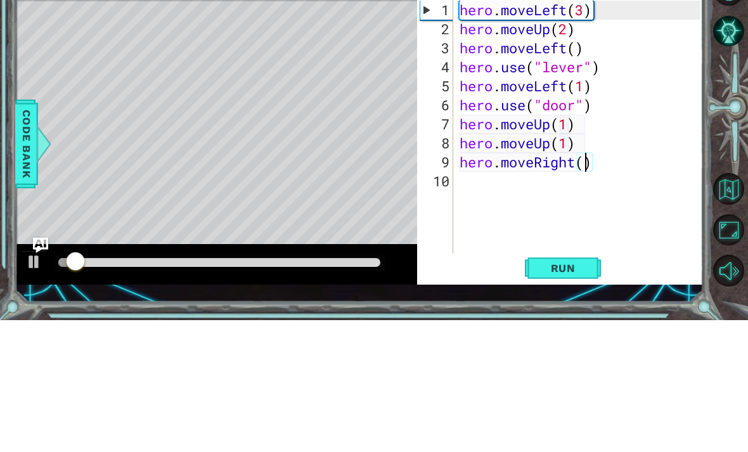
type textarea "hero.moveRight(1)"
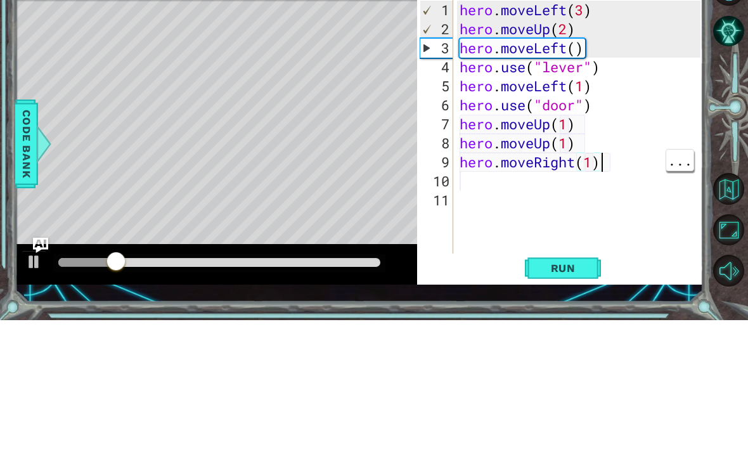
click at [519, 162] on div "hero . moveLeft ( 3 ) hero . moveUp ( 2 ) hero . moveLeft ( ) hero . use ( "lev…" at bounding box center [582, 284] width 250 height 304
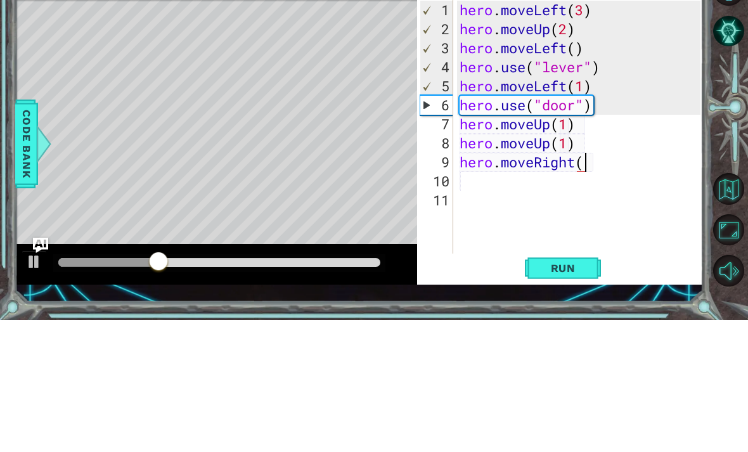
scroll to position [0, 6]
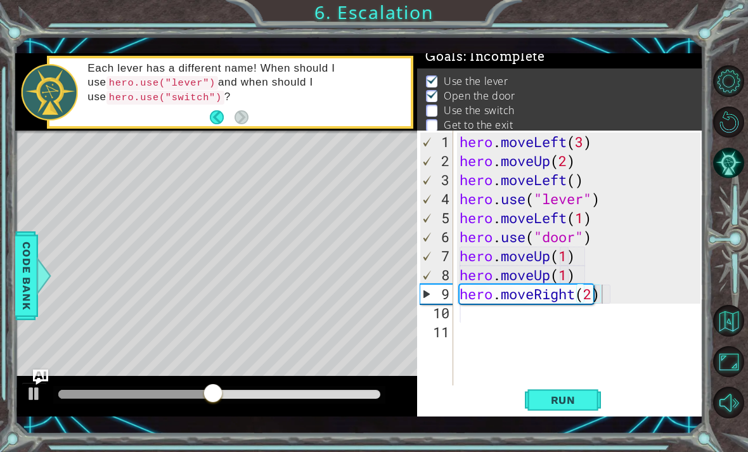
type textarea "hero.moveRight(2)"
click at [519, 392] on button "Run" at bounding box center [563, 399] width 76 height 29
click at [519, 305] on div "hero . moveLeft ( 3 ) hero . moveUp ( 2 ) hero . moveLeft ( ) hero . use ( "lev…" at bounding box center [582, 284] width 250 height 304
type textarea "k"
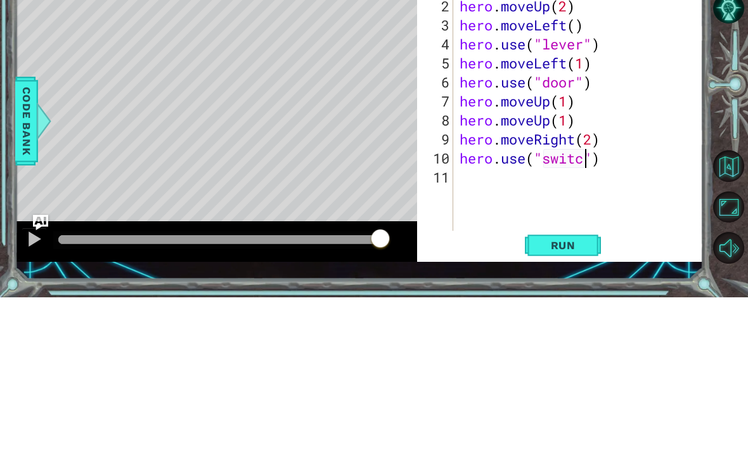
scroll to position [0, 6]
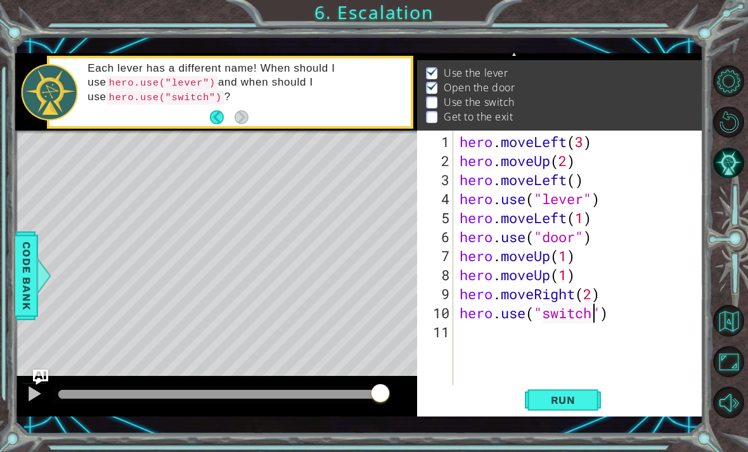
type textarea "hero.use("switch")"
click at [519, 397] on span "Run" at bounding box center [563, 399] width 50 height 13
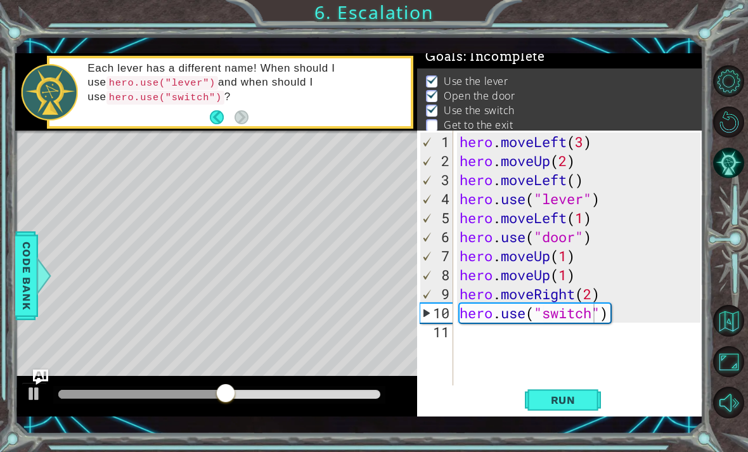
scroll to position [0, 0]
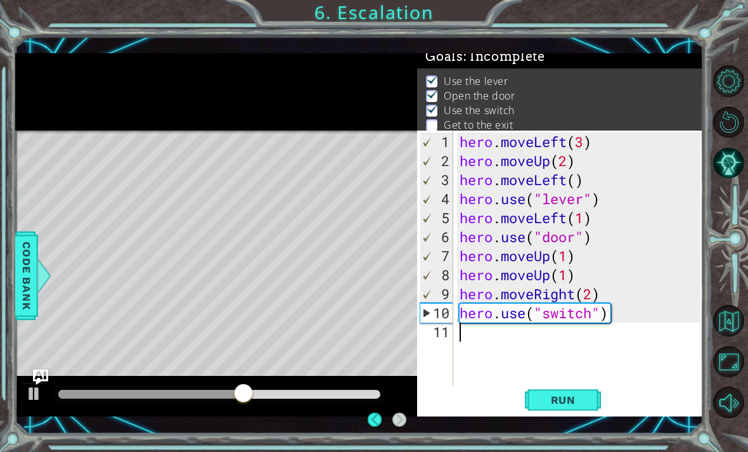
click at [519, 341] on div "hero . moveLeft ( 3 ) hero . moveUp ( 2 ) hero . moveLeft ( ) hero . use ( "lev…" at bounding box center [582, 284] width 250 height 304
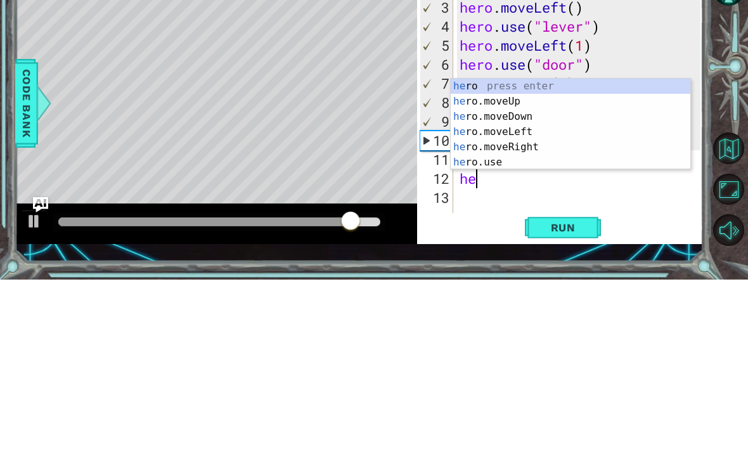
scroll to position [0, 7]
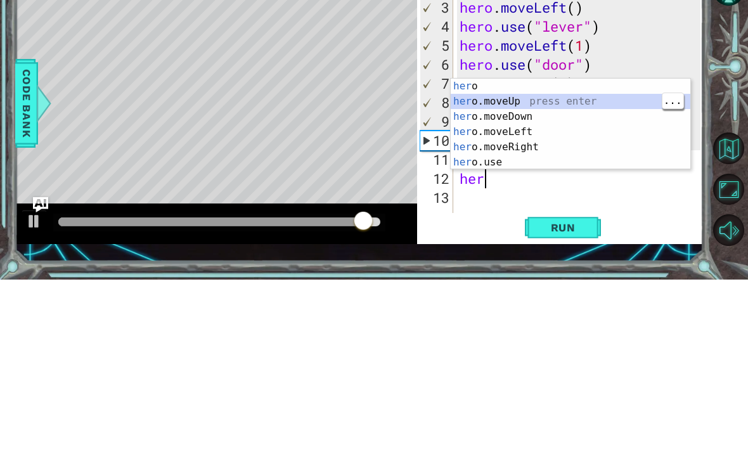
type textarea "hero.moveUp(1)"
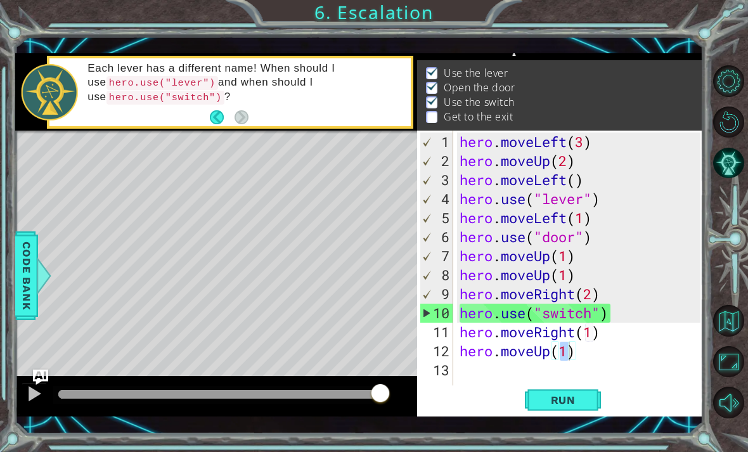
click at [519, 399] on button "Run" at bounding box center [563, 399] width 76 height 29
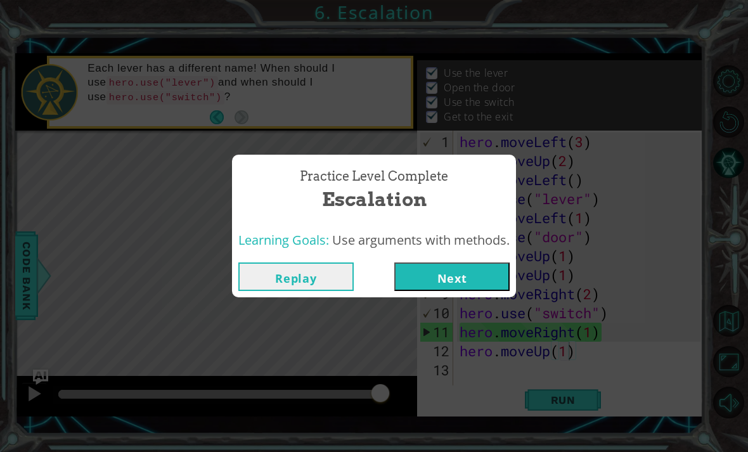
click at [495, 279] on button "Next" at bounding box center [451, 276] width 115 height 29
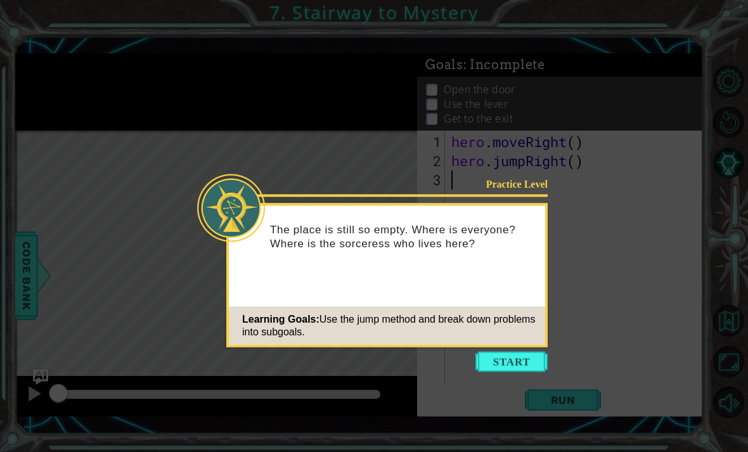
click at [508, 369] on button "Start" at bounding box center [511, 362] width 72 height 20
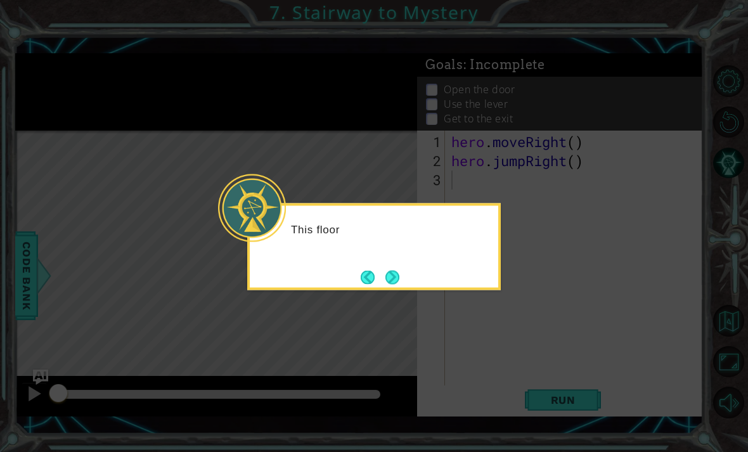
click at [519, 288] on icon at bounding box center [374, 226] width 748 height 452
click at [392, 285] on button "Next" at bounding box center [392, 277] width 16 height 16
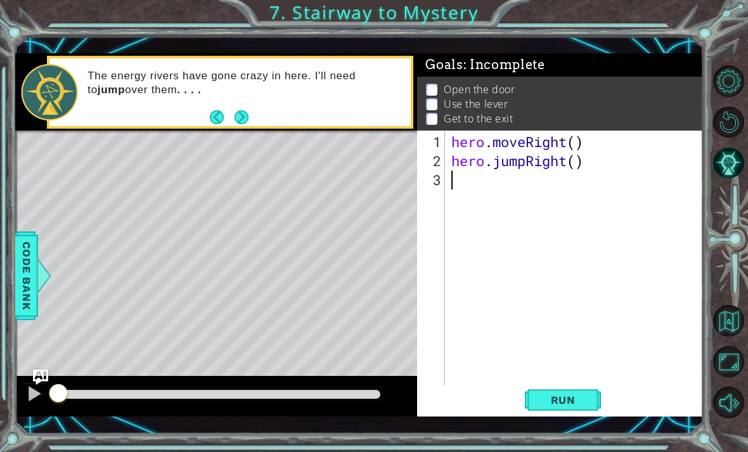
click at [519, 451] on div "1 ההההההההההההההההההההההההההההההההההההההההההההההההההההההההההההההההההההההההההההה…" at bounding box center [374, 226] width 748 height 452
click at [519, 450] on div "1 ההההההההההההההההההההההההההההההההההההההההההההההההההההההההההההההההההההההההההההה…" at bounding box center [374, 226] width 748 height 452
click at [519, 437] on div "1 ההההההההההההההההההההההההההההההההההההההההההההההההההההההההההההההההההההההההההההה…" at bounding box center [374, 226] width 748 height 452
click at [519, 440] on div "1 ההההההההההההההההההההההההההההההההההההההההההההההההההההההההההההההההההההההההההההה…" at bounding box center [374, 226] width 748 height 452
click at [519, 443] on div "1 ההההההההההההההההההההההההההההההההההההההההההההההההההההההההההההההההההההההההההההה…" at bounding box center [374, 226] width 748 height 452
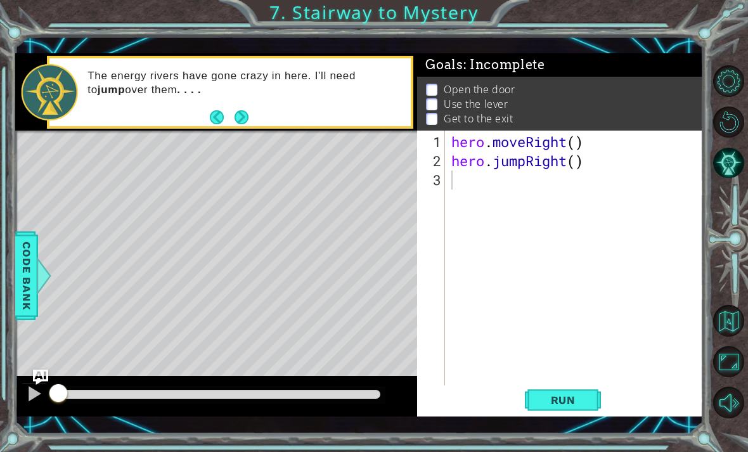
click at [519, 437] on div "1 ההההההההההההההההההההההההההההההההההההההההההההההההההההההההההההההההההההההההההההה…" at bounding box center [374, 226] width 748 height 452
click at [519, 231] on div "hero . moveRight ( ) hero . jumpRight ( )" at bounding box center [578, 284] width 258 height 304
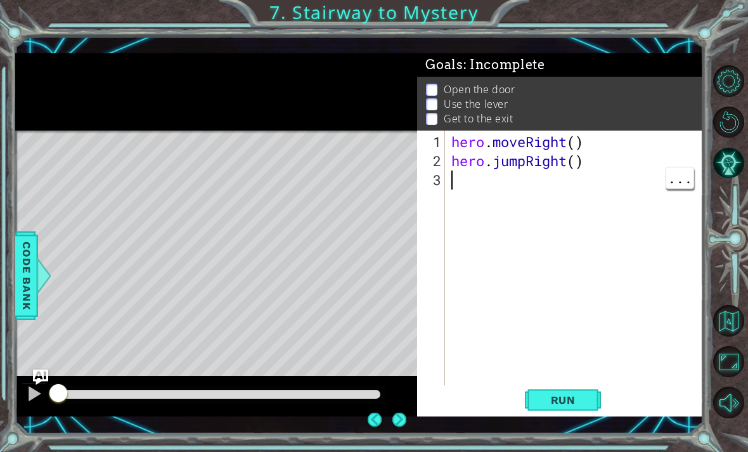
scroll to position [41, 0]
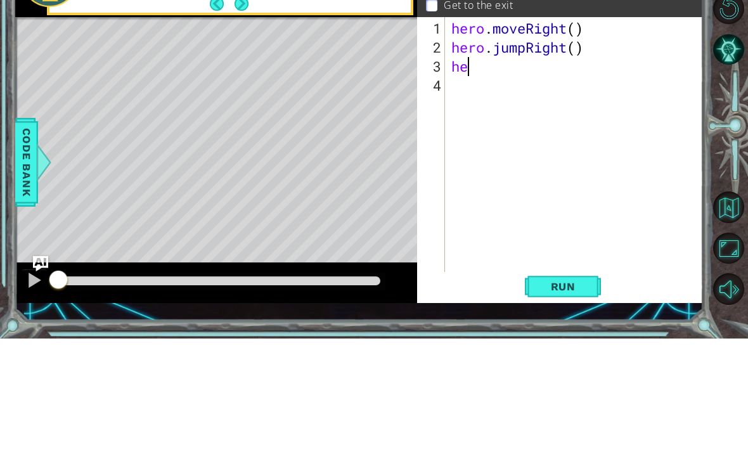
type textarea "hero.moveRight(1)"
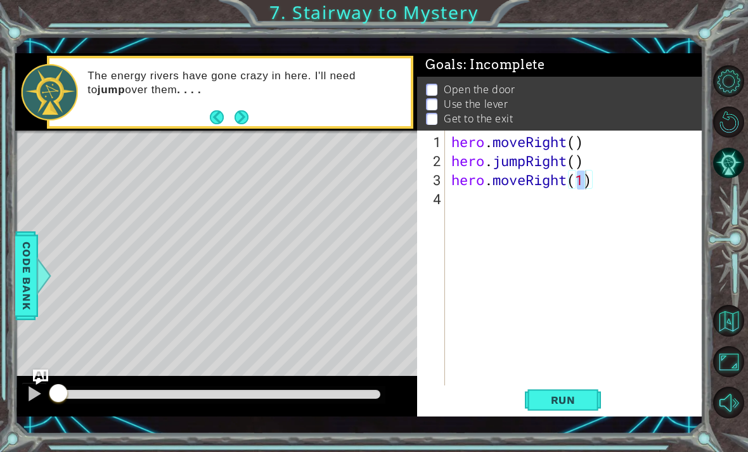
click at [519, 395] on span "Run" at bounding box center [563, 399] width 50 height 13
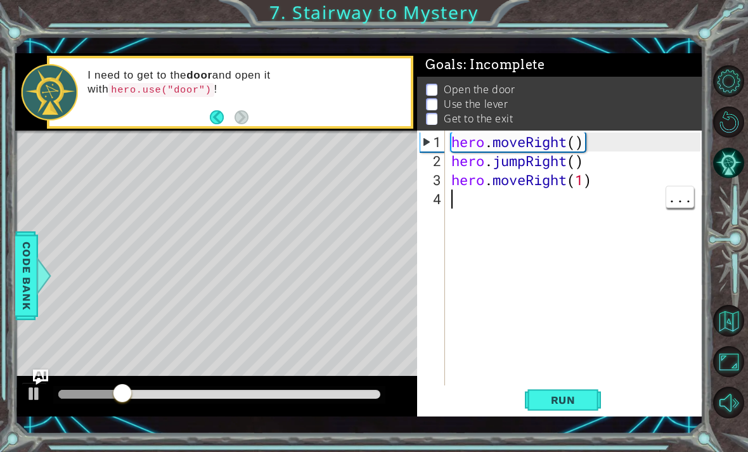
click at [514, 202] on div "hero . moveRight ( ) hero . jumpRight ( ) hero . moveRight ( 1 )" at bounding box center [578, 284] width 258 height 304
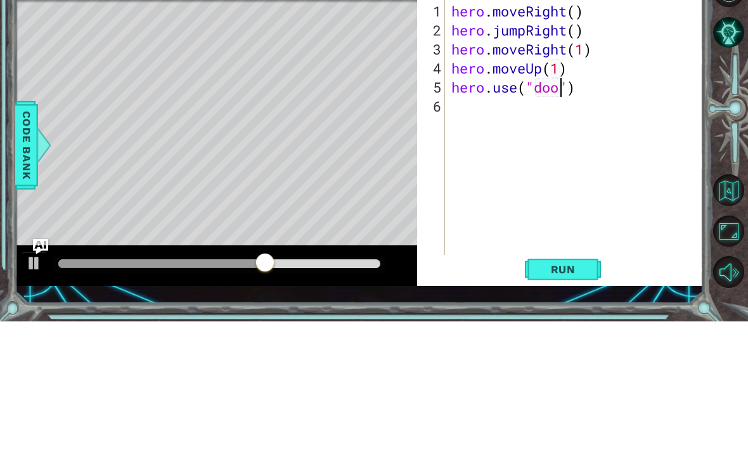
scroll to position [0, 6]
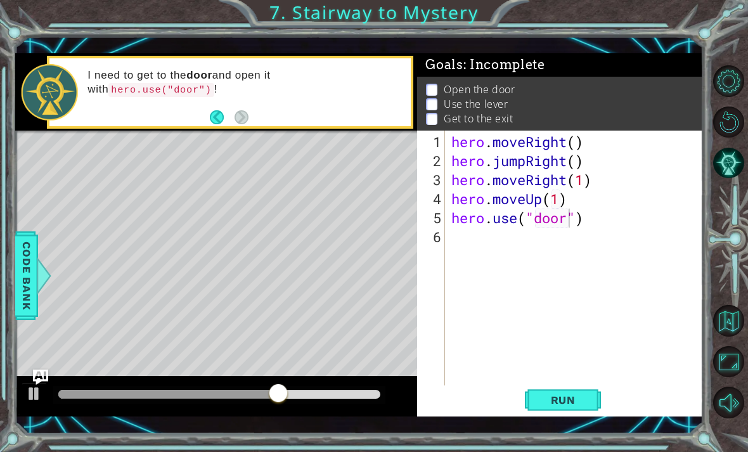
type textarea "hero.use("door")"
click at [519, 401] on span "Run" at bounding box center [563, 399] width 50 height 13
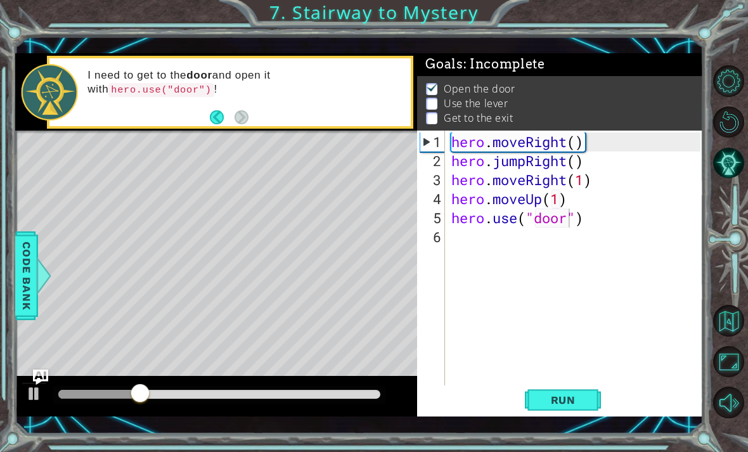
scroll to position [0, 0]
click at [519, 248] on div "hero . moveRight ( ) hero . jumpRight ( ) hero . moveRight ( 1 ) hero . moveUp …" at bounding box center [578, 284] width 258 height 304
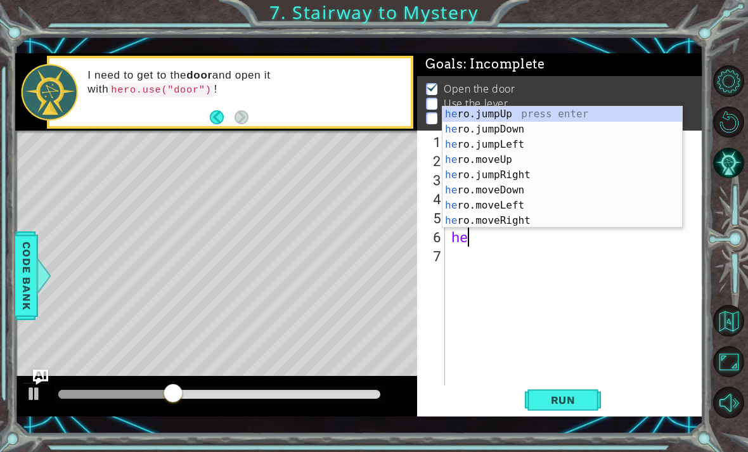
scroll to position [30, 0]
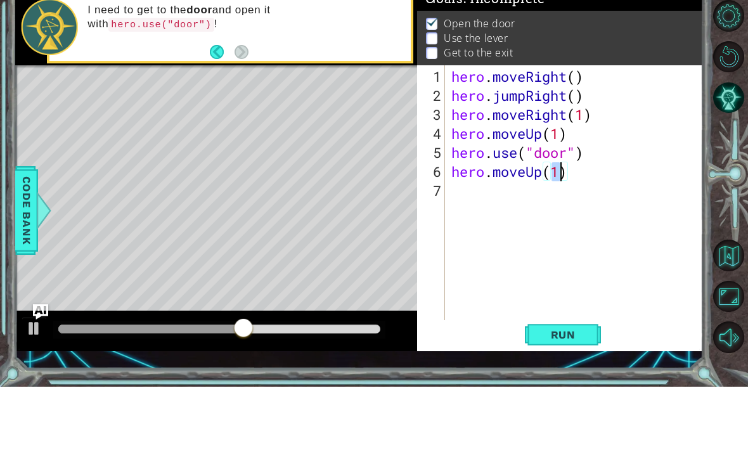
type textarea "hero.moveUp(2)"
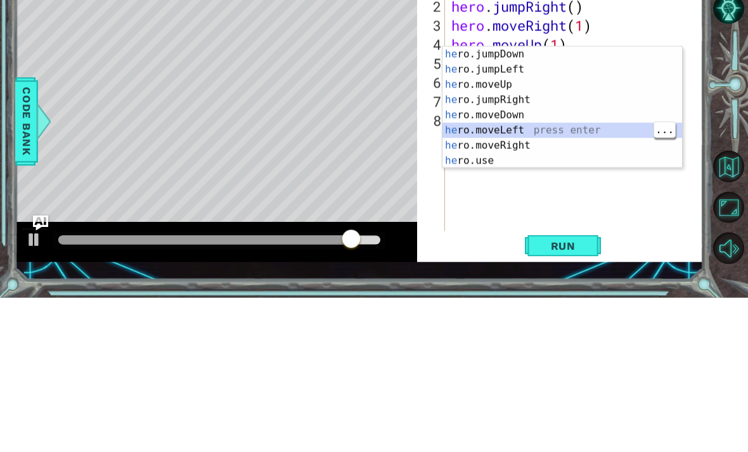
type textarea "hero.moveLeft(1)"
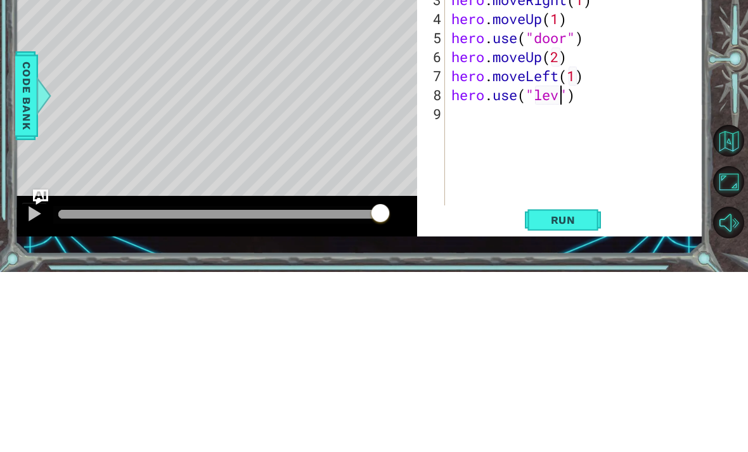
scroll to position [0, 6]
type textarea "hero.use("lever")"
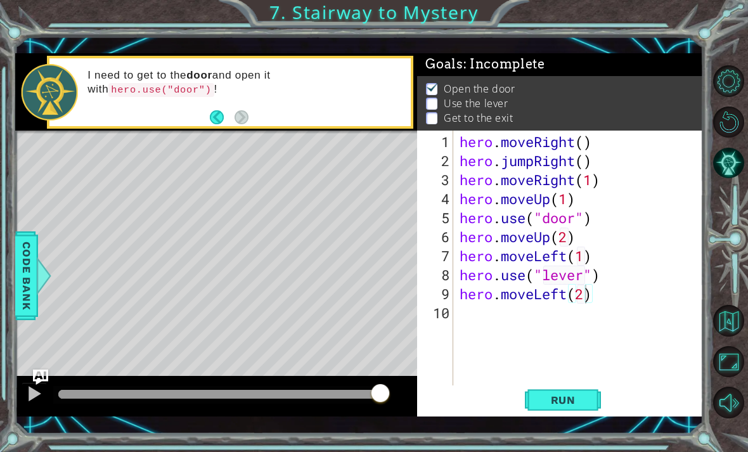
type textarea "hero.moveLeft(2)"
click at [519, 405] on span "Run" at bounding box center [563, 399] width 50 height 13
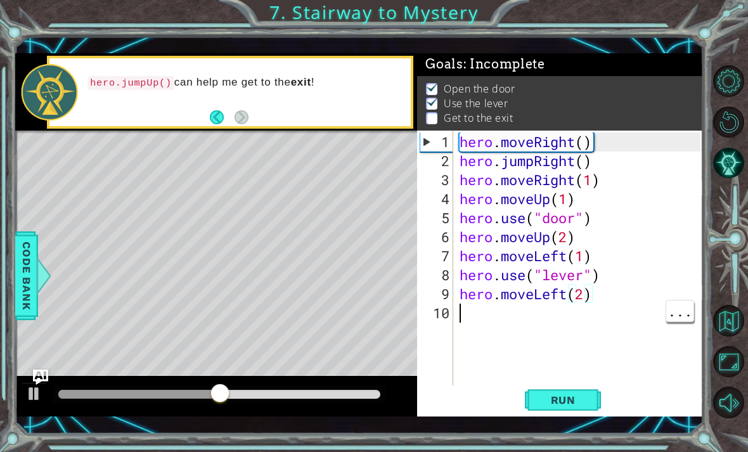
scroll to position [0, 0]
click at [519, 307] on div "hero . moveRight ( ) hero . jumpRight ( ) hero . moveRight ( 1 ) hero . moveUp …" at bounding box center [582, 284] width 250 height 304
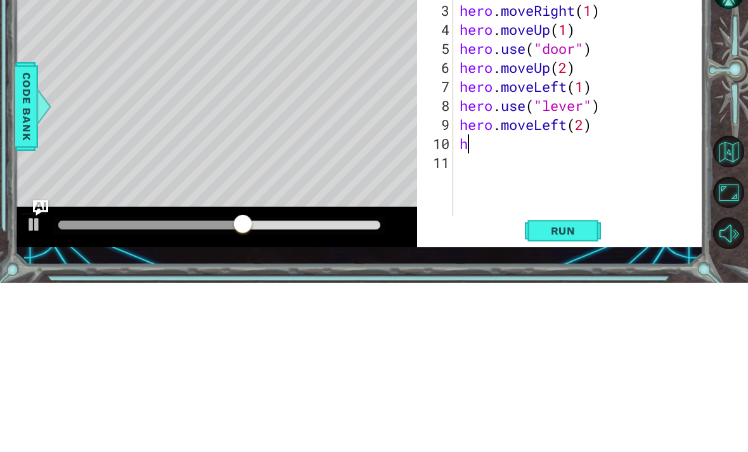
type textarea "he"
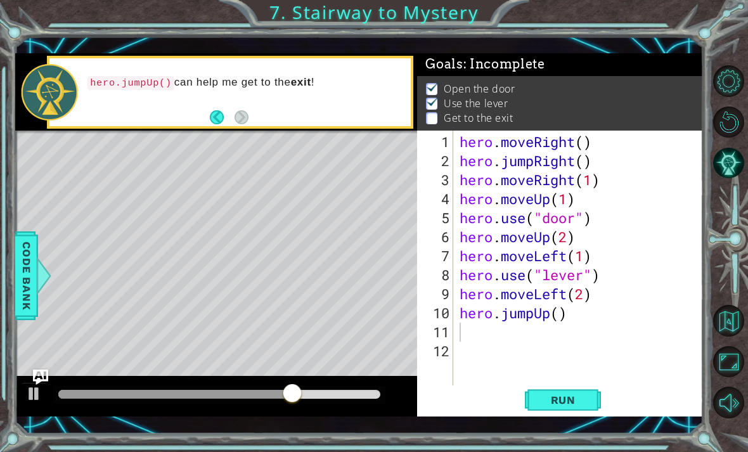
click at [519, 391] on button "Run" at bounding box center [563, 399] width 76 height 29
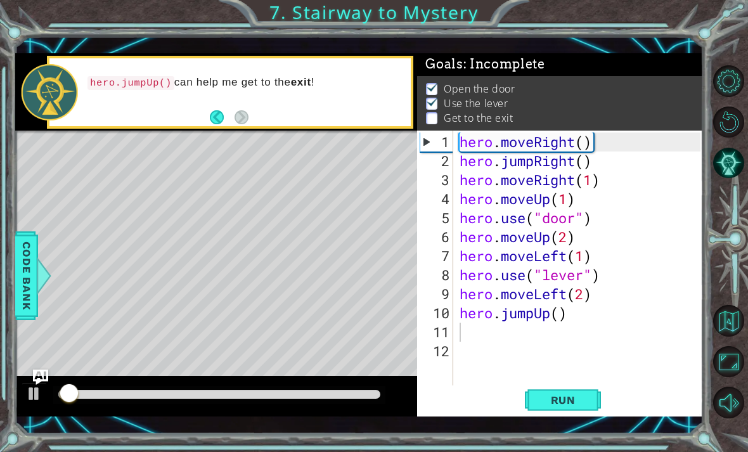
click at [519, 397] on span "Run" at bounding box center [563, 399] width 50 height 13
type textarea "hero.jumpUp()"
click at [519, 319] on div "hero . moveRight ( ) hero . jumpRight ( ) hero . moveRight ( 1 ) hero . moveUp …" at bounding box center [582, 284] width 250 height 304
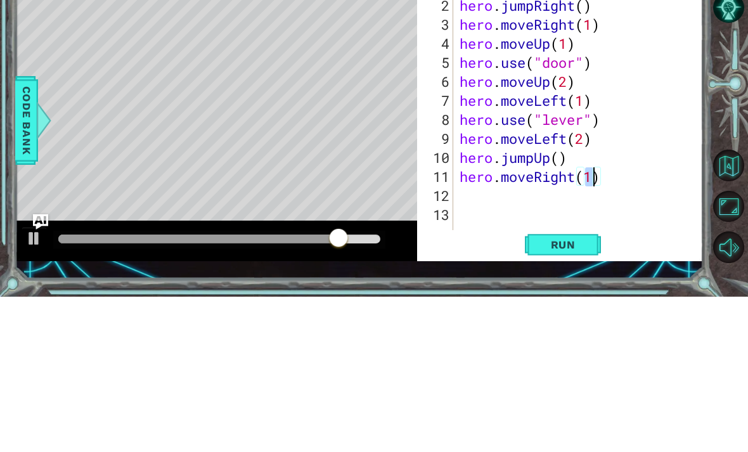
scroll to position [0, 6]
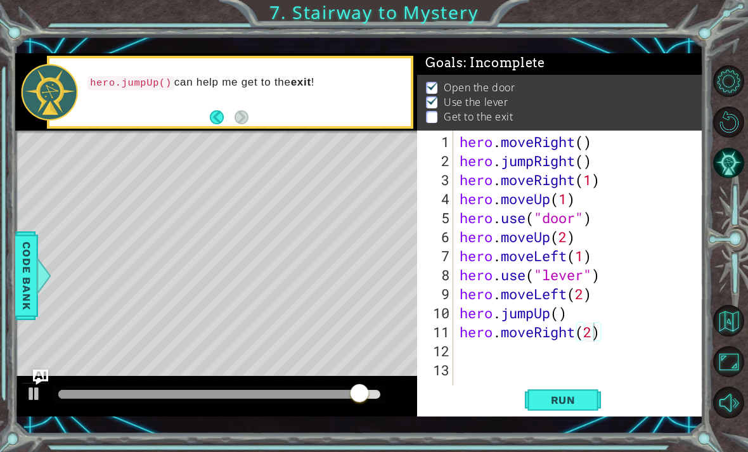
type textarea "hero.moveRight(2)"
click at [519, 403] on span "Run" at bounding box center [563, 399] width 50 height 13
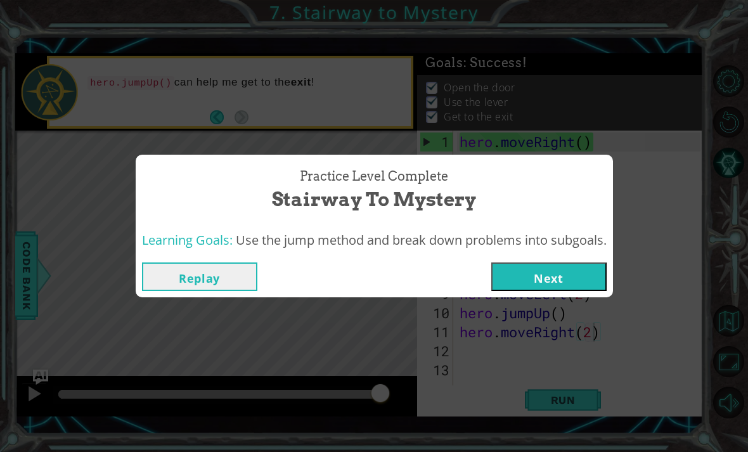
click at [519, 271] on button "Next" at bounding box center [548, 276] width 115 height 29
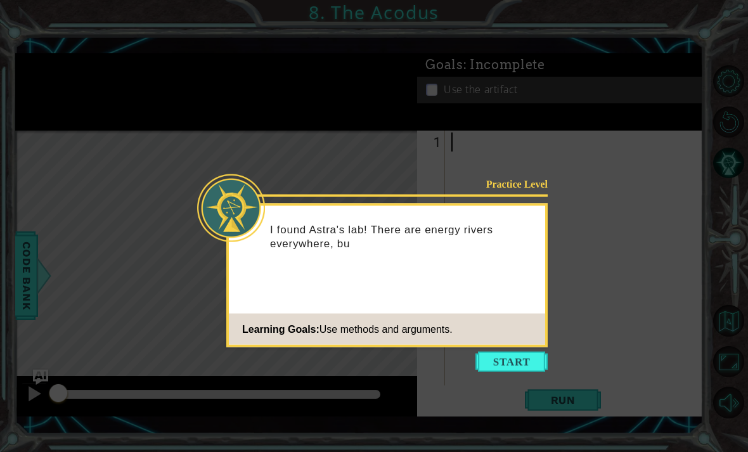
click at [519, 280] on icon at bounding box center [374, 226] width 748 height 452
click at [513, 367] on button "Start" at bounding box center [511, 362] width 72 height 20
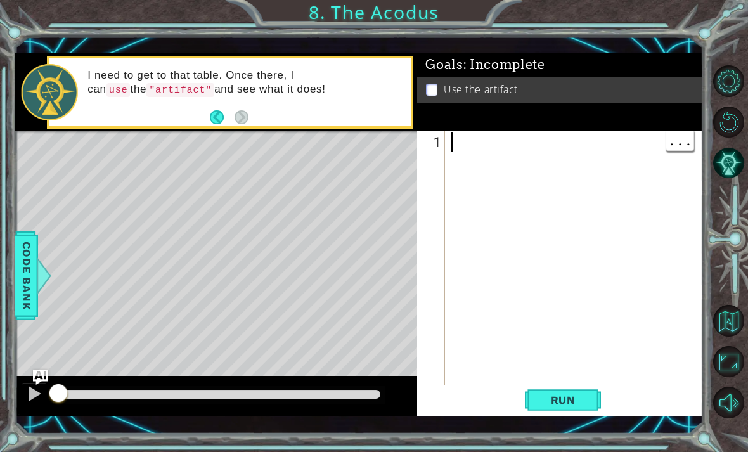
click at [518, 194] on div at bounding box center [578, 284] width 258 height 304
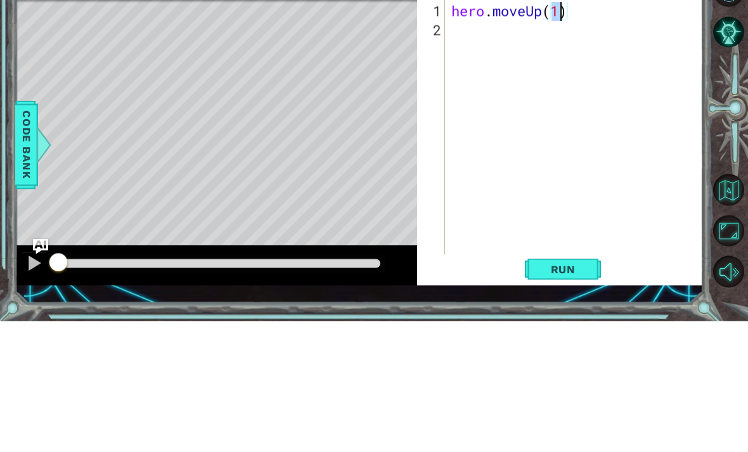
type textarea "hero.moveUp(2)"
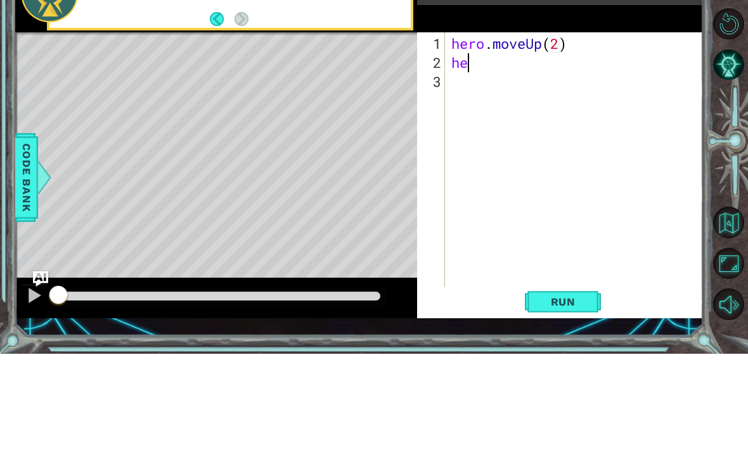
scroll to position [0, 1]
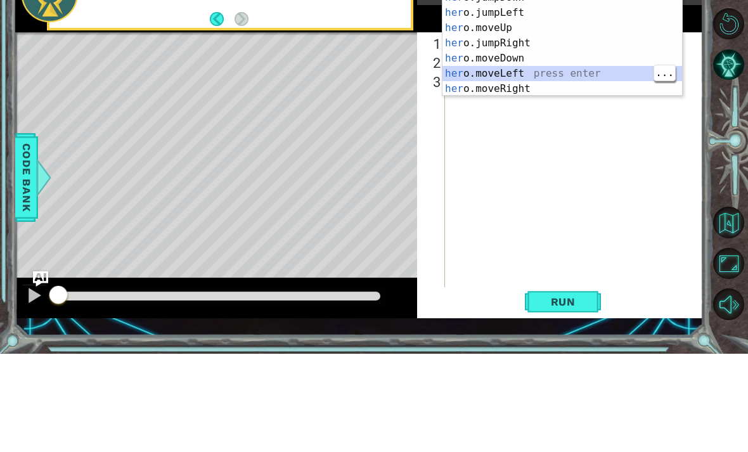
click at [519, 73] on div "her o.jumpUp press enter her o.jumpDown press enter her o.jumpLeft press enter …" at bounding box center [561, 149] width 239 height 152
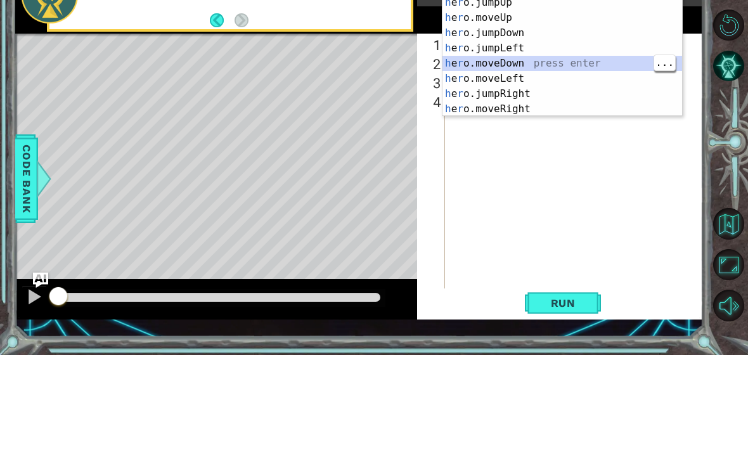
scroll to position [0, 6]
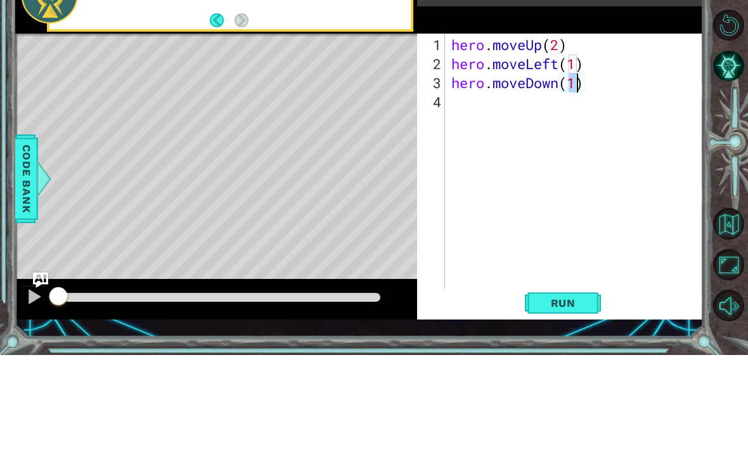
type textarea "hero.moveDown(2)"
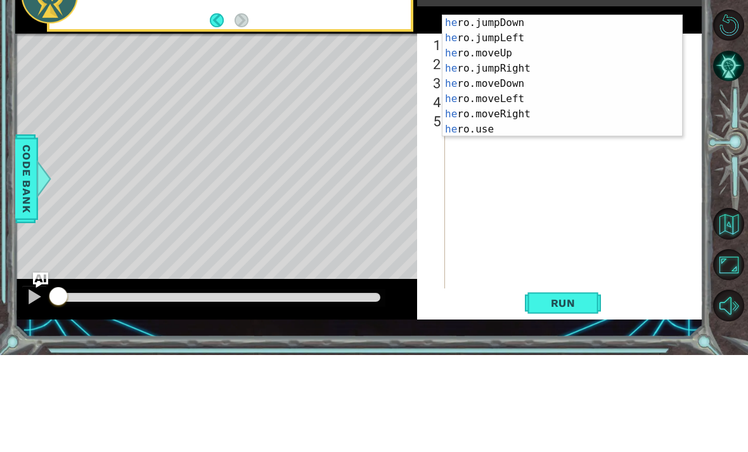
scroll to position [15, 0]
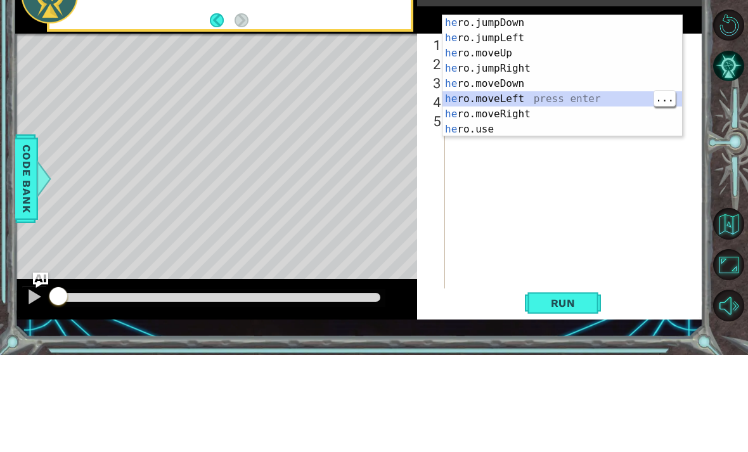
type textarea "h"
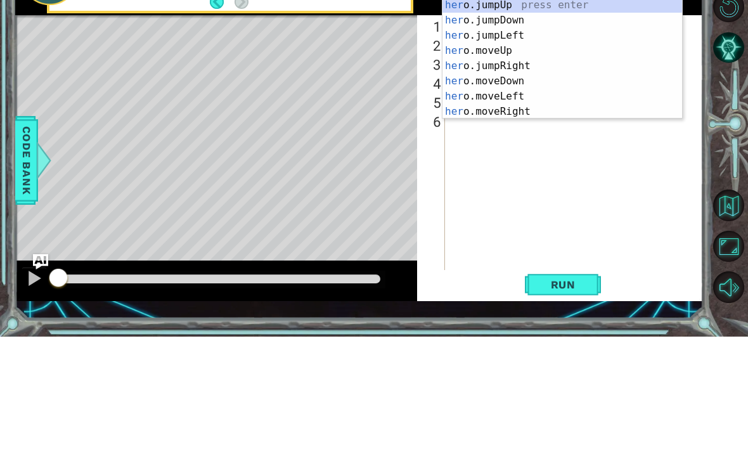
scroll to position [0, 0]
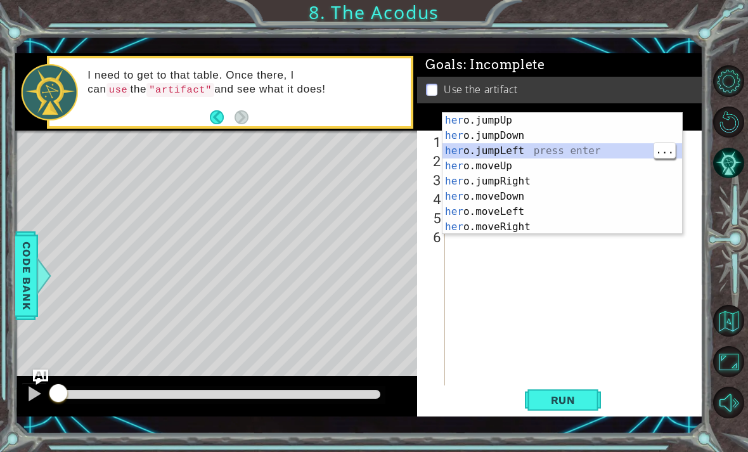
type textarea "her"
click at [519, 148] on div "her o.jumpUp press enter her o.jumpDown press enter her o.jumpLeft press enter …" at bounding box center [561, 189] width 239 height 152
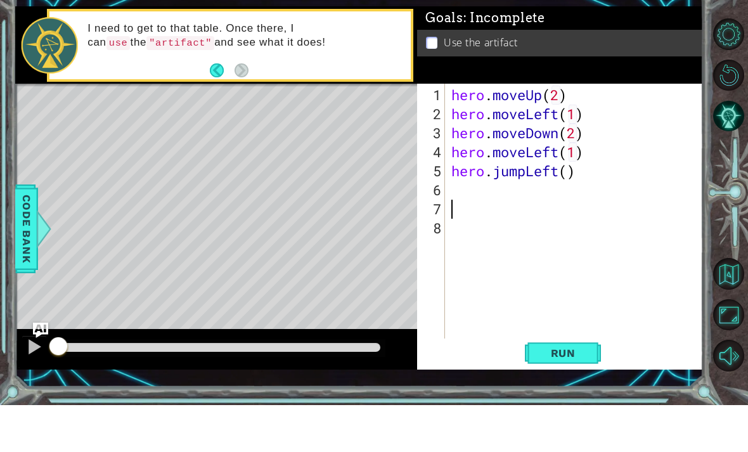
type textarea "h"
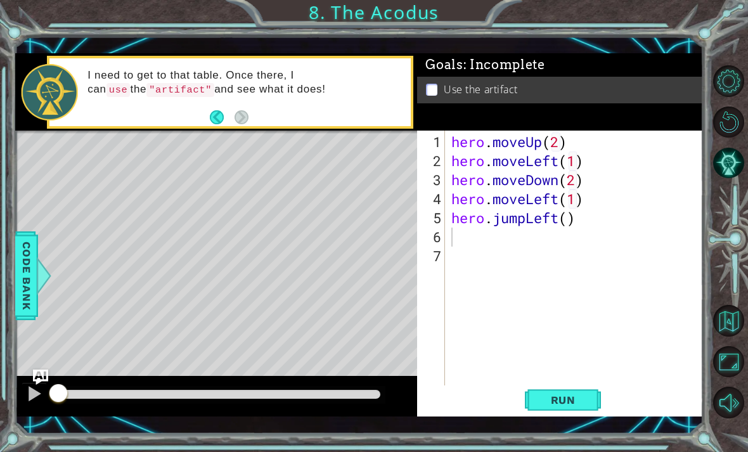
click at [519, 404] on span "Run" at bounding box center [563, 399] width 50 height 13
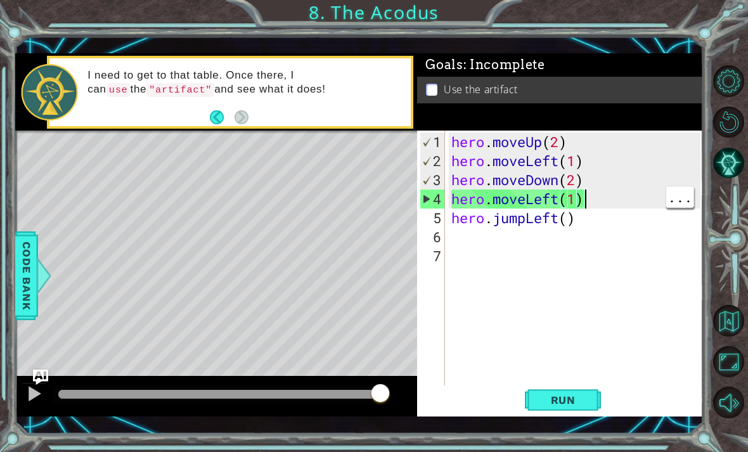
click at [519, 200] on div "hero . moveUp ( 2 ) hero . moveLeft ( 1 ) hero . moveDown ( 2 ) hero . moveLeft…" at bounding box center [578, 284] width 258 height 304
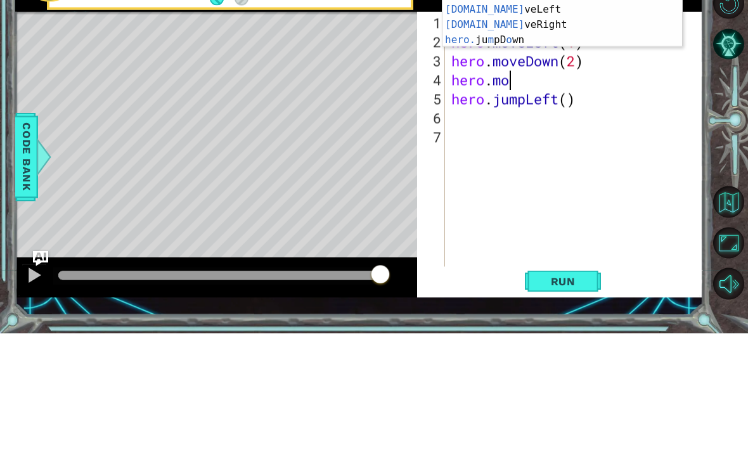
type textarea "hero.m"
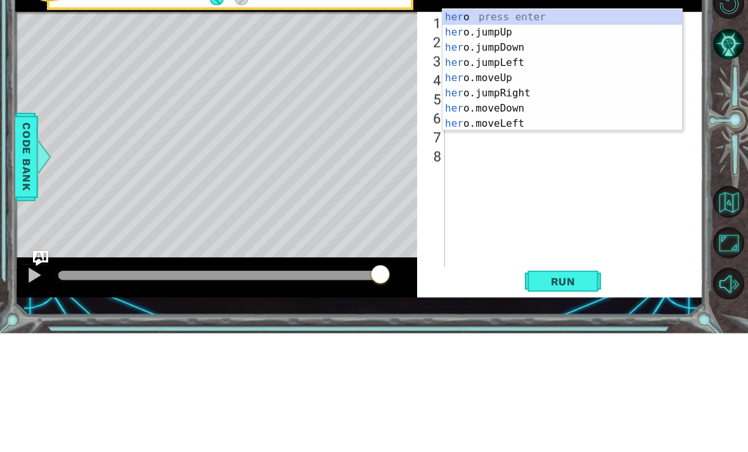
type textarea "h"
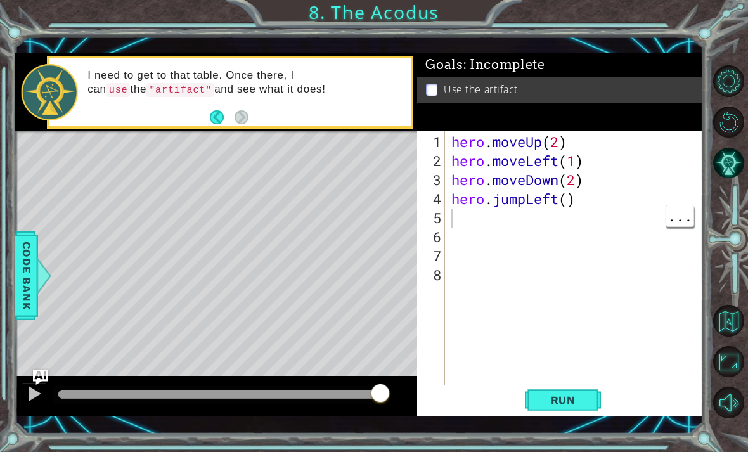
click at [519, 399] on span "Run" at bounding box center [563, 399] width 50 height 13
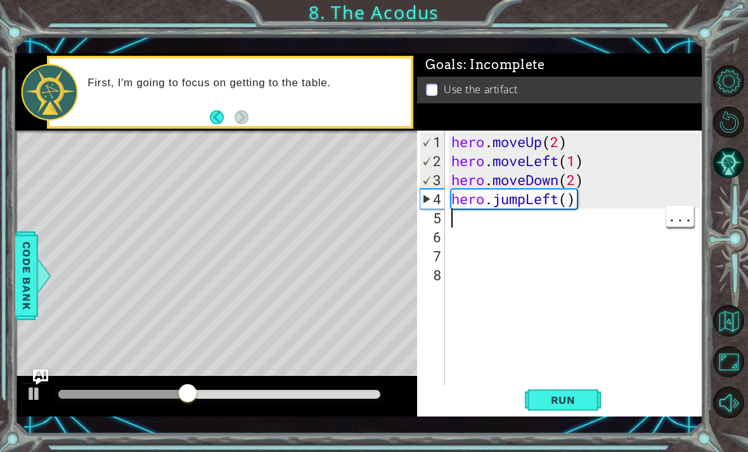
click at [519, 210] on div "hero . moveUp ( 2 ) hero . moveLeft ( 1 ) hero . moveDown ( 2 ) hero . jumpLeft…" at bounding box center [578, 284] width 258 height 304
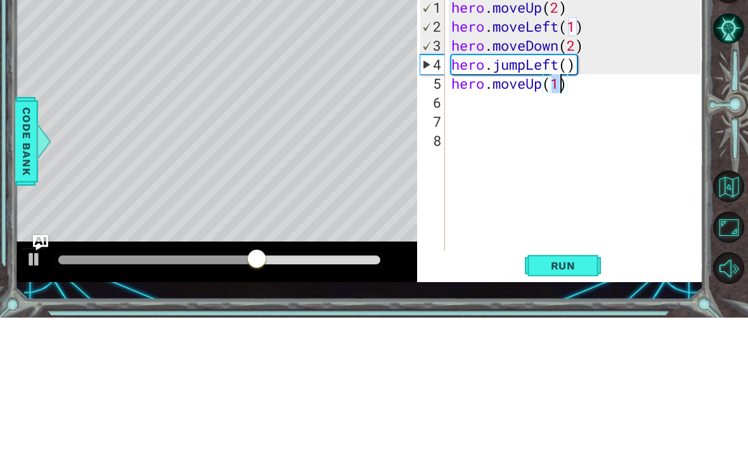
type textarea "hero.moveUp(2)"
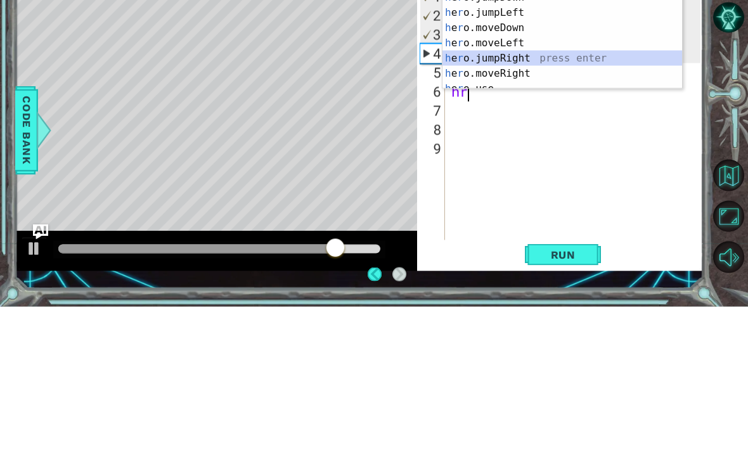
scroll to position [30, 0]
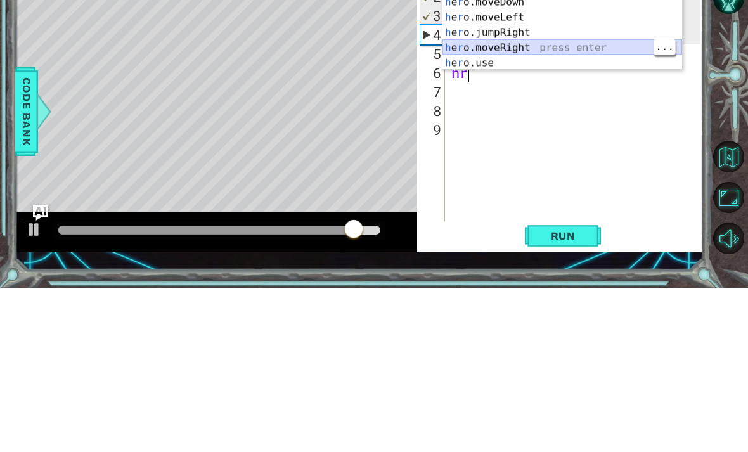
click at [519, 113] on div "h e r o press enter h e r o.jumpDown press enter h e r o.jumpLeft press enter h…" at bounding box center [561, 189] width 239 height 152
type textarea "hero.moveRight(1)"
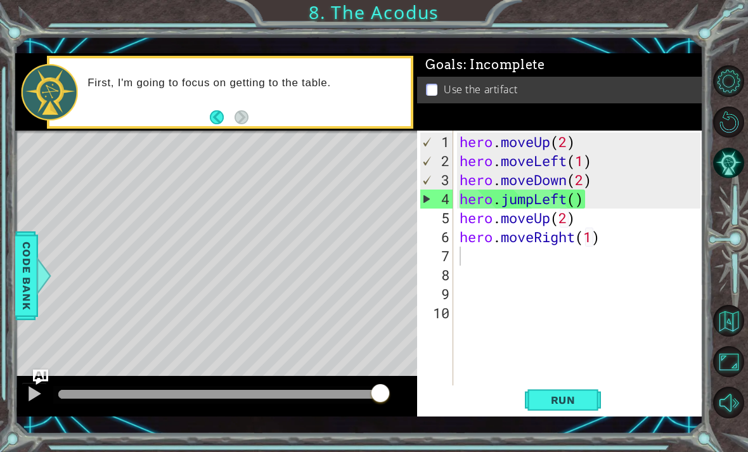
click at [519, 397] on span "Run" at bounding box center [563, 399] width 50 height 13
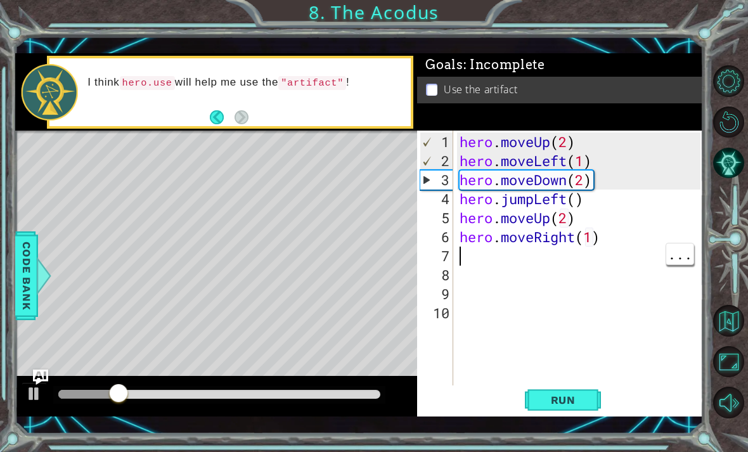
click at [519, 250] on div "hero . moveUp ( 2 ) hero . moveLeft ( 1 ) hero . moveDown ( 2 ) hero . jumpLeft…" at bounding box center [582, 284] width 250 height 304
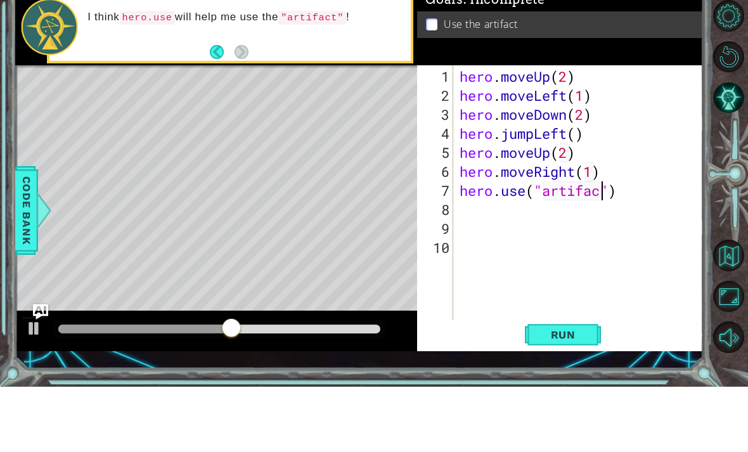
scroll to position [0, 7]
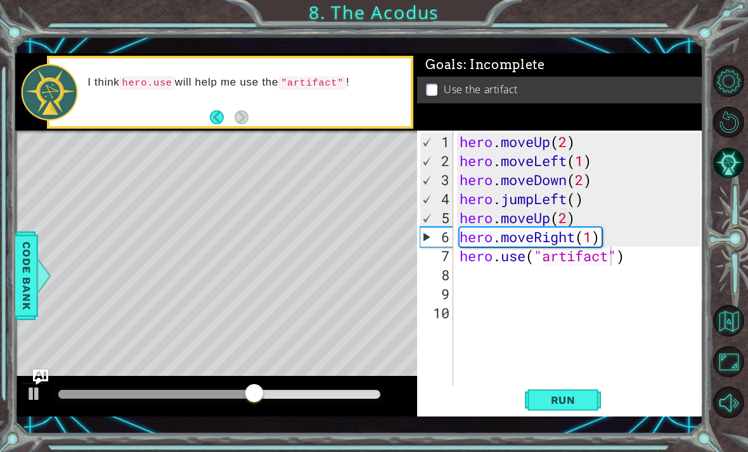
type textarea "hero.use("artifact")"
click at [519, 397] on span "Run" at bounding box center [563, 399] width 50 height 13
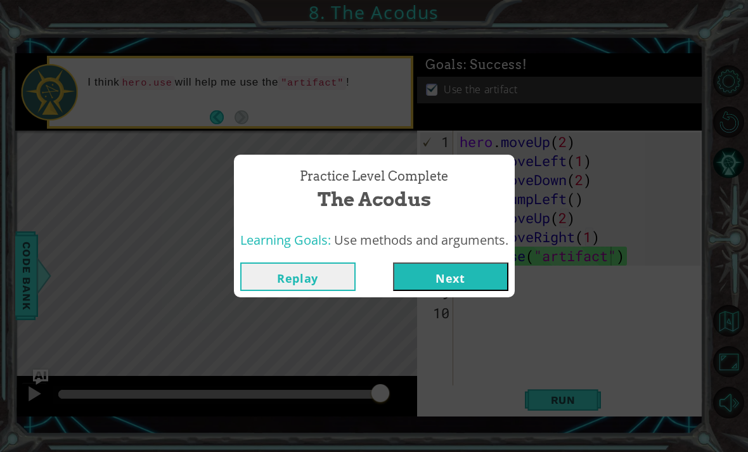
click at [486, 277] on button "Next" at bounding box center [450, 276] width 115 height 29
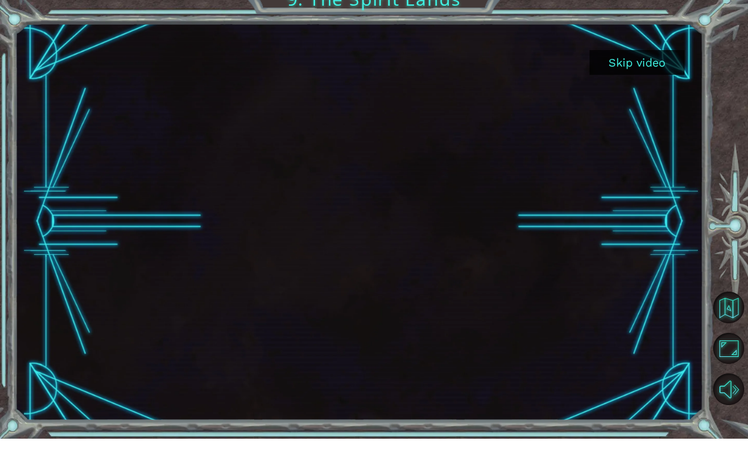
click at [519, 73] on button "Skip video" at bounding box center [636, 75] width 95 height 25
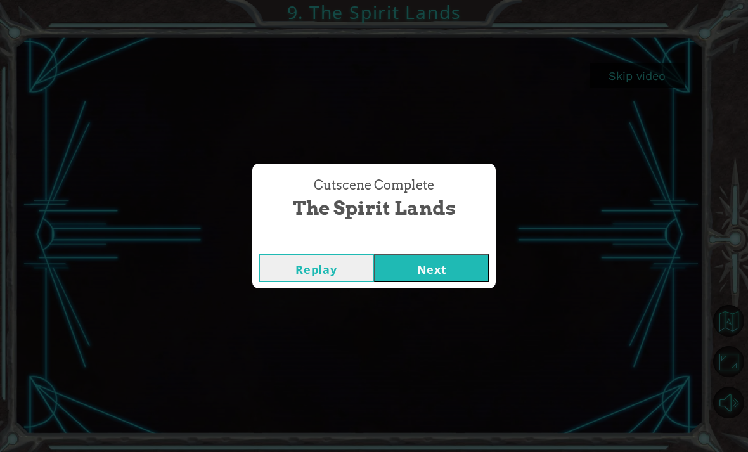
click at [445, 265] on button "Next" at bounding box center [431, 267] width 115 height 29
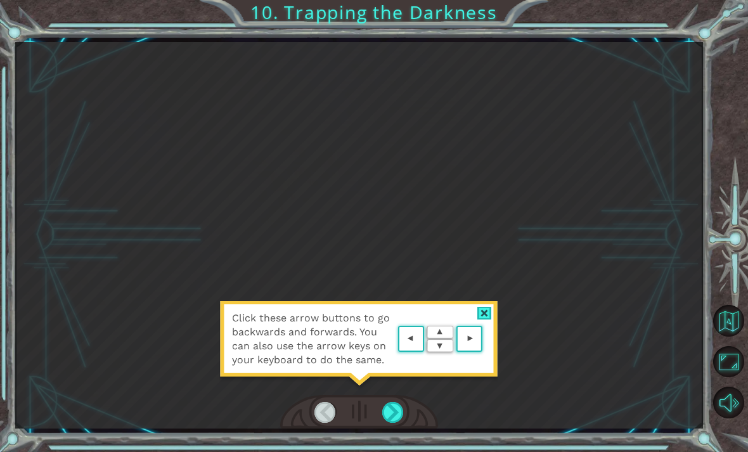
click at [519, 168] on div "Click these arrow buttons to go backwards and forwards. You can also use the ar…" at bounding box center [359, 235] width 688 height 386
click at [519, 169] on div "Click these arrow buttons to go backwards and forwards. You can also use the ar…" at bounding box center [359, 235] width 688 height 386
click at [481, 320] on div at bounding box center [484, 313] width 15 height 13
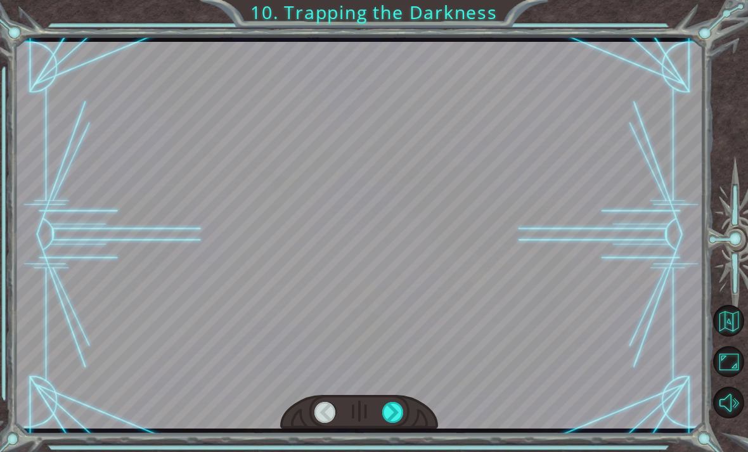
click at [400, 422] on div at bounding box center [393, 412] width 22 height 21
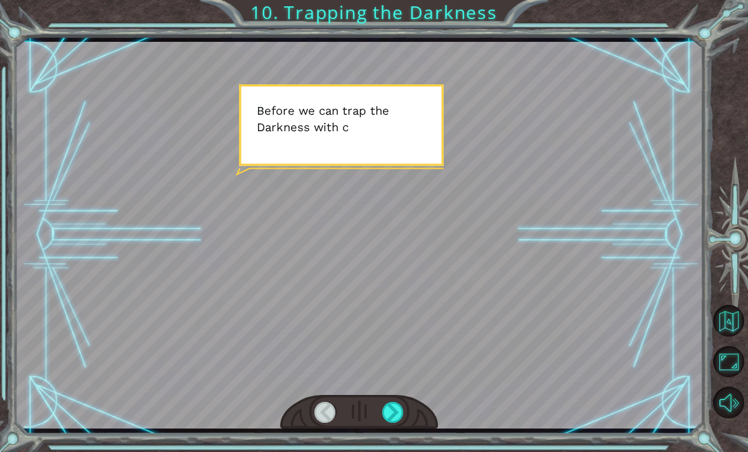
click at [394, 435] on div "Temporary Text B e f o r e w e c a n t r a p t h e D a r k n e s s w i t h c o …" at bounding box center [374, 226] width 748 height 452
click at [389, 423] on div at bounding box center [393, 412] width 22 height 21
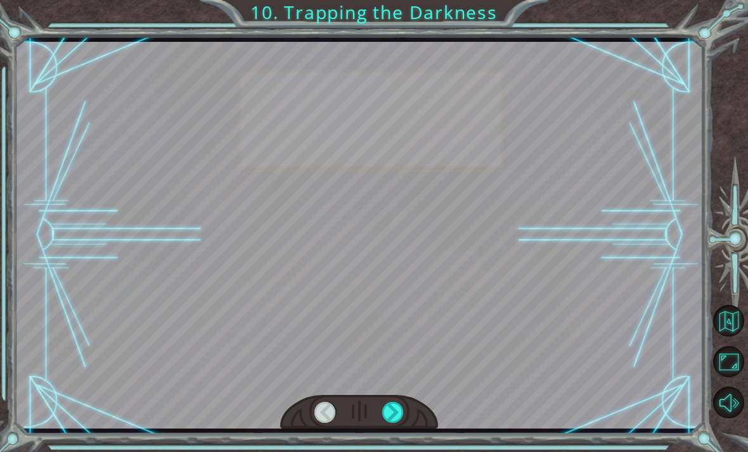
click at [390, 422] on div at bounding box center [393, 412] width 22 height 21
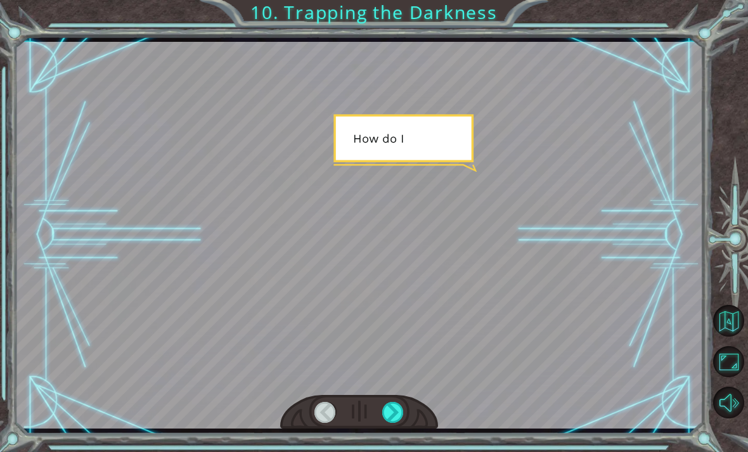
click at [392, 422] on div at bounding box center [393, 412] width 22 height 21
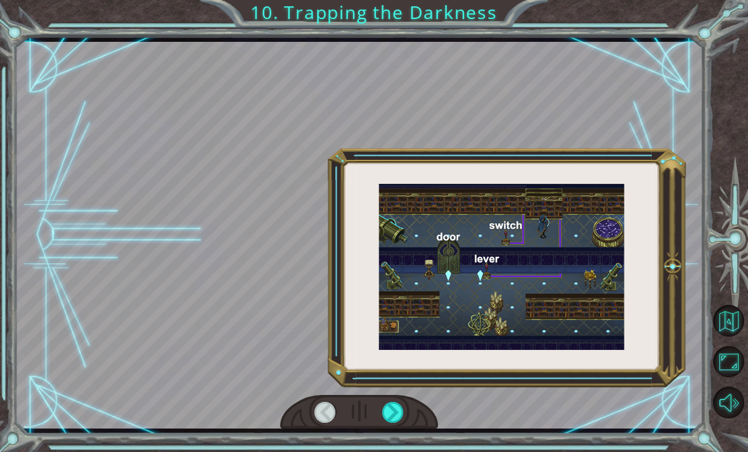
click at [397, 422] on div at bounding box center [393, 412] width 22 height 21
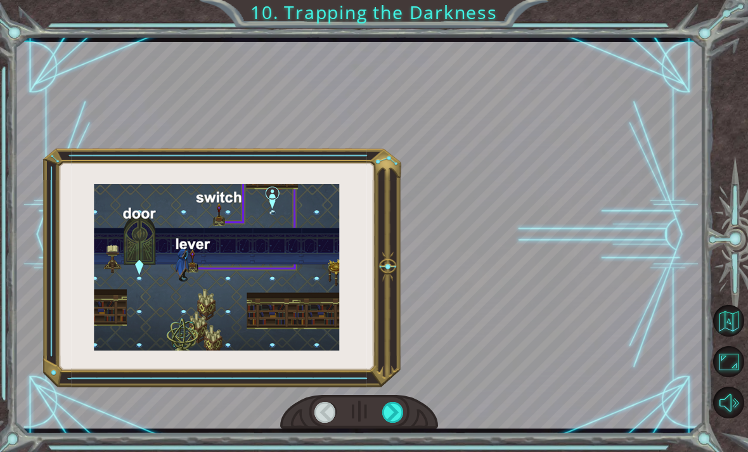
click at [395, 421] on div at bounding box center [393, 412] width 22 height 21
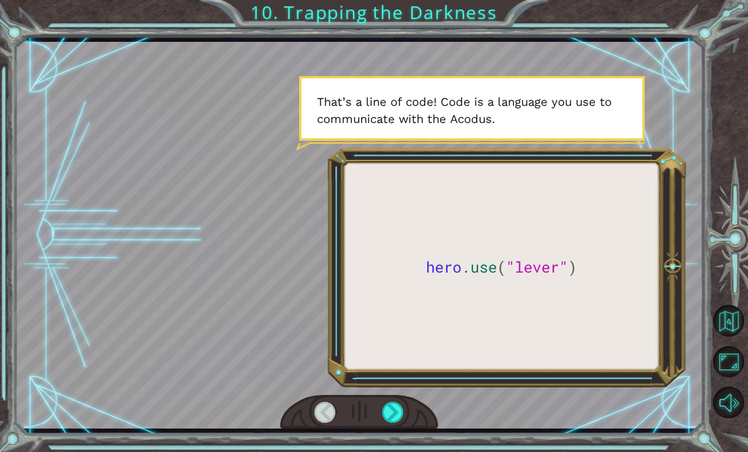
click at [383, 423] on div at bounding box center [393, 412] width 22 height 21
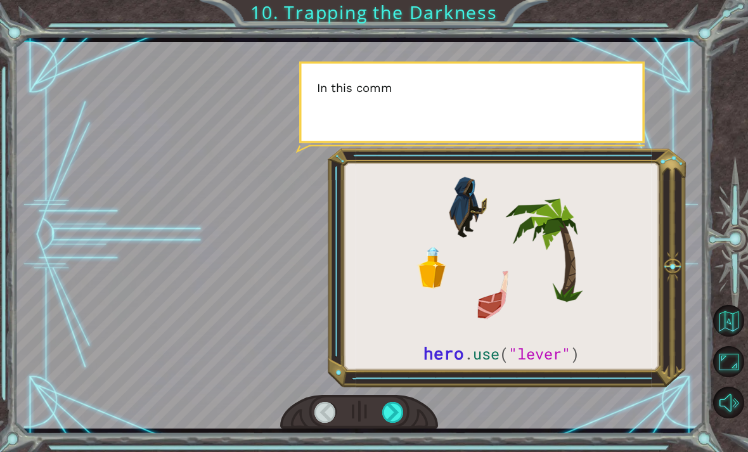
click at [395, 432] on div "hero . use ( "lever" ) B e f o r e w e c a n t r a p t h e D a r k n e s s w i …" at bounding box center [374, 226] width 748 height 452
click at [392, 434] on div "hero . use ( "lever" ) B e f o r e w e c a n t r a p t h e D a r k n e s s w i …" at bounding box center [374, 226] width 748 height 452
click at [386, 423] on div at bounding box center [393, 412] width 22 height 21
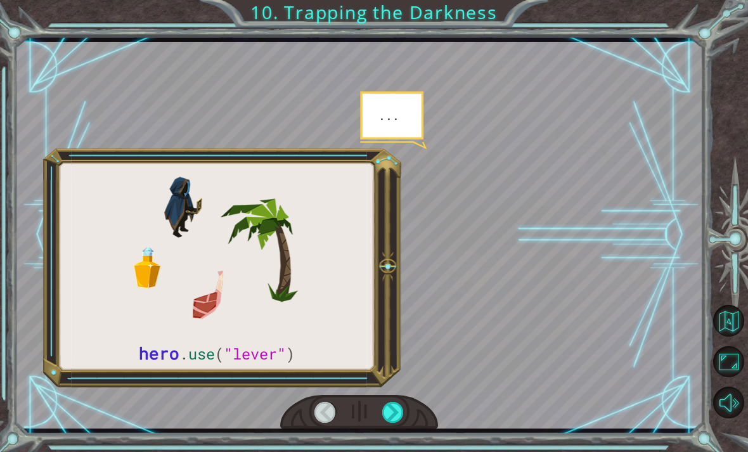
click at [385, 423] on div at bounding box center [393, 412] width 22 height 21
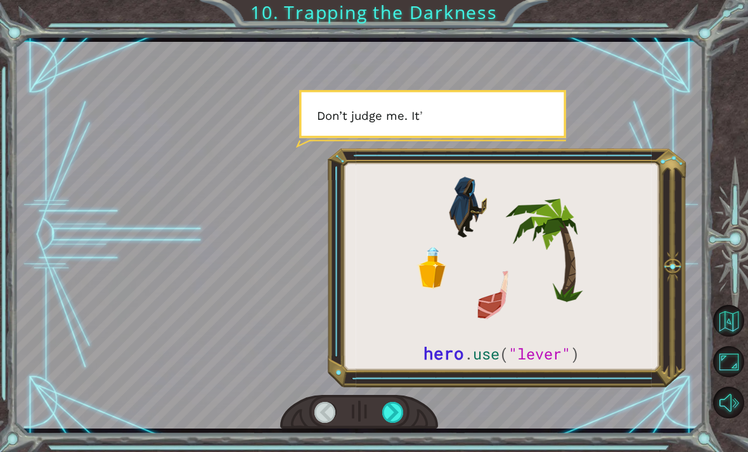
click at [391, 430] on div at bounding box center [359, 412] width 158 height 35
click at [391, 431] on div "hero . use ( "lever" ) B e f o r e w e c a n t r a p t h e D a r k n e s s w i …" at bounding box center [359, 234] width 688 height 397
click at [392, 430] on div at bounding box center [359, 412] width 158 height 35
click at [391, 423] on div at bounding box center [393, 412] width 22 height 21
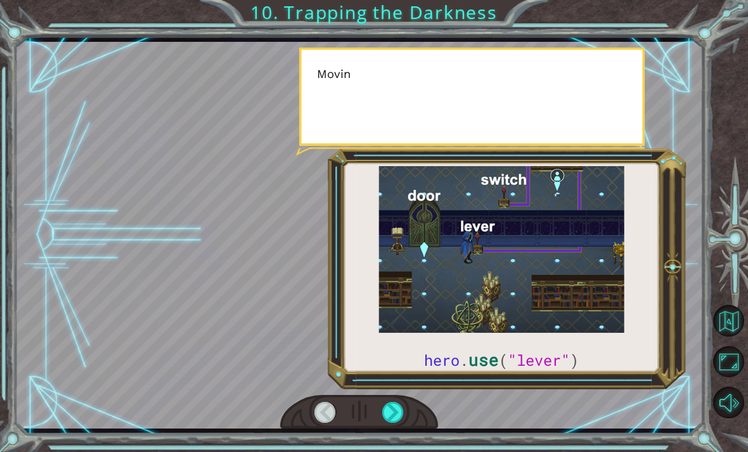
click at [395, 422] on div at bounding box center [393, 412] width 22 height 21
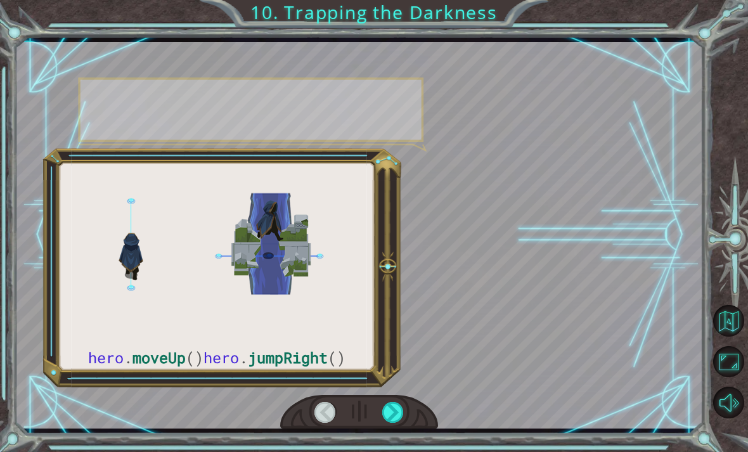
click at [392, 433] on div "hero . moveUp () hero . jumpRight () B e f o r e w e c a n t r a p t h e D a r …" at bounding box center [374, 226] width 748 height 452
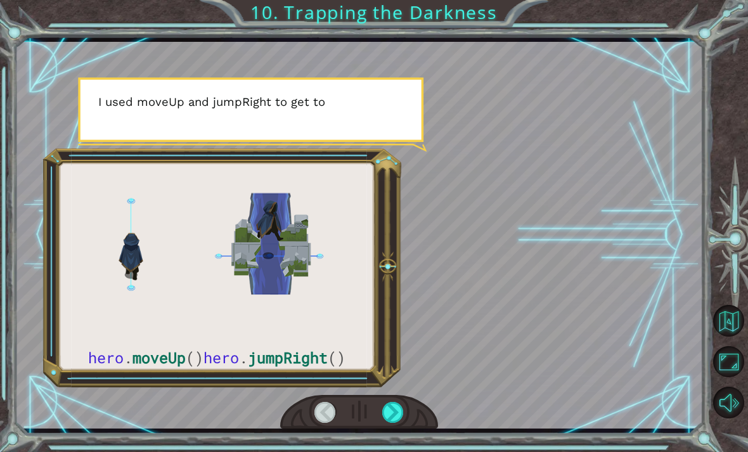
click at [390, 423] on div at bounding box center [393, 412] width 22 height 21
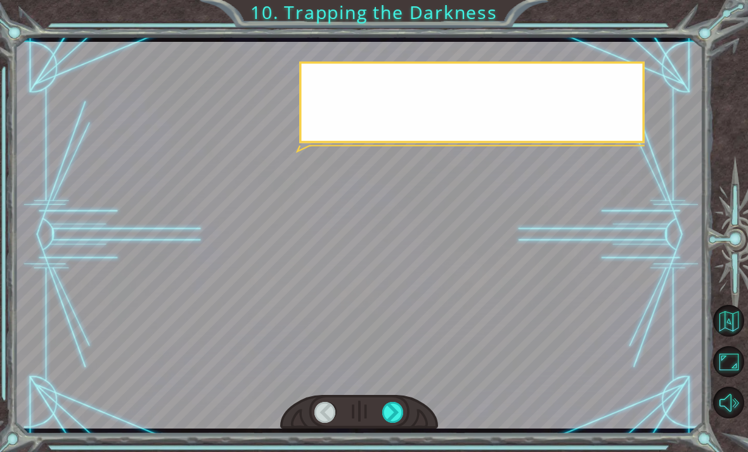
click at [388, 423] on div at bounding box center [393, 412] width 22 height 21
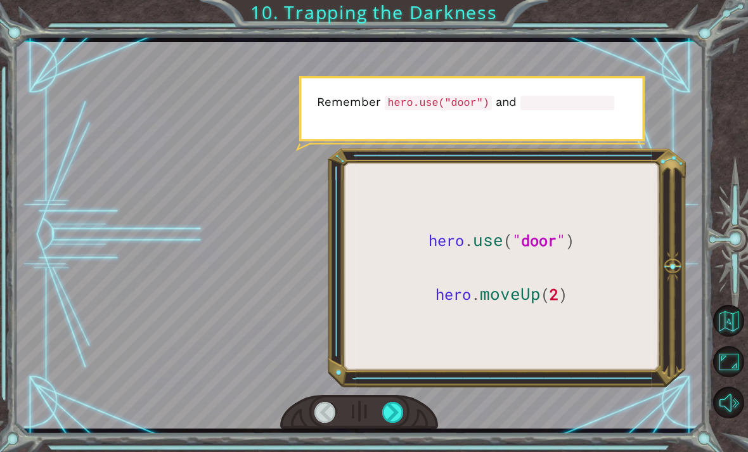
click at [389, 423] on div at bounding box center [393, 412] width 22 height 21
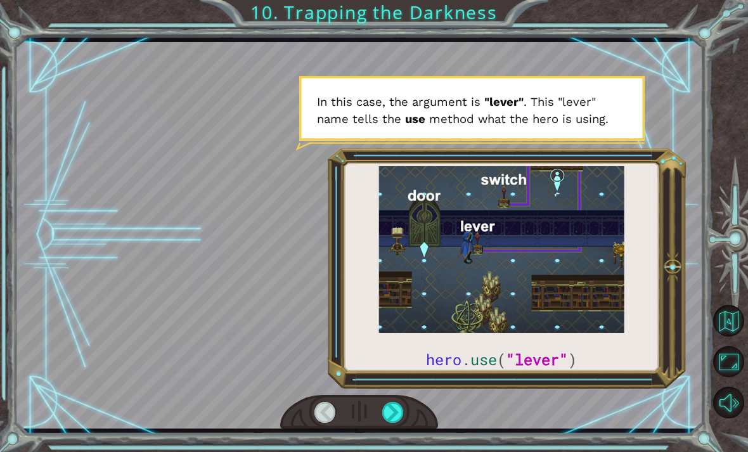
click at [390, 422] on div at bounding box center [393, 412] width 22 height 21
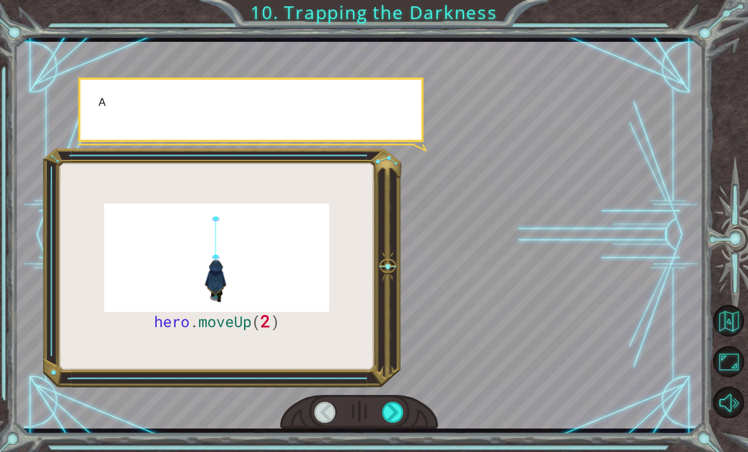
click at [392, 423] on div at bounding box center [393, 412] width 22 height 21
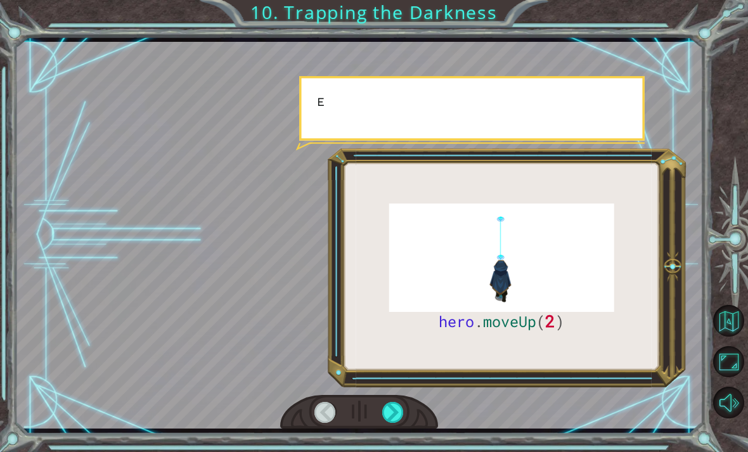
click at [394, 430] on div at bounding box center [359, 412] width 158 height 35
click at [389, 423] on div at bounding box center [393, 412] width 22 height 21
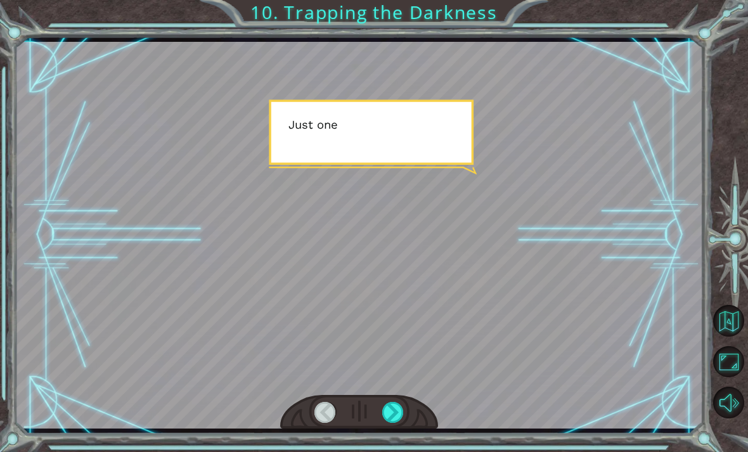
click at [390, 421] on div at bounding box center [393, 412] width 22 height 21
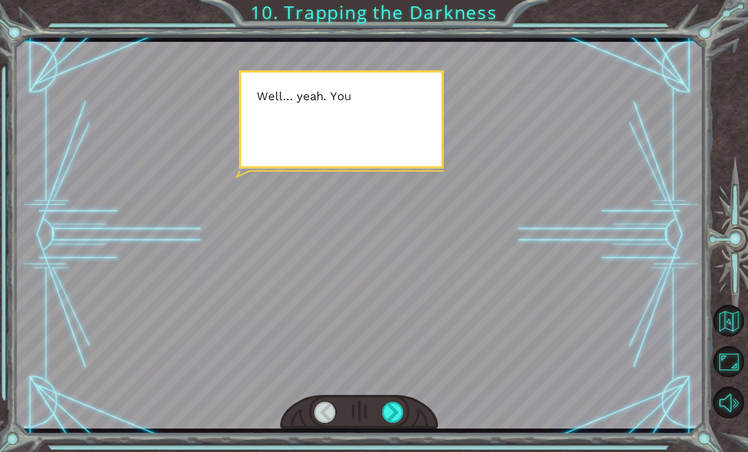
click at [390, 421] on div at bounding box center [393, 412] width 22 height 21
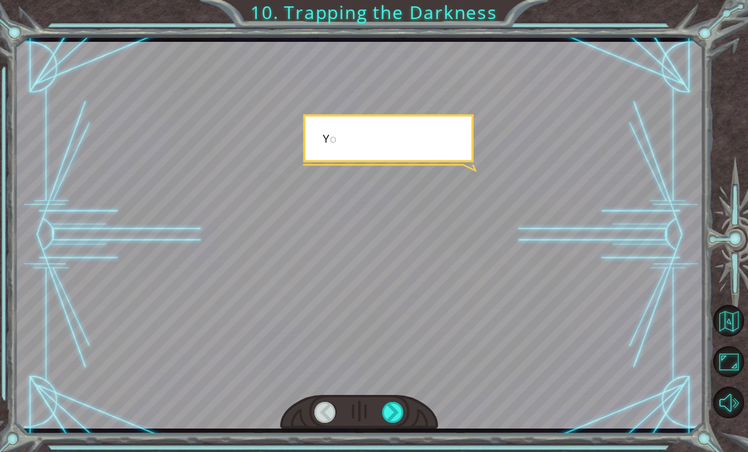
click at [390, 422] on div at bounding box center [393, 412] width 22 height 21
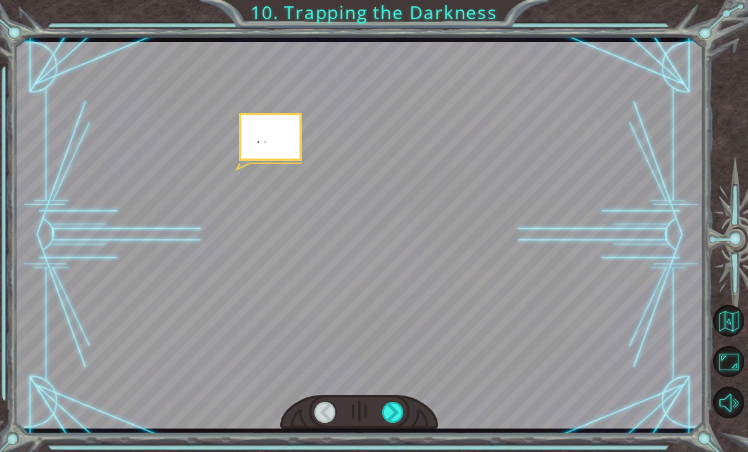
click at [393, 430] on div at bounding box center [359, 412] width 158 height 35
click at [386, 421] on div at bounding box center [393, 412] width 22 height 21
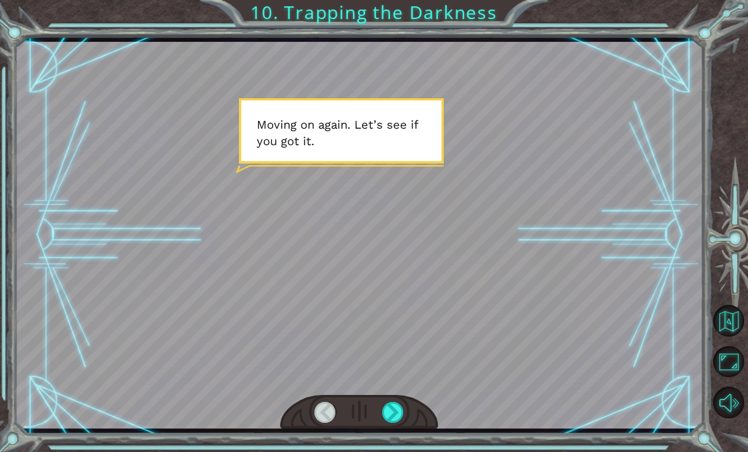
click at [397, 423] on div at bounding box center [393, 412] width 22 height 21
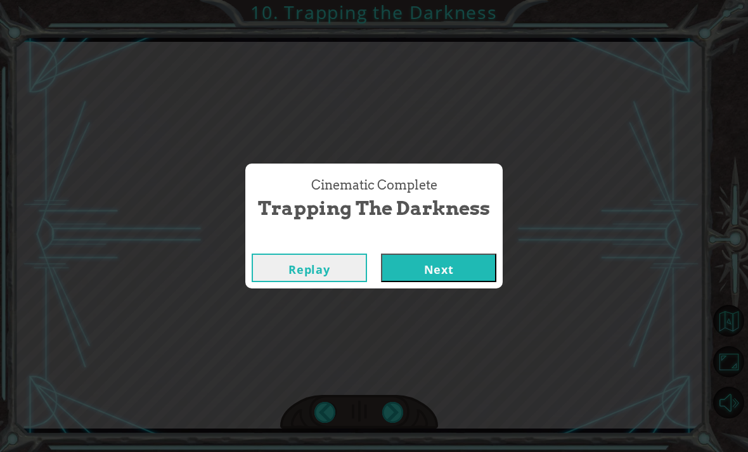
click at [400, 422] on div "Cinematic Complete Trapping the Darkness Replay Next" at bounding box center [374, 226] width 748 height 452
click at [450, 279] on button "Next" at bounding box center [438, 267] width 115 height 29
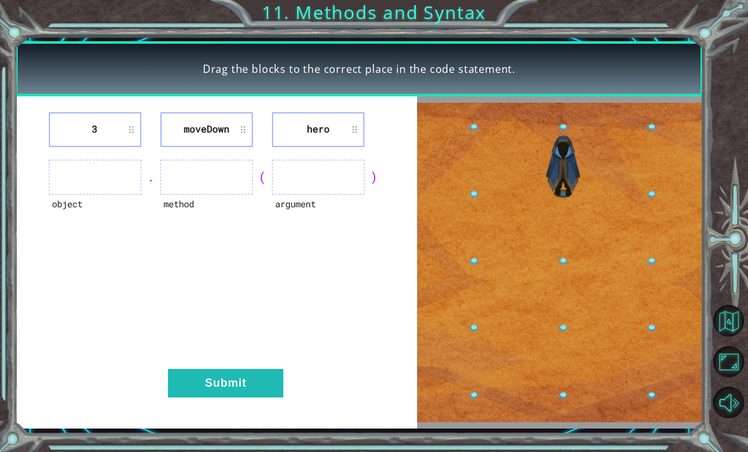
click at [229, 150] on div "3 [GEOGRAPHIC_DATA] hero object . method ( argument ) Submit" at bounding box center [216, 262] width 402 height 333
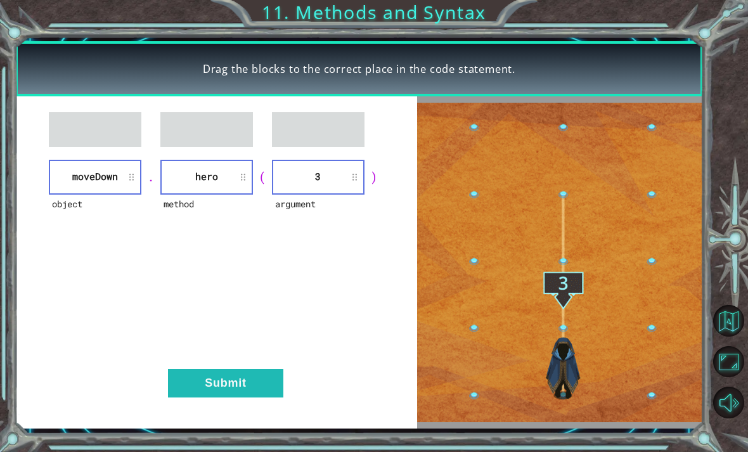
click at [250, 391] on button "Submit" at bounding box center [225, 383] width 115 height 29
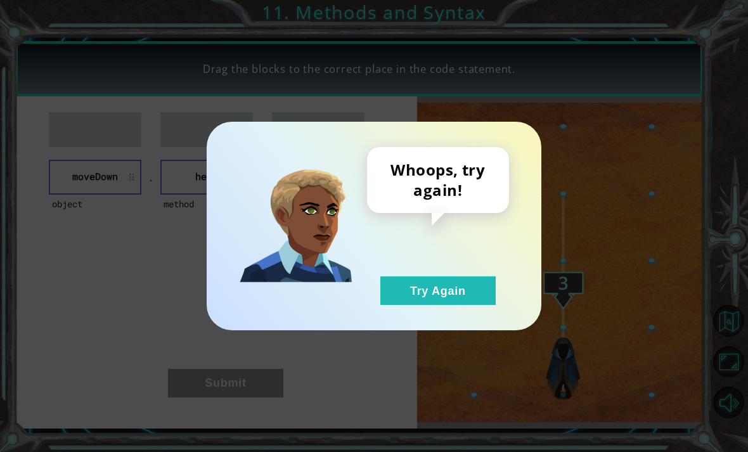
click at [411, 303] on button "Try Again" at bounding box center [437, 290] width 115 height 29
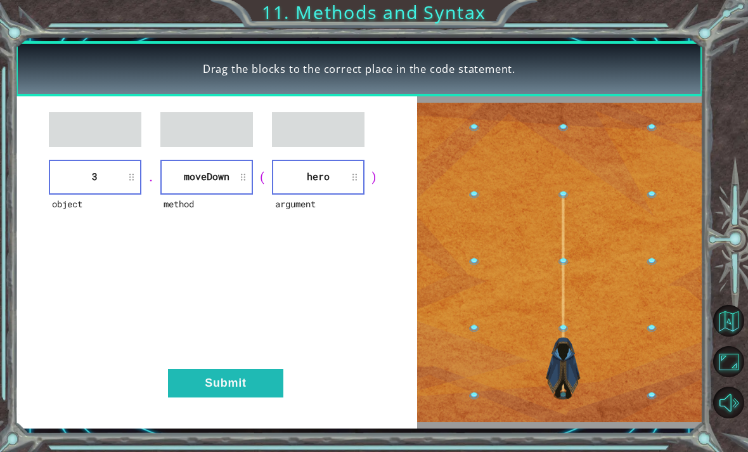
click at [253, 389] on button "Submit" at bounding box center [225, 383] width 115 height 29
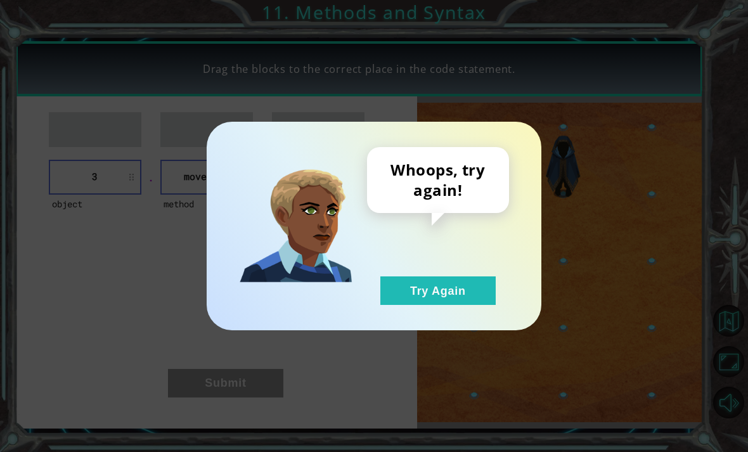
click at [400, 312] on div "Whoops, try again! Try Again" at bounding box center [374, 226] width 335 height 208
click at [427, 303] on button "Try Again" at bounding box center [437, 290] width 115 height 29
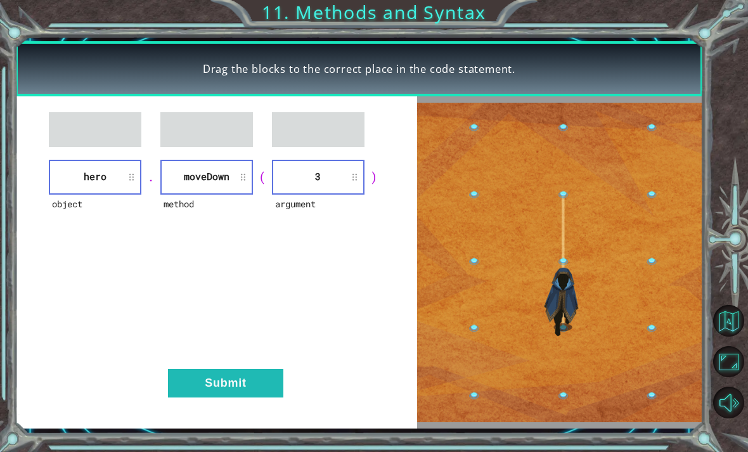
click at [239, 397] on button "Submit" at bounding box center [225, 383] width 115 height 29
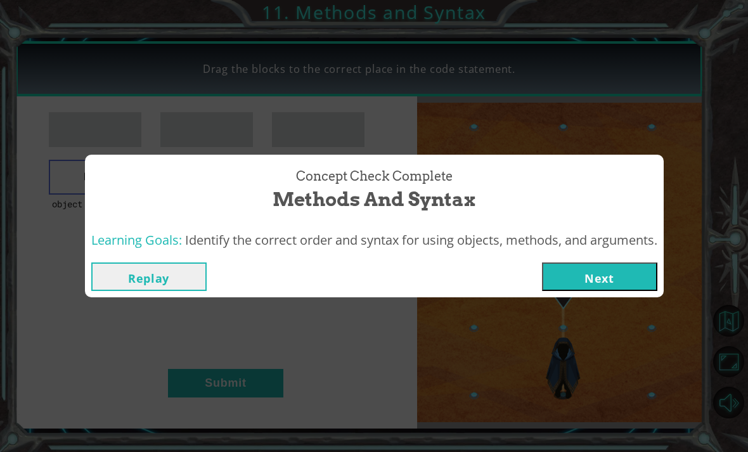
click at [519, 287] on button "Next" at bounding box center [599, 276] width 115 height 29
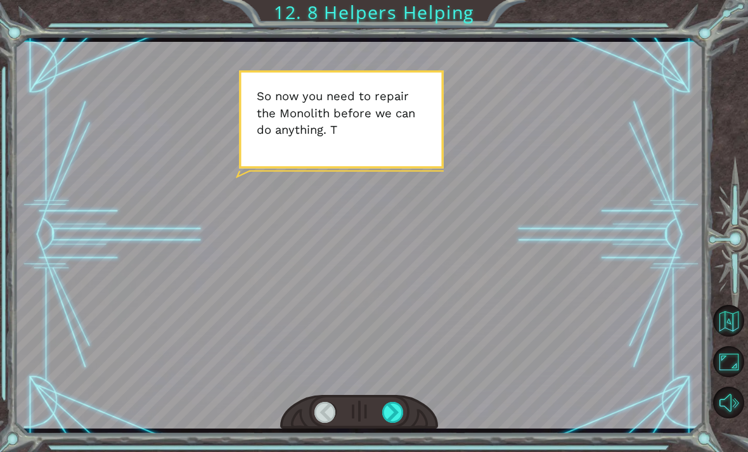
click at [415, 410] on div at bounding box center [359, 412] width 158 height 35
click at [414, 424] on div at bounding box center [359, 412] width 158 height 35
click at [402, 423] on div at bounding box center [393, 412] width 22 height 21
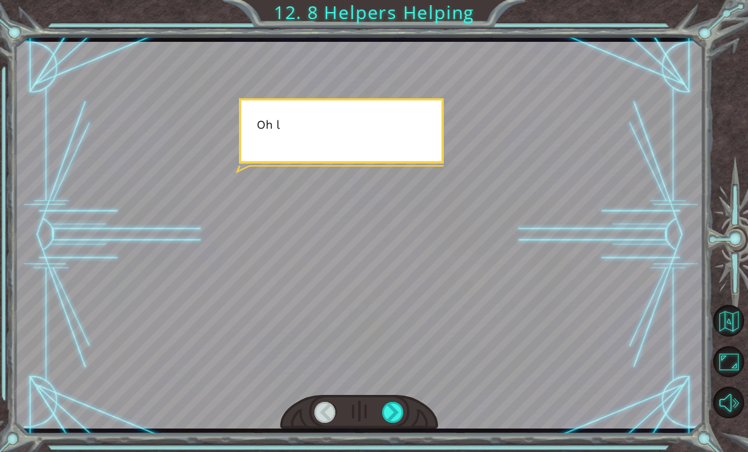
click at [400, 423] on div at bounding box center [393, 412] width 22 height 21
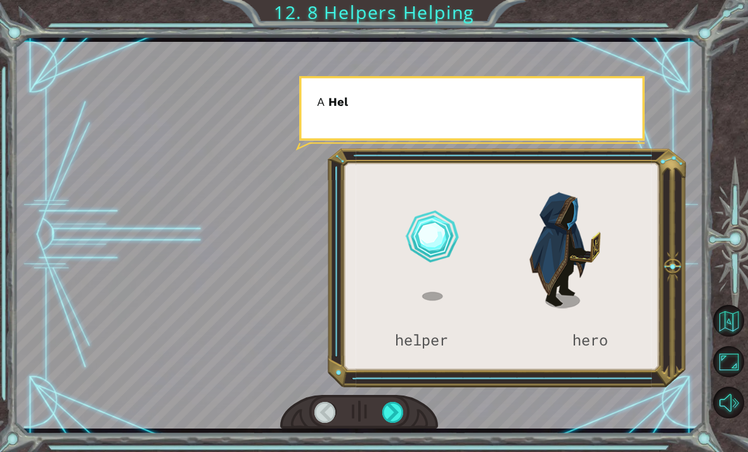
click at [416, 431] on div "helper hero S o n o w y o u n e e d t o r e p a i r t h e M o n o l i t h b e f…" at bounding box center [359, 234] width 688 height 397
click at [393, 423] on div at bounding box center [393, 412] width 22 height 21
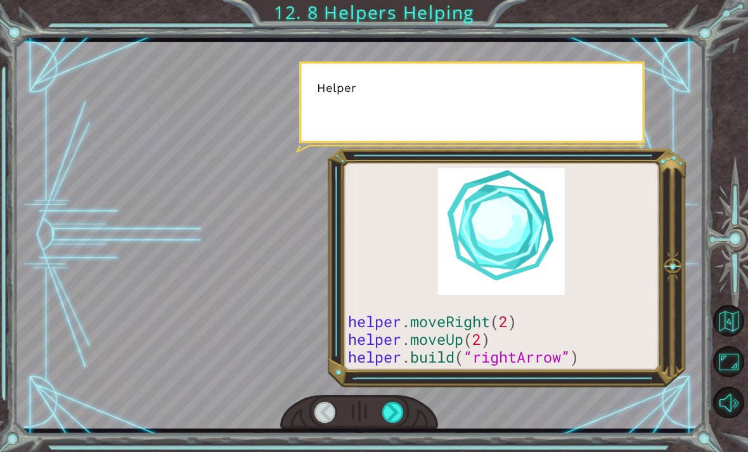
click at [386, 423] on div at bounding box center [393, 412] width 22 height 21
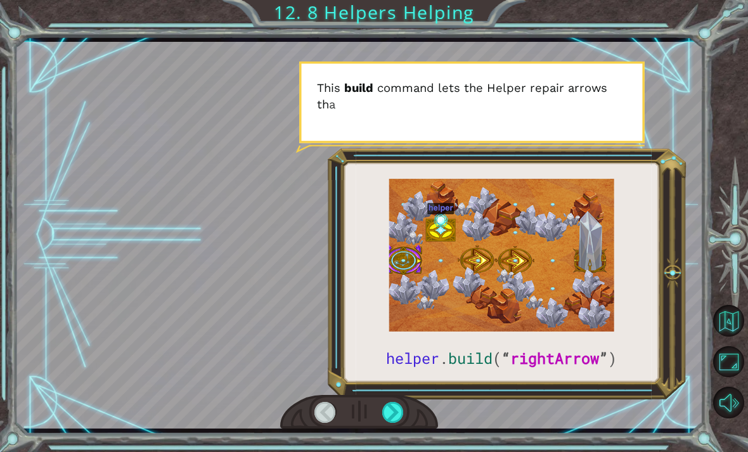
click at [386, 429] on div at bounding box center [359, 412] width 158 height 35
click at [383, 425] on div at bounding box center [359, 412] width 158 height 35
click at [388, 431] on div "helper . build ( “ rightArrow ” ) S o n o w y o u n e e d t o r e p a i r t h e…" at bounding box center [359, 234] width 688 height 397
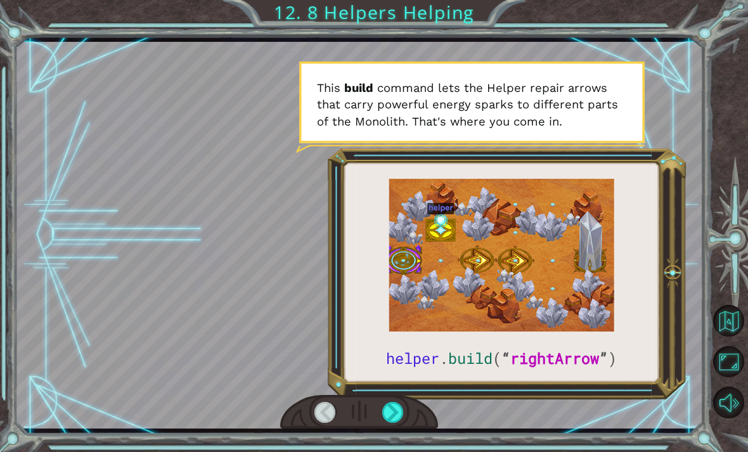
click at [388, 423] on div at bounding box center [393, 412] width 22 height 21
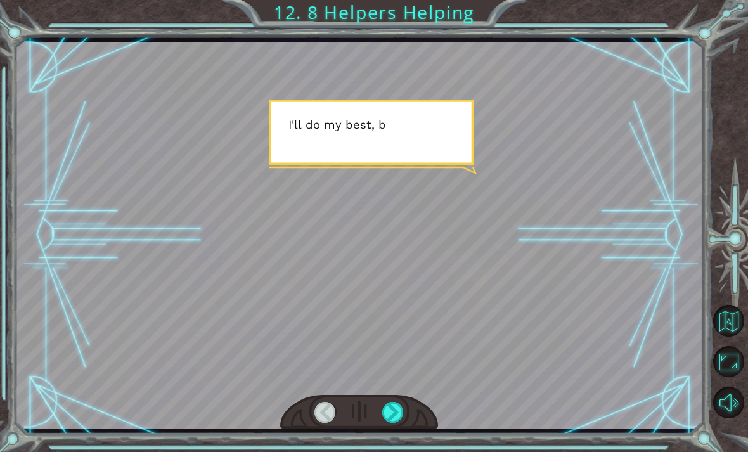
click at [388, 422] on div at bounding box center [393, 412] width 22 height 21
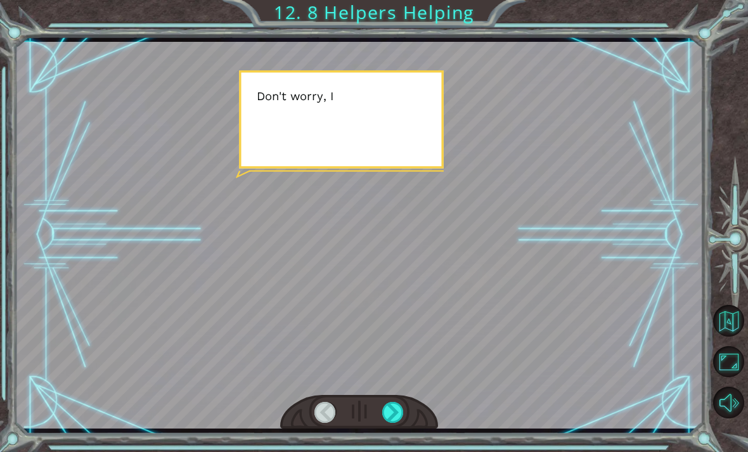
click at [394, 430] on div at bounding box center [359, 412] width 158 height 35
click at [386, 423] on div at bounding box center [393, 412] width 22 height 21
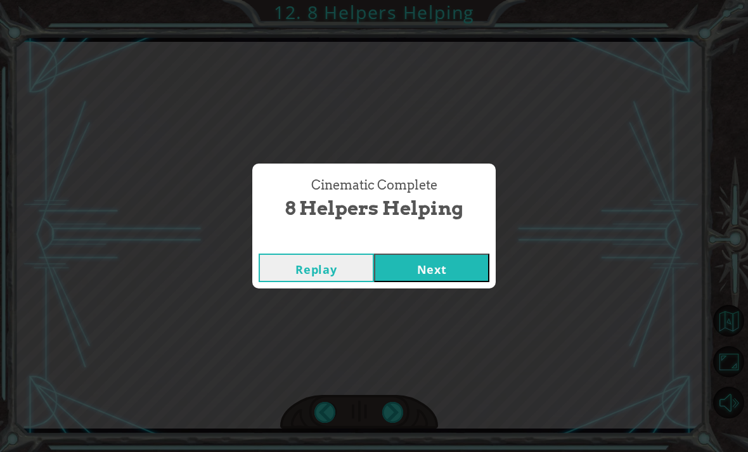
click at [431, 279] on button "Next" at bounding box center [431, 267] width 115 height 29
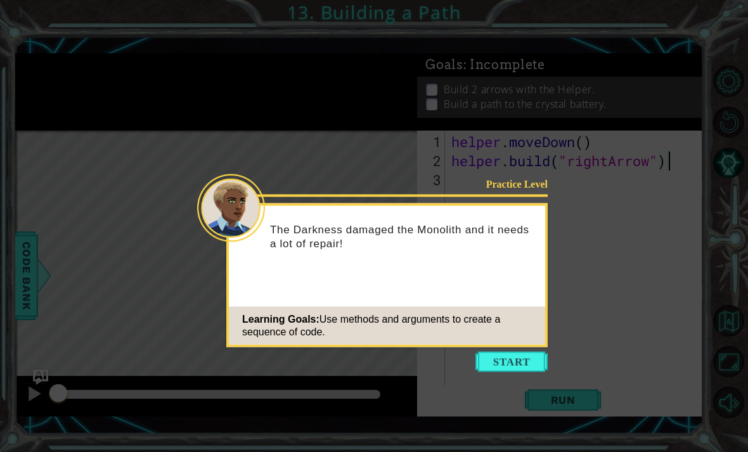
click at [506, 363] on button "Start" at bounding box center [511, 362] width 72 height 20
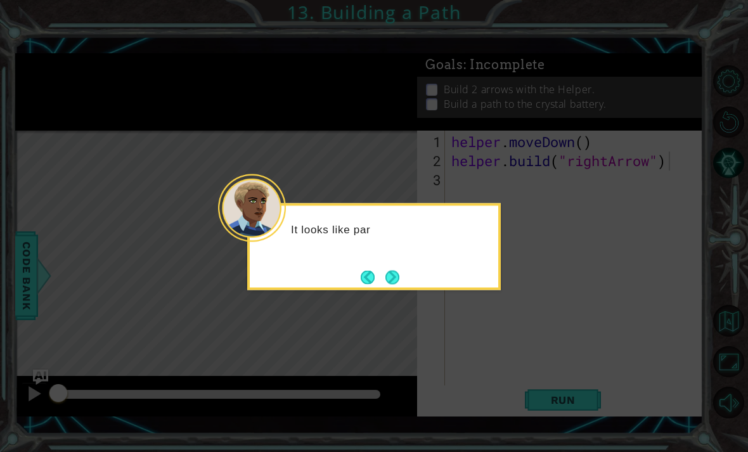
click at [398, 283] on button "Next" at bounding box center [392, 277] width 16 height 16
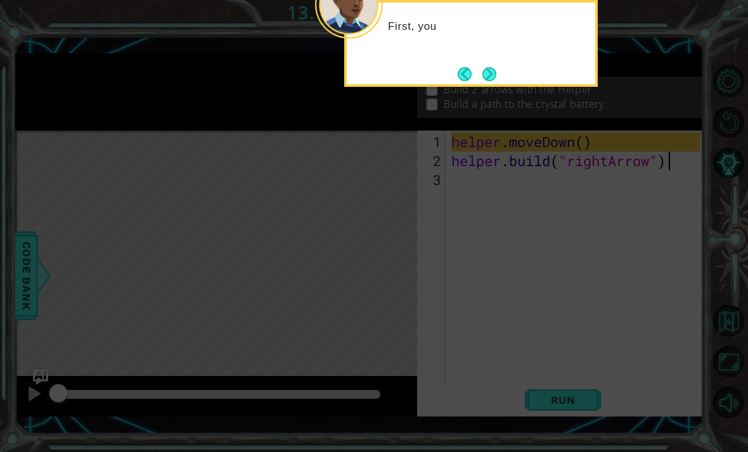
click at [424, 288] on icon at bounding box center [374, 92] width 748 height 720
click at [440, 293] on icon at bounding box center [374, 92] width 748 height 720
click at [497, 70] on button "Next" at bounding box center [489, 74] width 15 height 15
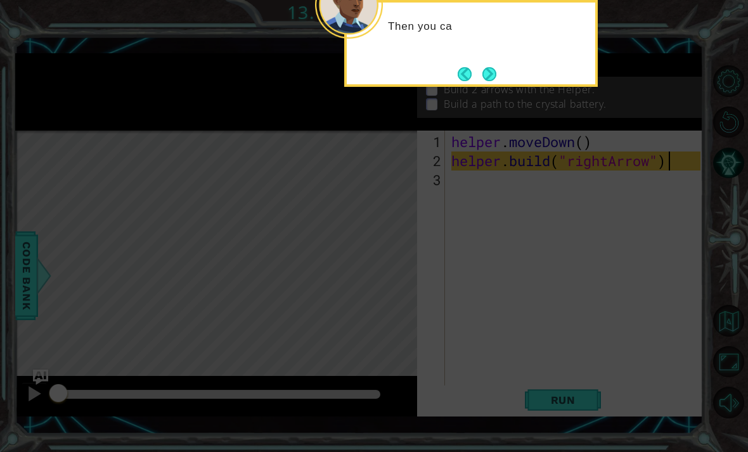
click at [498, 71] on button "Next" at bounding box center [489, 74] width 22 height 22
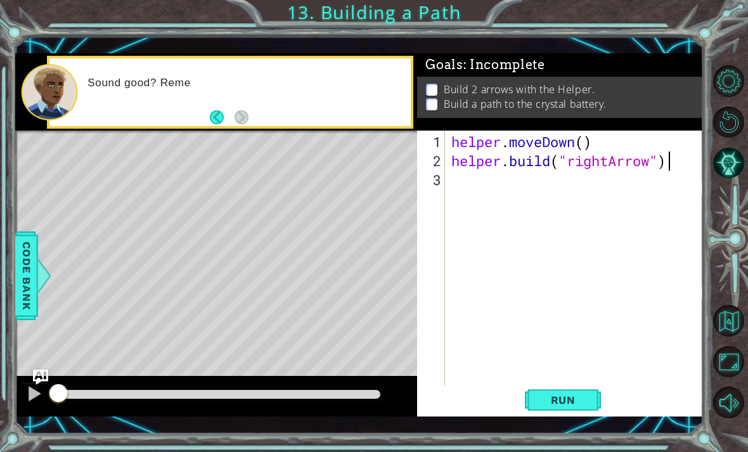
click at [519, 414] on button "Run" at bounding box center [563, 399] width 76 height 29
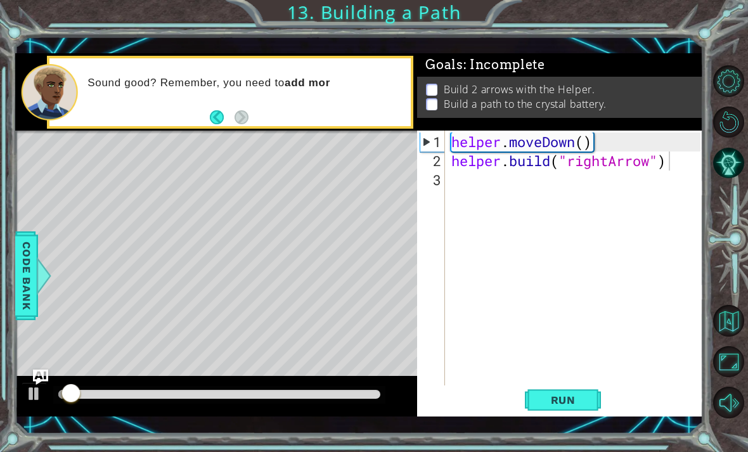
scroll to position [13, 0]
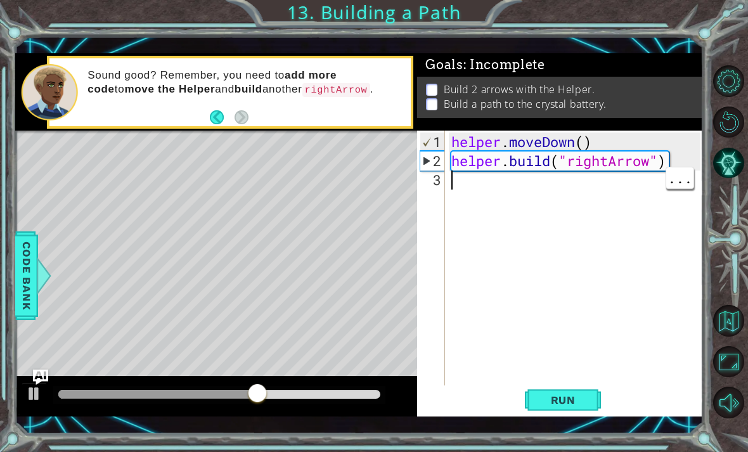
click at [519, 184] on div "helper . moveDown ( ) helper . build ( "rightArrow" )" at bounding box center [578, 284] width 258 height 304
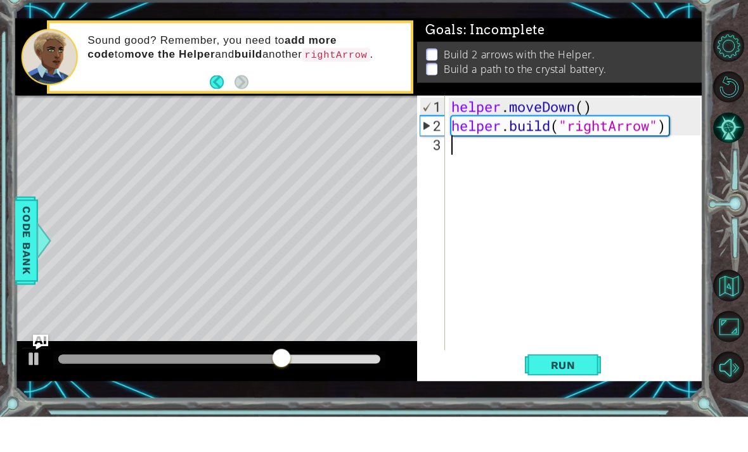
type textarea "j"
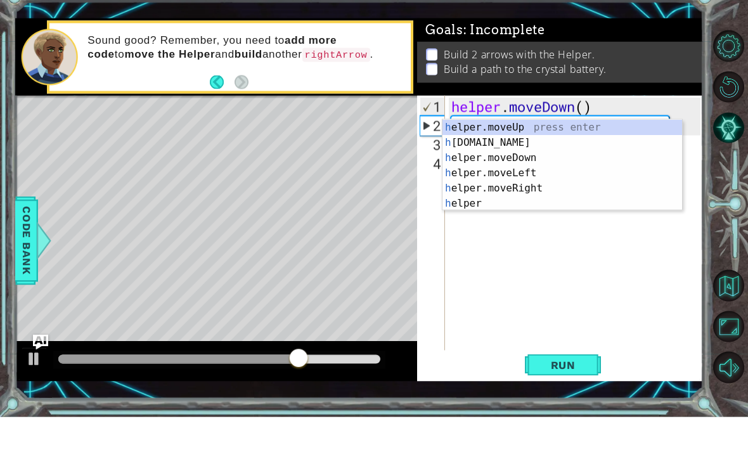
type textarea "he"
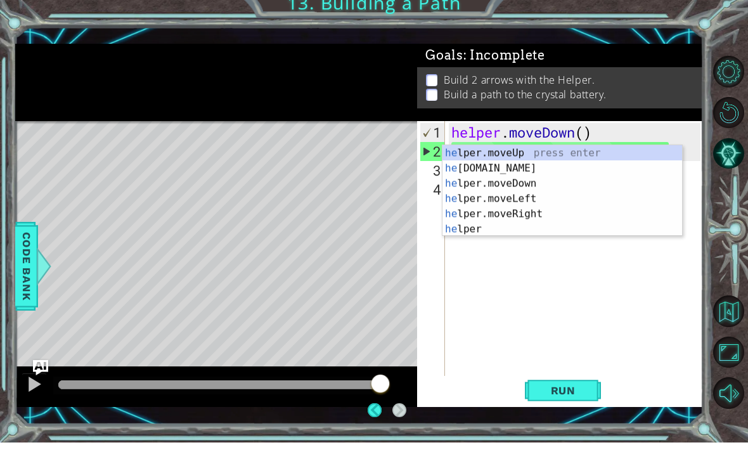
scroll to position [0, 0]
